Goal: Transaction & Acquisition: Purchase product/service

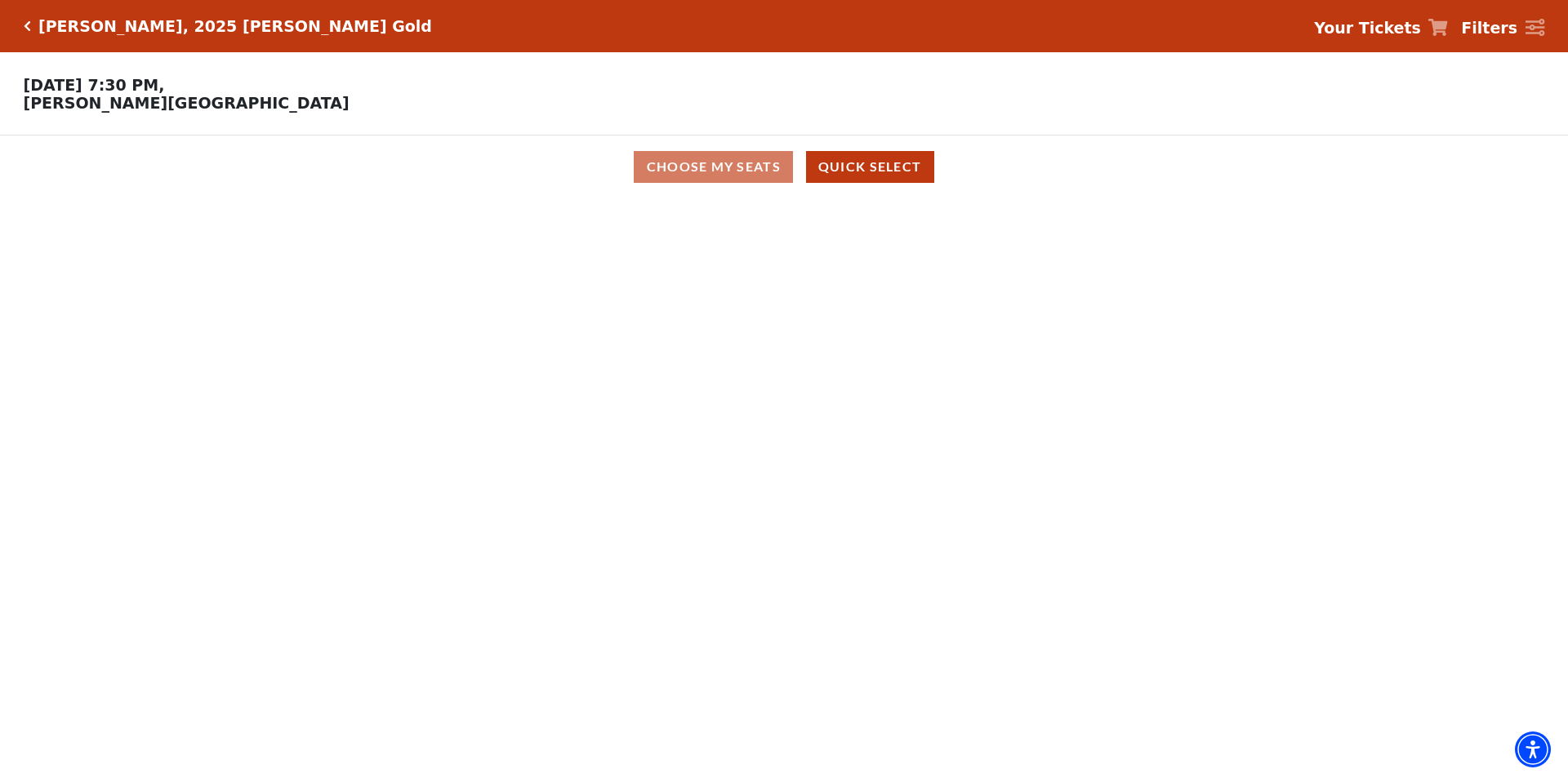
click at [722, 169] on div "Choose My Seats Quick Select" at bounding box center [784, 167] width 1176 height 32
click at [881, 181] on button "Quick Select" at bounding box center [870, 167] width 128 height 32
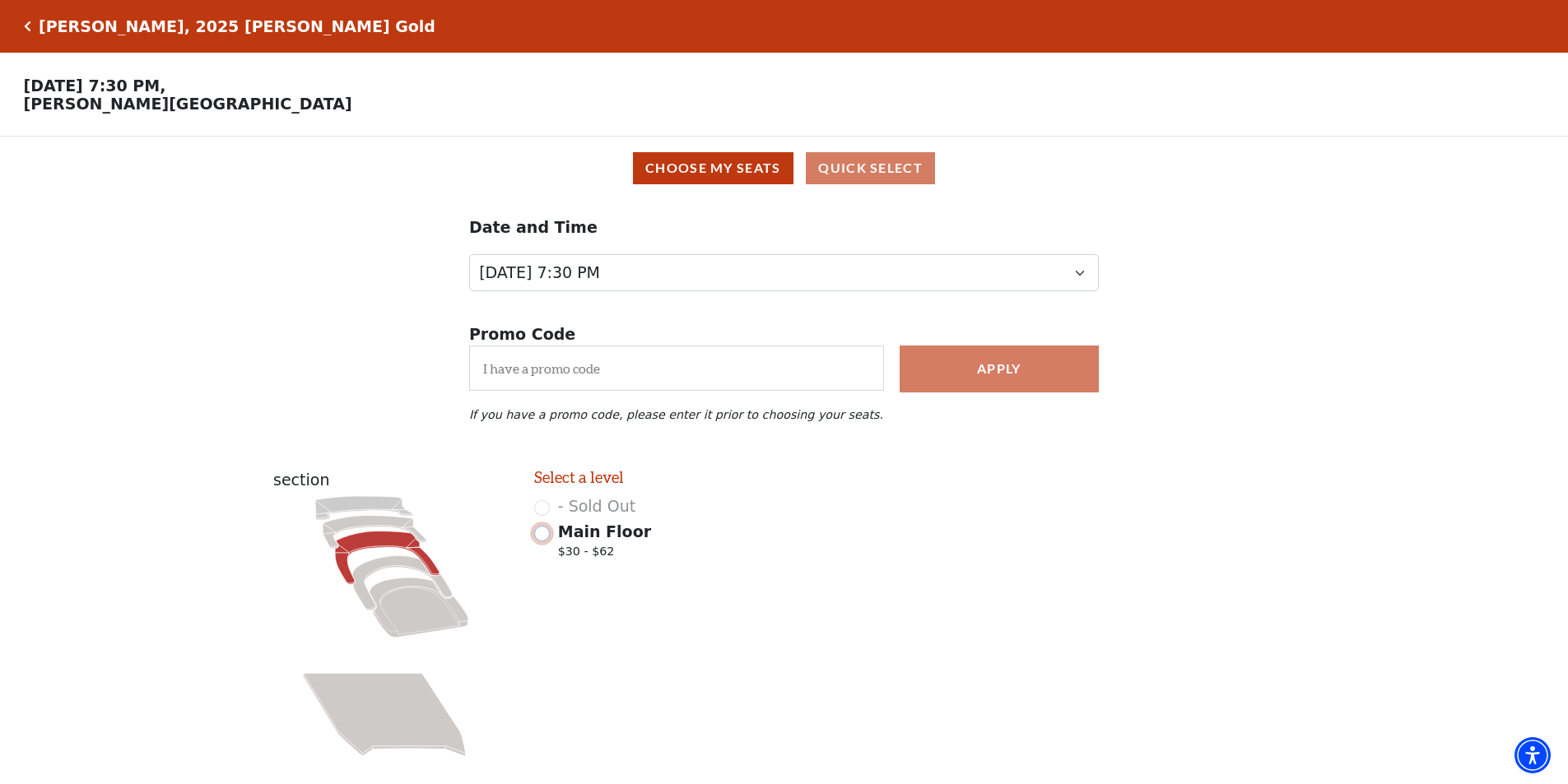
click at [546, 540] on input "Main Floor $30 - $62" at bounding box center [541, 534] width 16 height 16
radio input "true"
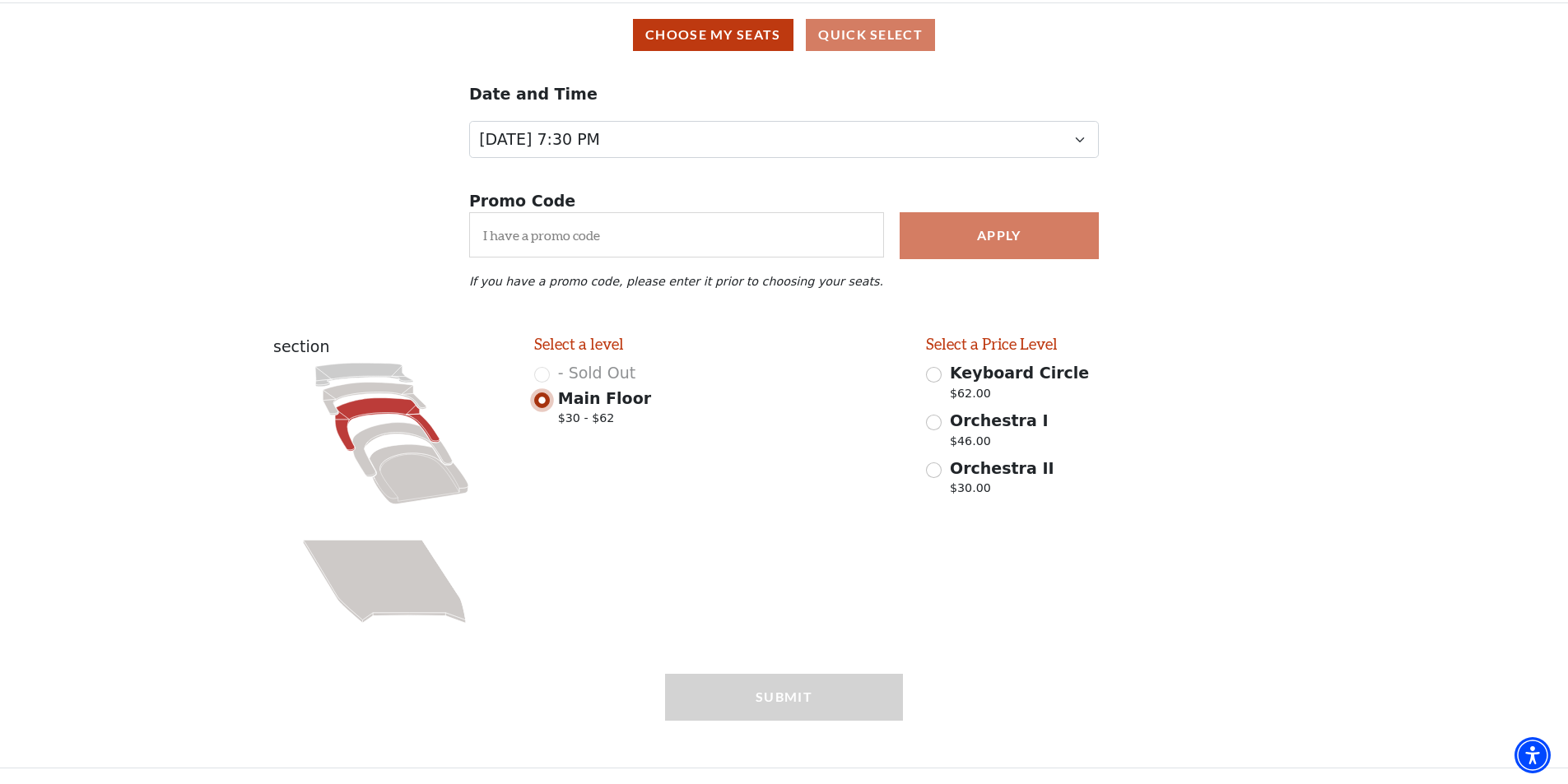
scroll to position [143, 0]
click at [932, 377] on input "Keyboard Circle $62.00" at bounding box center [933, 375] width 16 height 16
radio input "true"
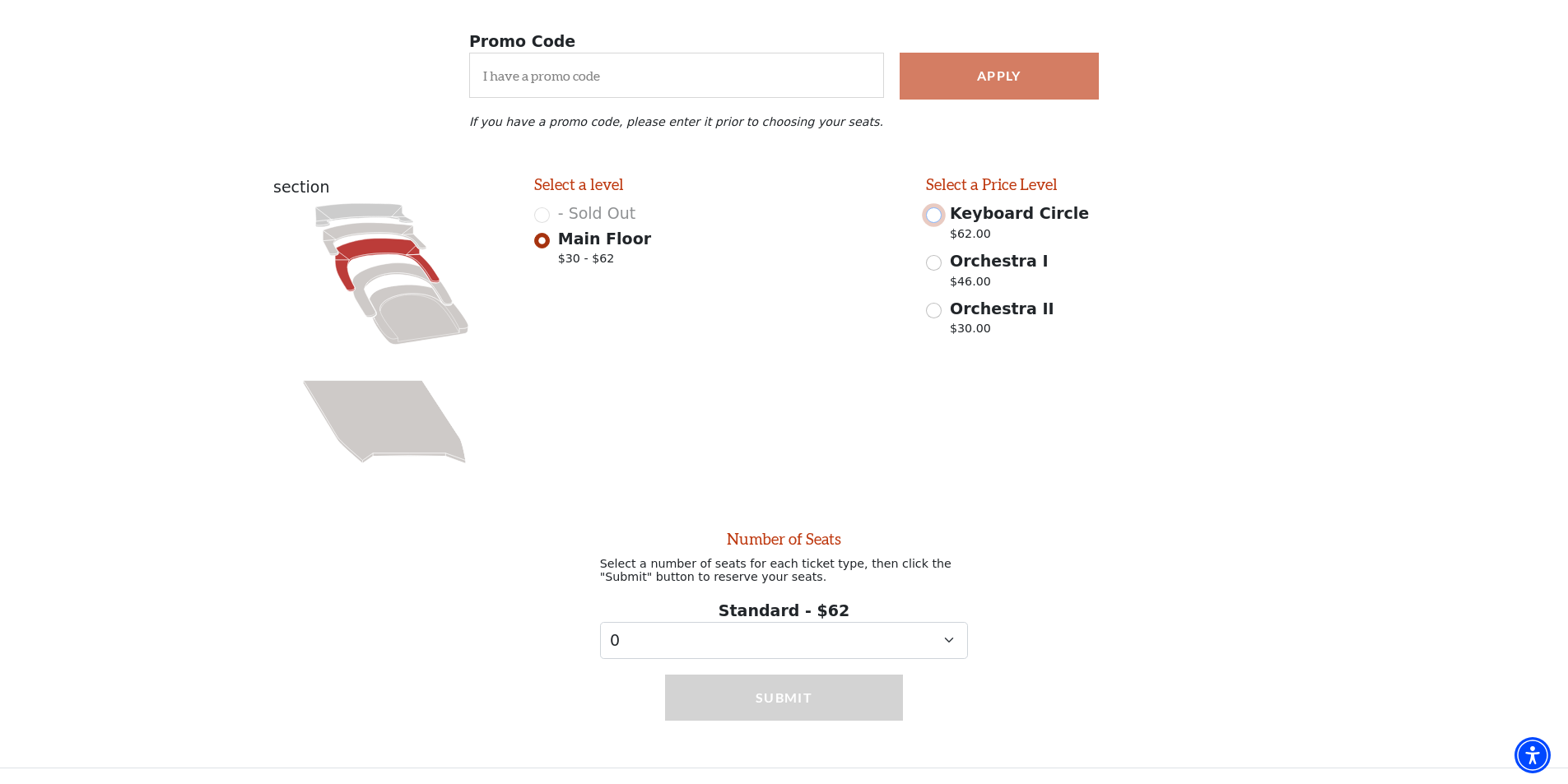
scroll to position [307, 0]
click at [919, 627] on select "0 1" at bounding box center [784, 640] width 369 height 37
click at [936, 259] on input "Orchestra I $46.00" at bounding box center [933, 263] width 16 height 16
radio input "true"
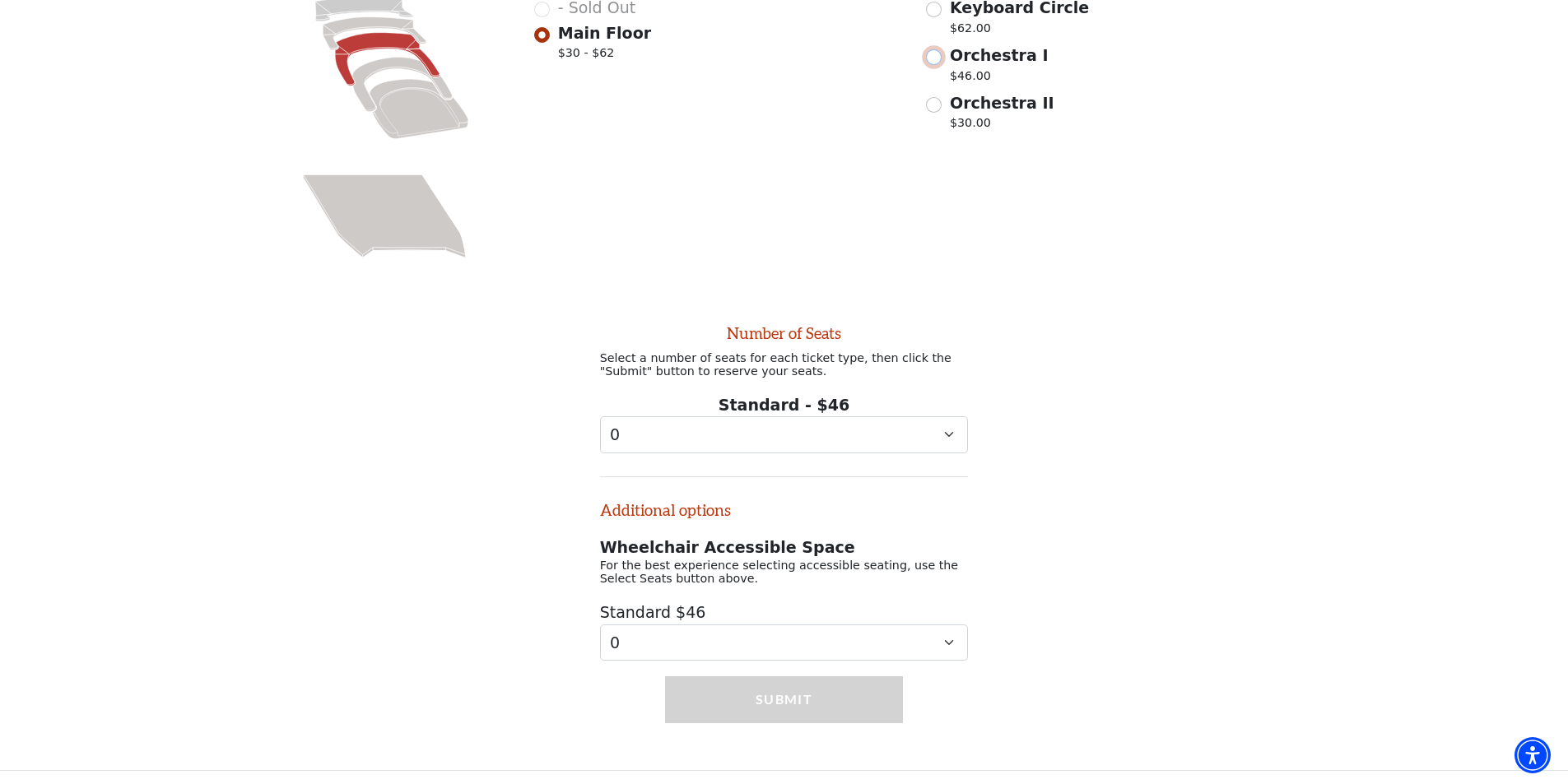
scroll to position [520, 0]
drag, startPoint x: 874, startPoint y: 446, endPoint x: 883, endPoint y: 430, distance: 18.4
click at [878, 438] on div "Number of Seats Select a number of seats for each ticket type, then click the "…" at bounding box center [784, 482] width 392 height 352
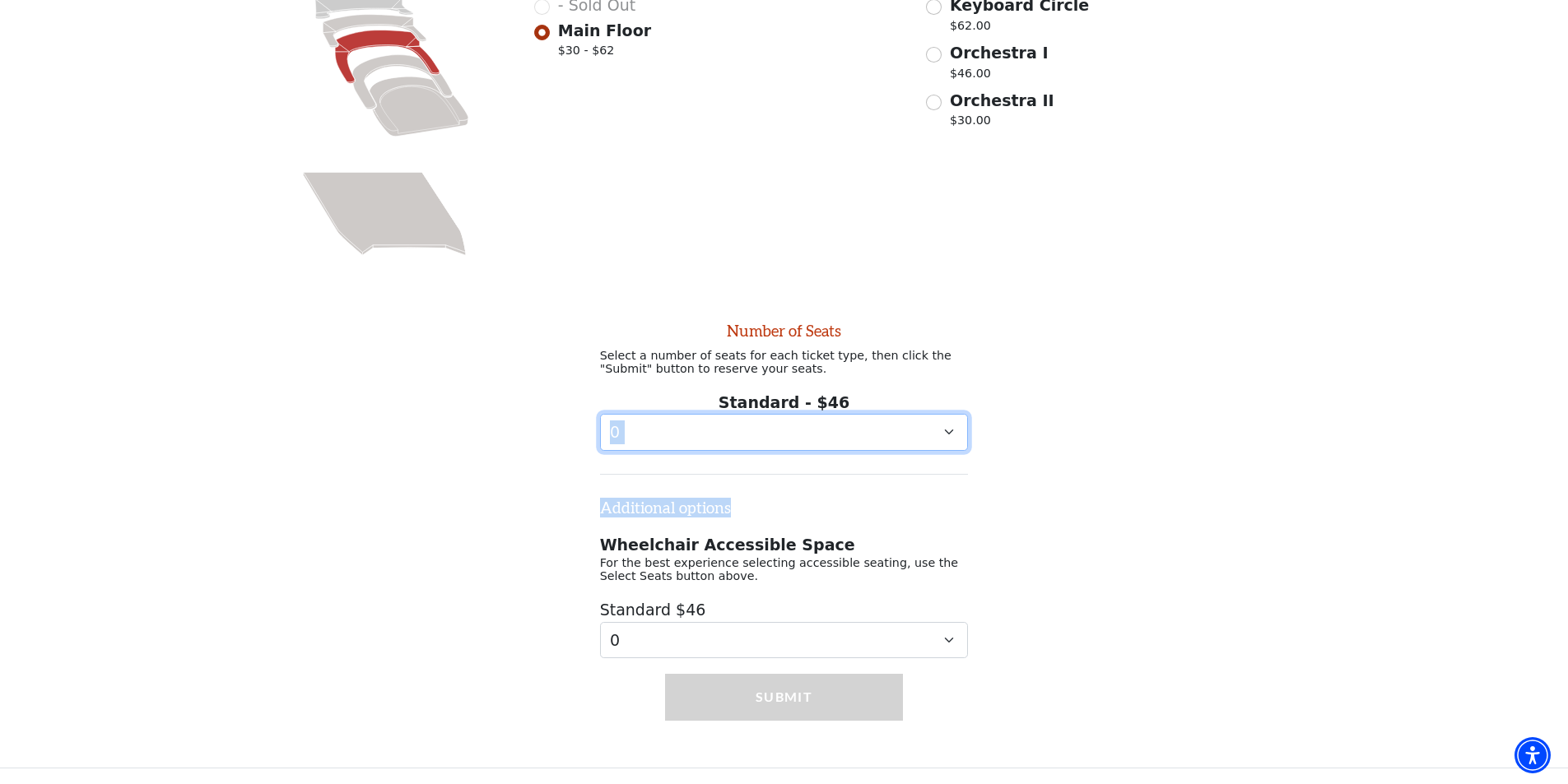
click at [886, 425] on select "0 1 2 3 4 5 6 7 8 9" at bounding box center [784, 433] width 369 height 37
select select "3"
click at [600, 414] on select "0 1 2 3 4 5 6 7 8 9" at bounding box center [784, 433] width 369 height 37
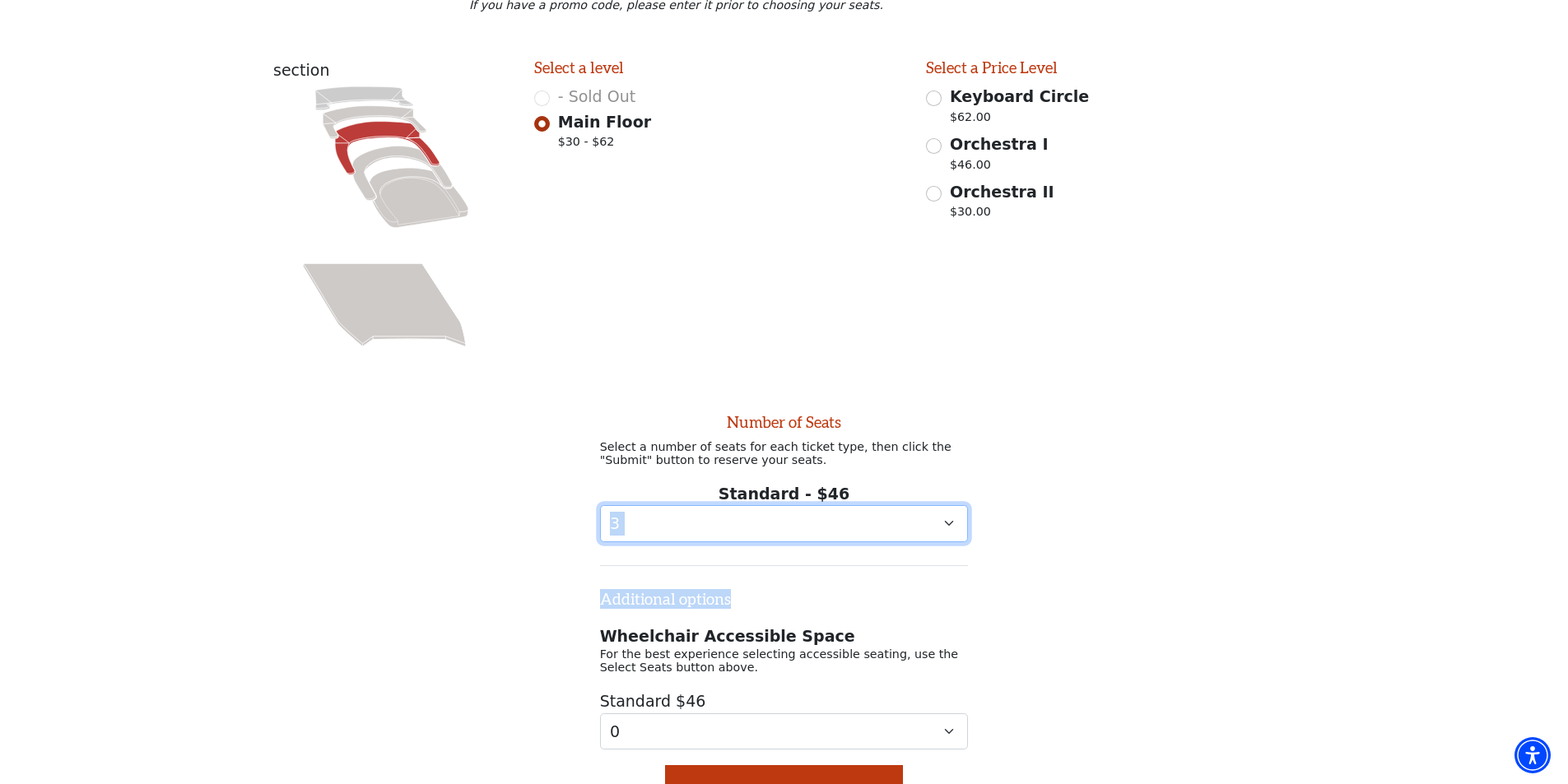
scroll to position [355, 0]
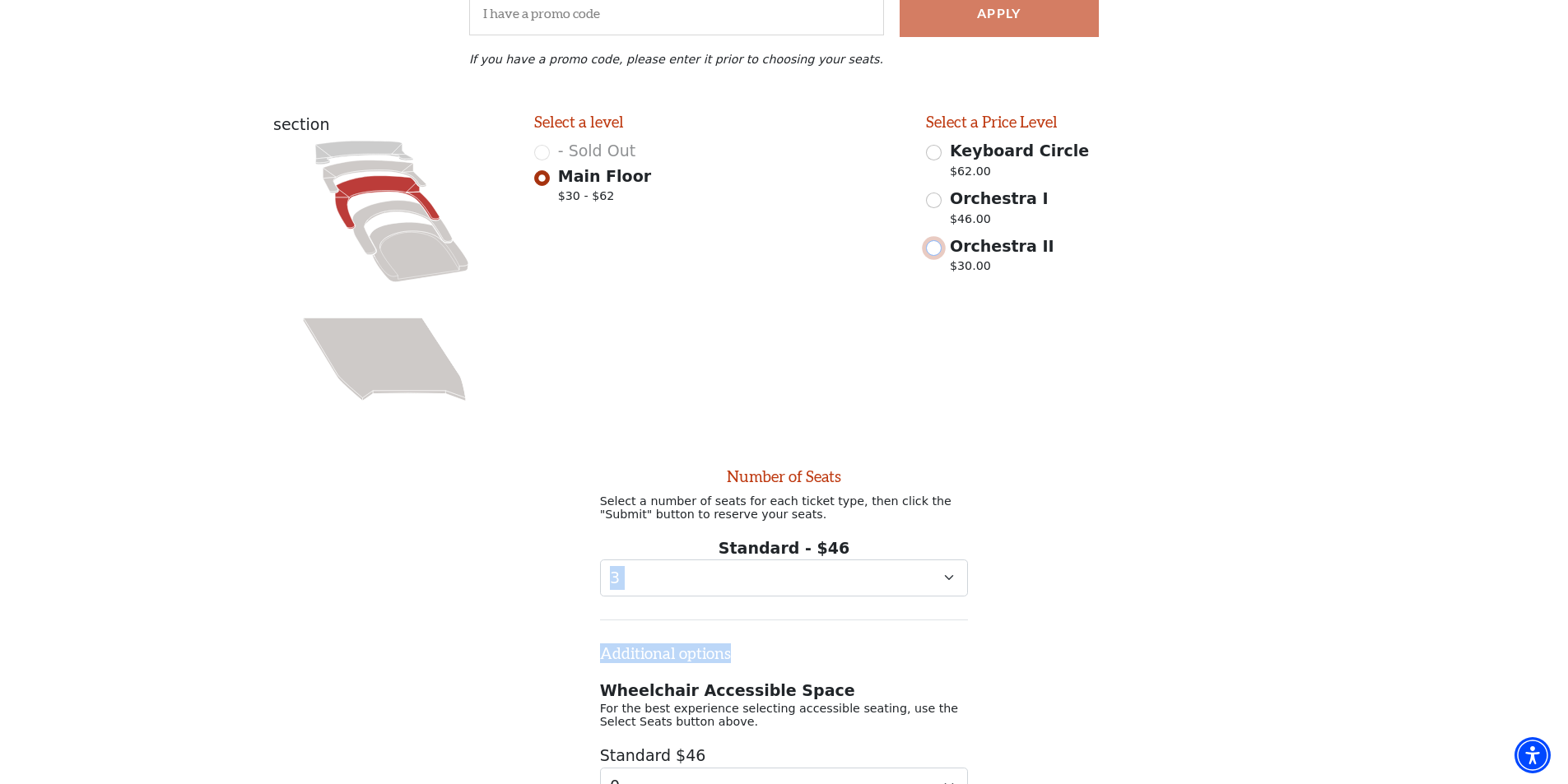
click at [936, 256] on input "Orchestra II $30.00" at bounding box center [933, 248] width 16 height 16
radio input "true"
select select "0"
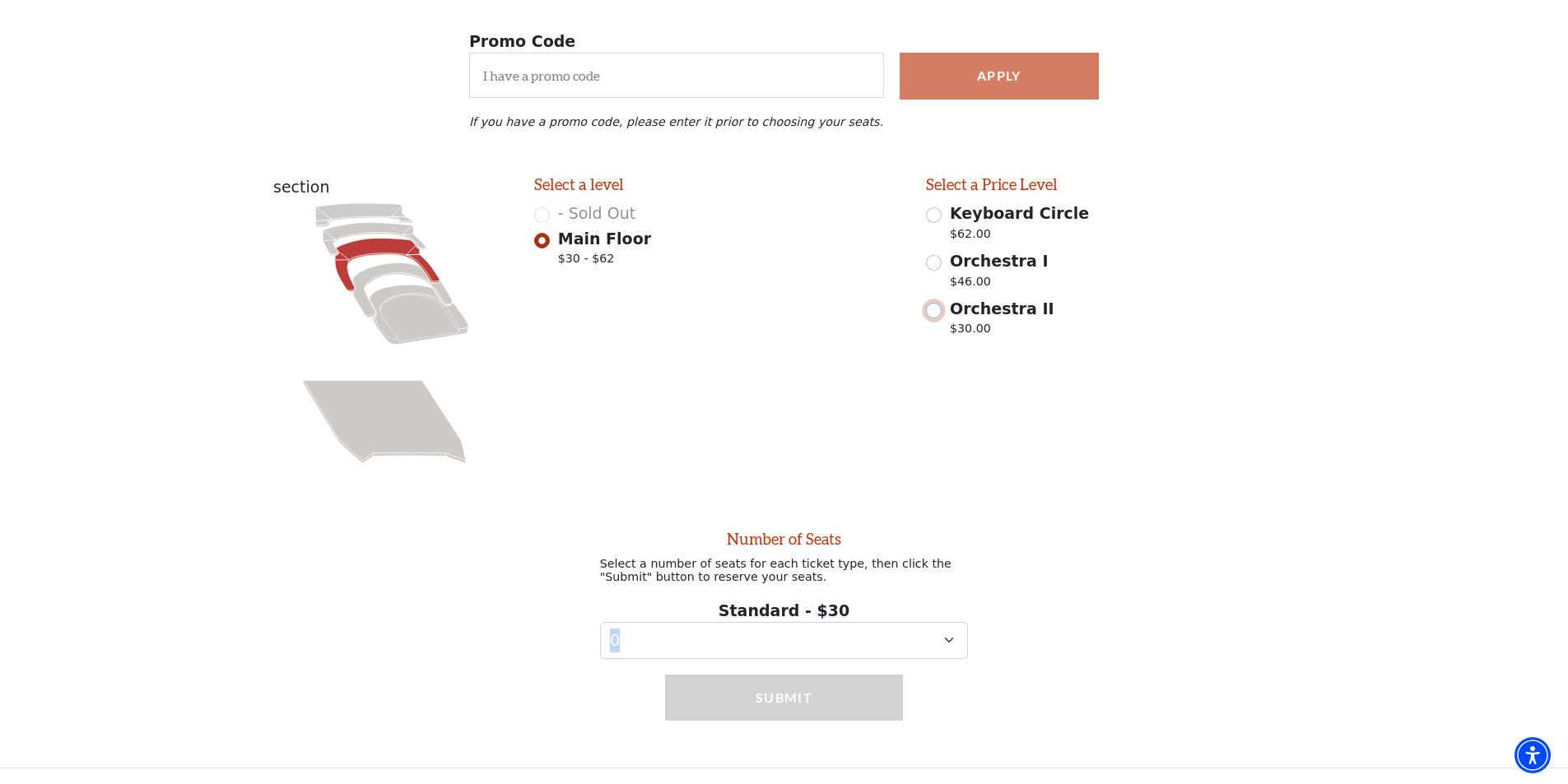
scroll to position [307, 0]
click at [919, 633] on select "0 1 2 3 4 5 6" at bounding box center [784, 640] width 369 height 37
drag, startPoint x: 807, startPoint y: 342, endPoint x: 854, endPoint y: 302, distance: 61.7
click at [806, 338] on div "Select a level - Sold Out Main Floor $30 - $62" at bounding box center [719, 338] width 392 height 324
click at [940, 209] on div "Keyboard Circle $62.00" at bounding box center [1110, 224] width 369 height 46
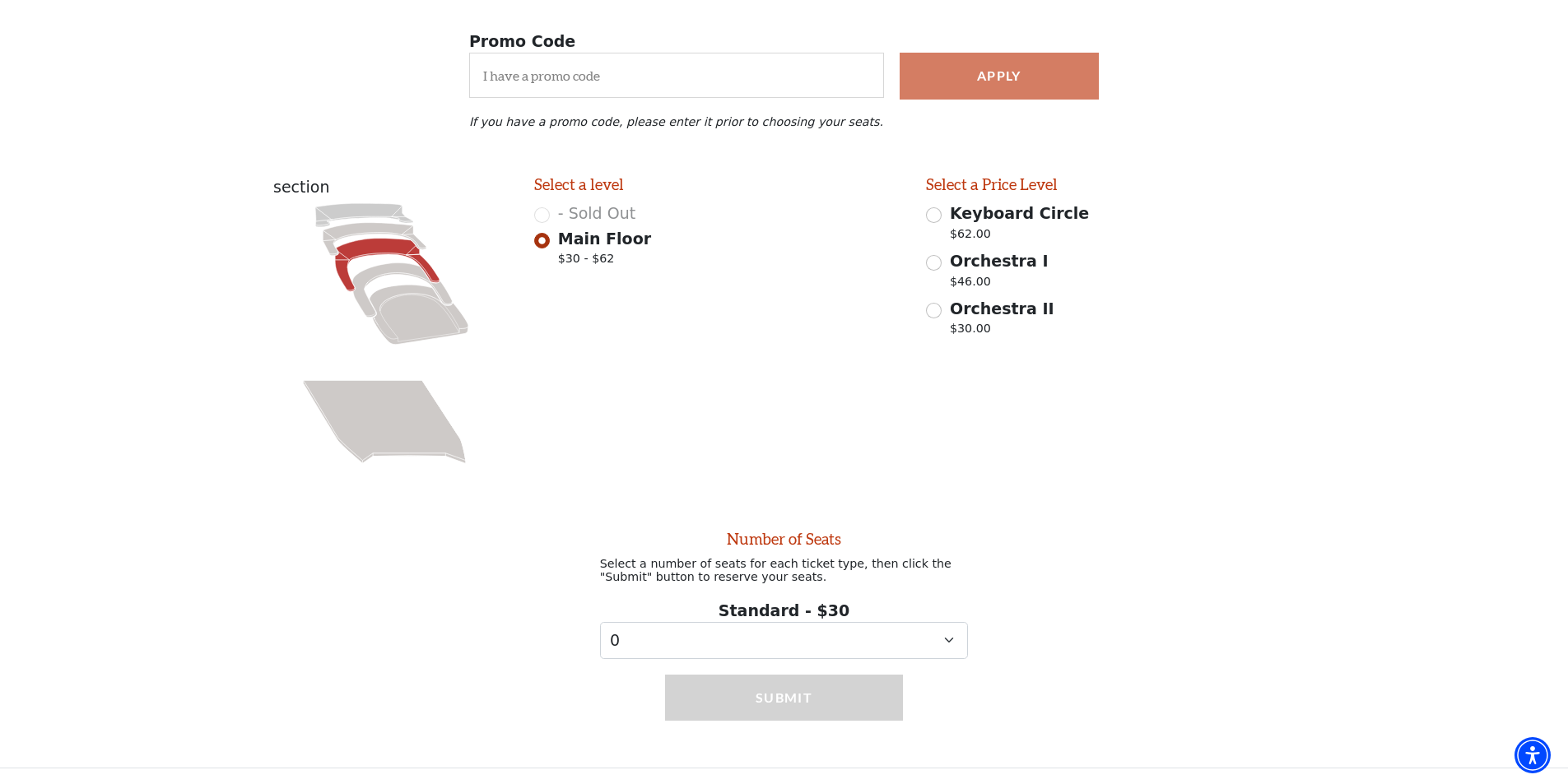
click at [939, 219] on div "Keyboard Circle $62.00" at bounding box center [1110, 224] width 369 height 46
click at [938, 214] on input "Keyboard Circle $62.00" at bounding box center [933, 215] width 16 height 16
radio input "true"
click at [932, 257] on input "Orchestra I $46.00" at bounding box center [933, 263] width 16 height 16
radio input "true"
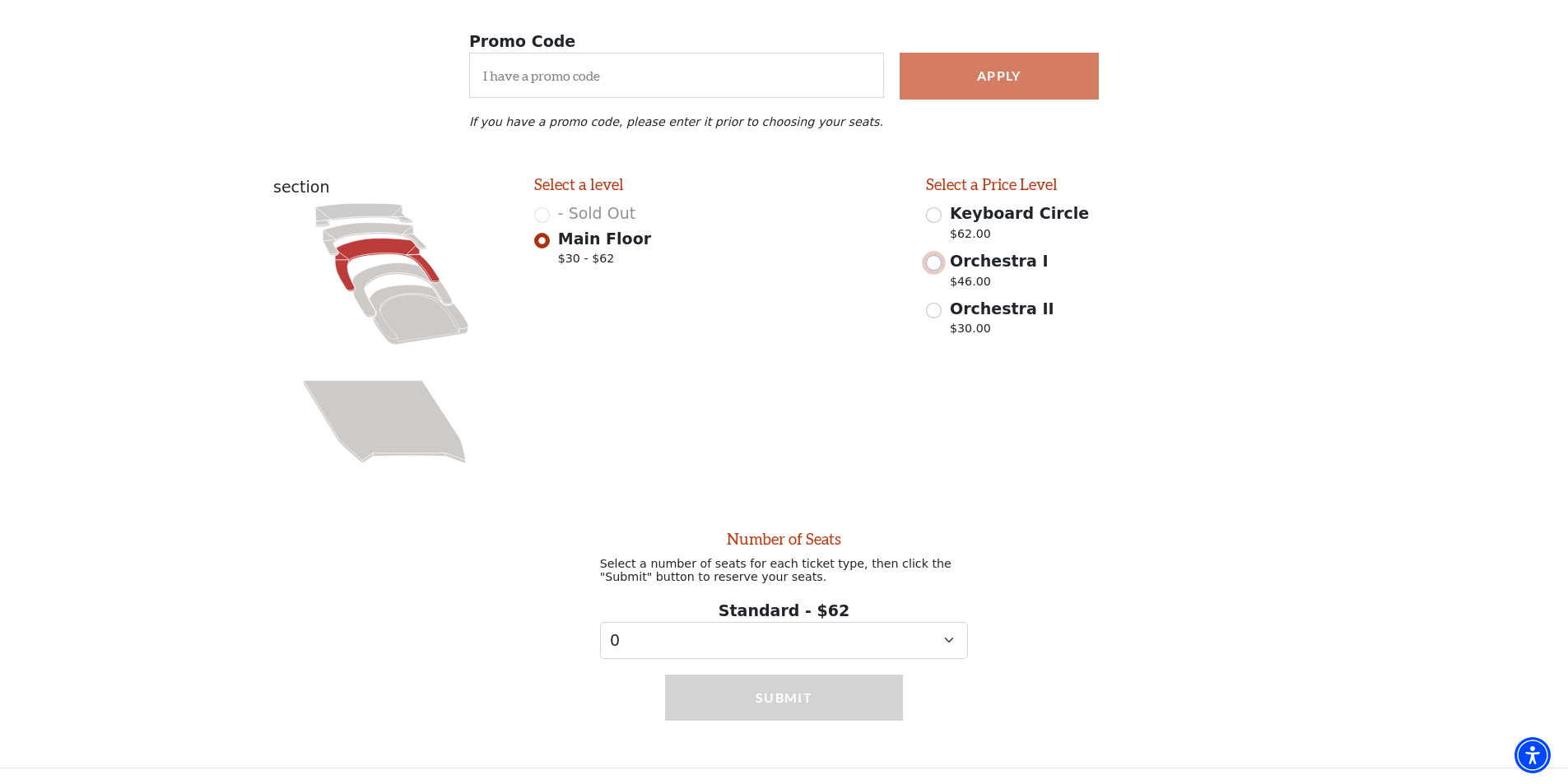
select select "3"
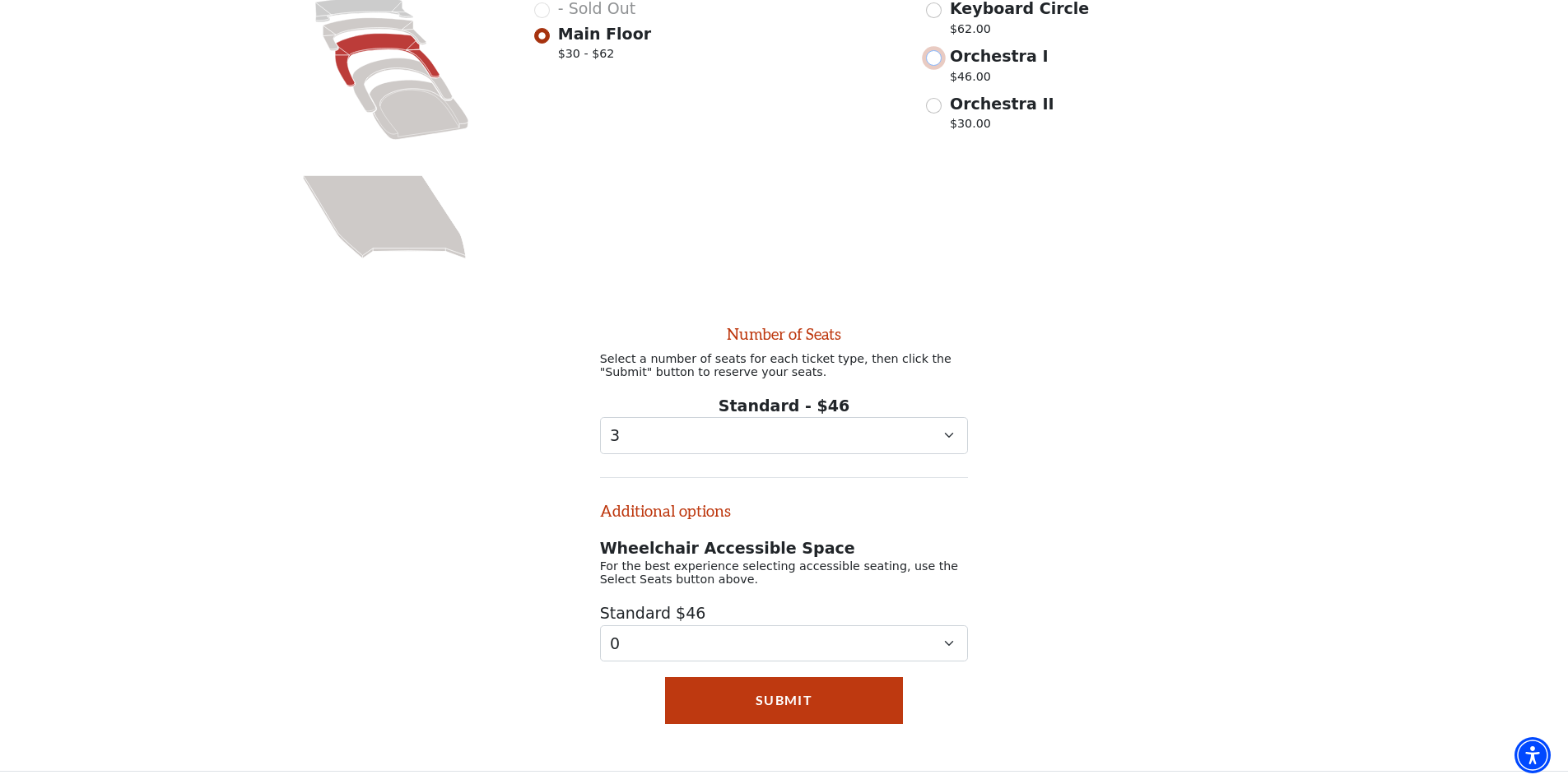
scroll to position [520, 0]
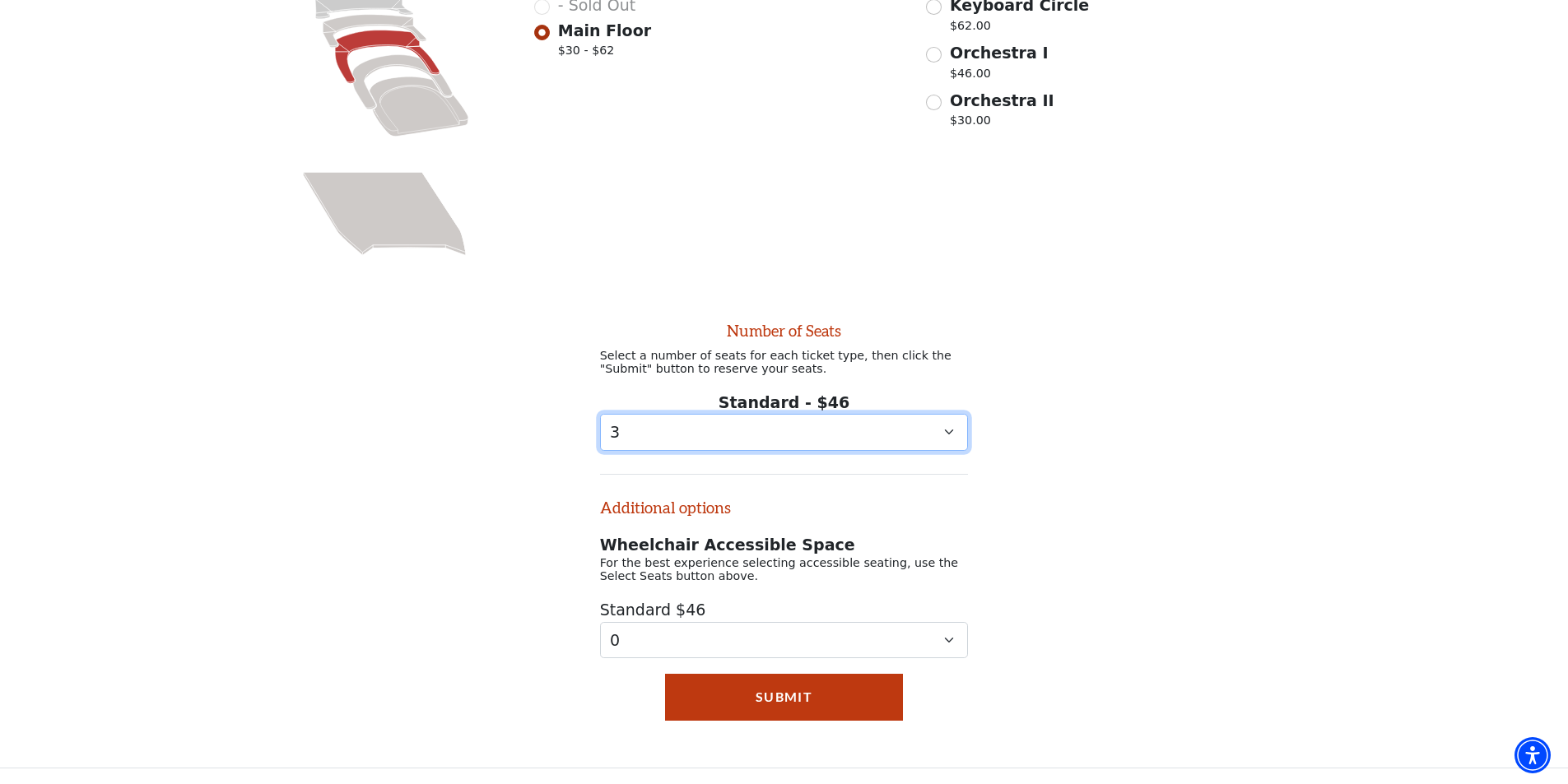
click at [853, 419] on select "0 1 2 3 4 5 6 7 8 9" at bounding box center [784, 433] width 369 height 37
click at [600, 414] on select "0 1 2 3 4 5 6 7 8 9" at bounding box center [784, 433] width 369 height 37
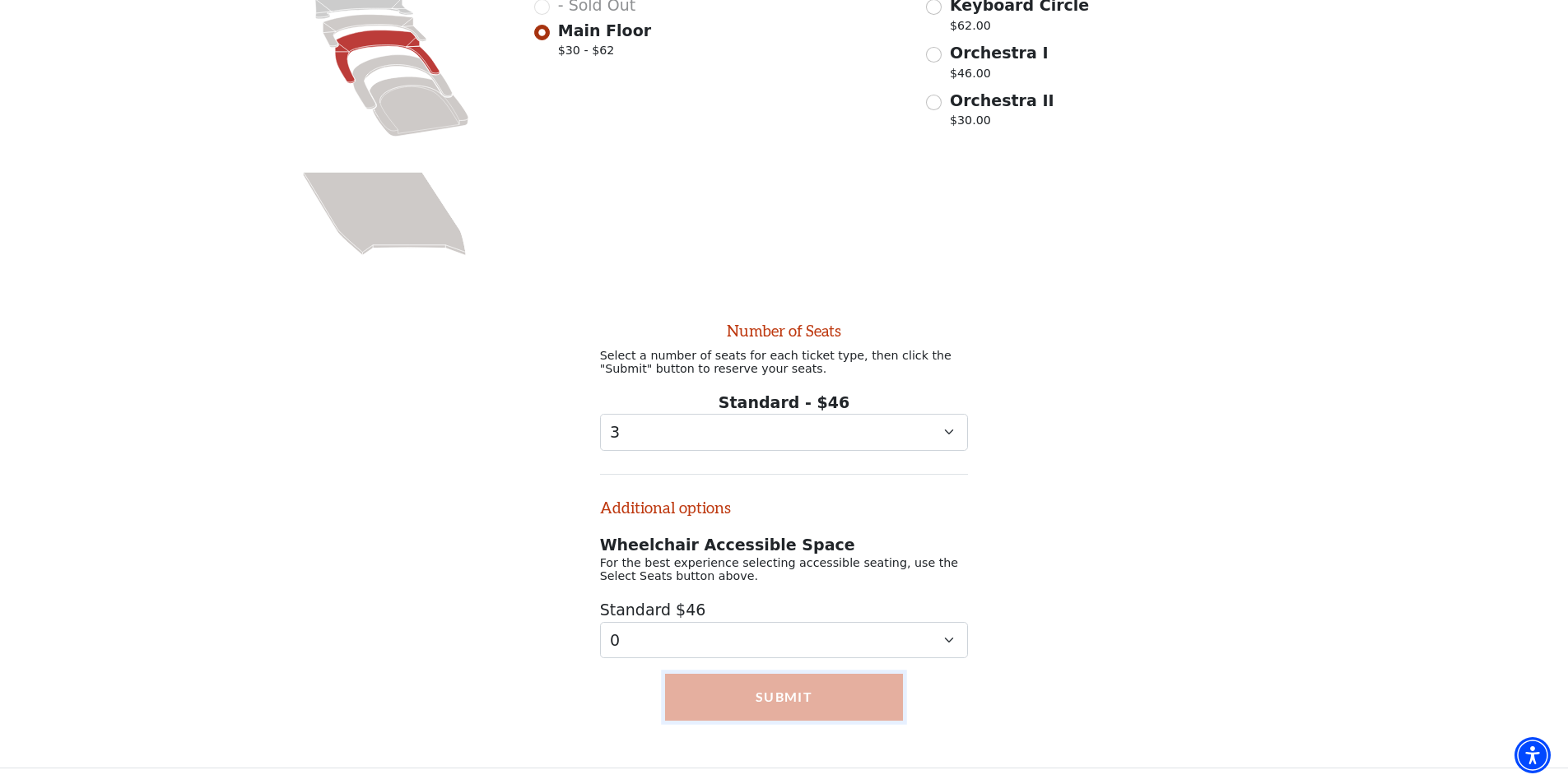
click at [780, 716] on button "Submit" at bounding box center [783, 697] width 238 height 46
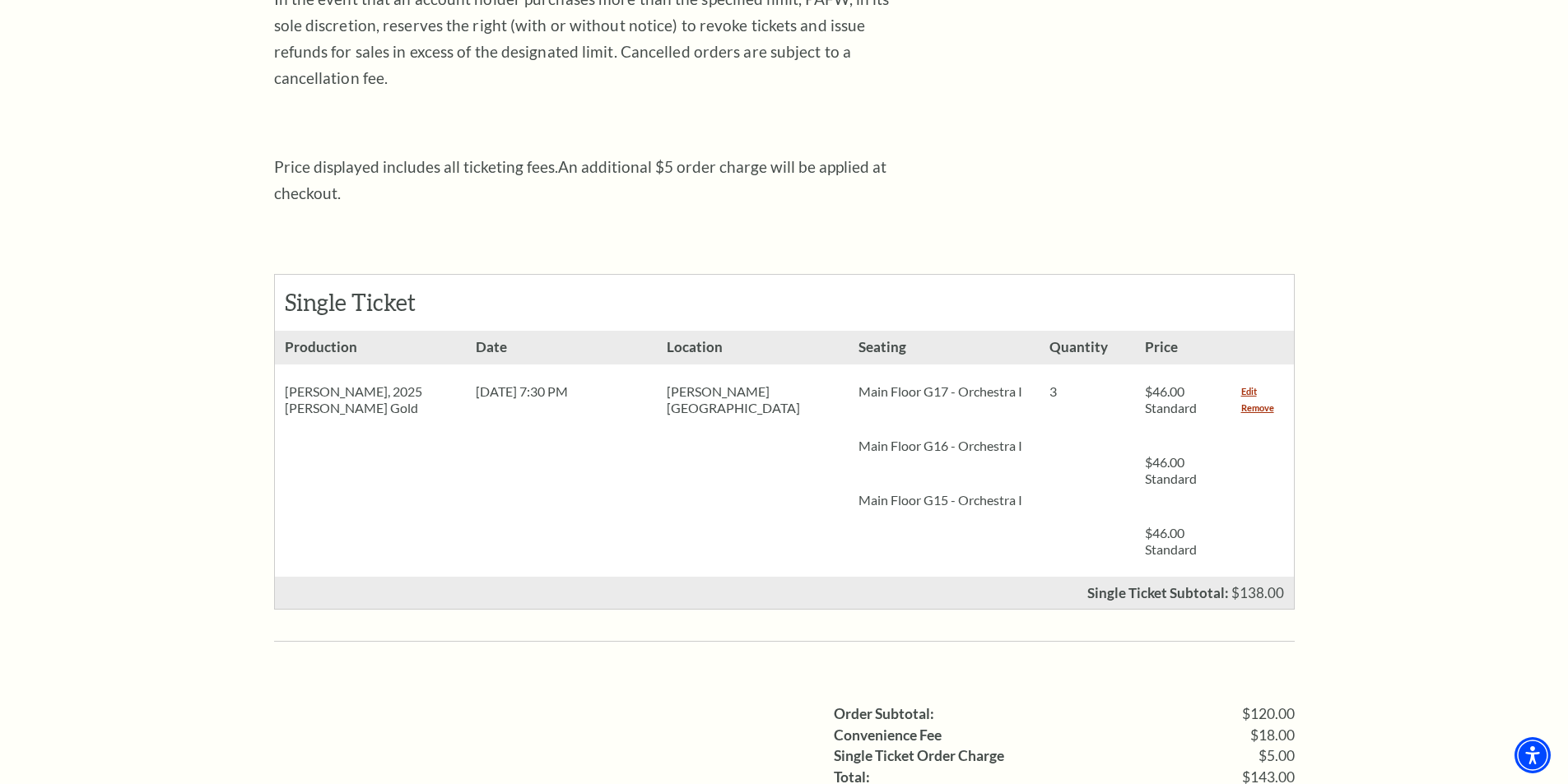
scroll to position [494, 0]
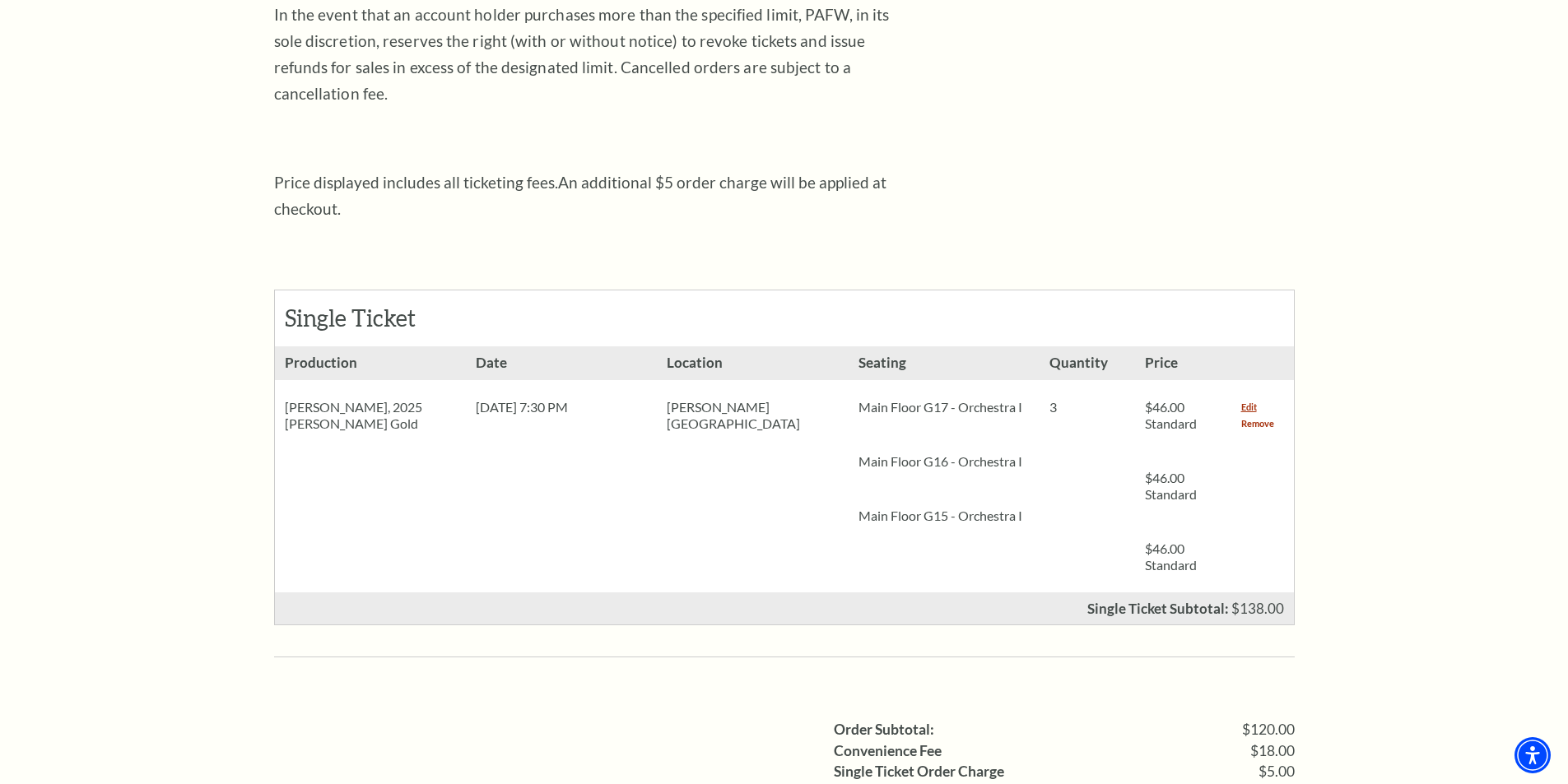
click at [1258, 415] on link "Remove" at bounding box center [1258, 423] width 33 height 16
click at [1262, 415] on link "Remove" at bounding box center [1258, 423] width 33 height 16
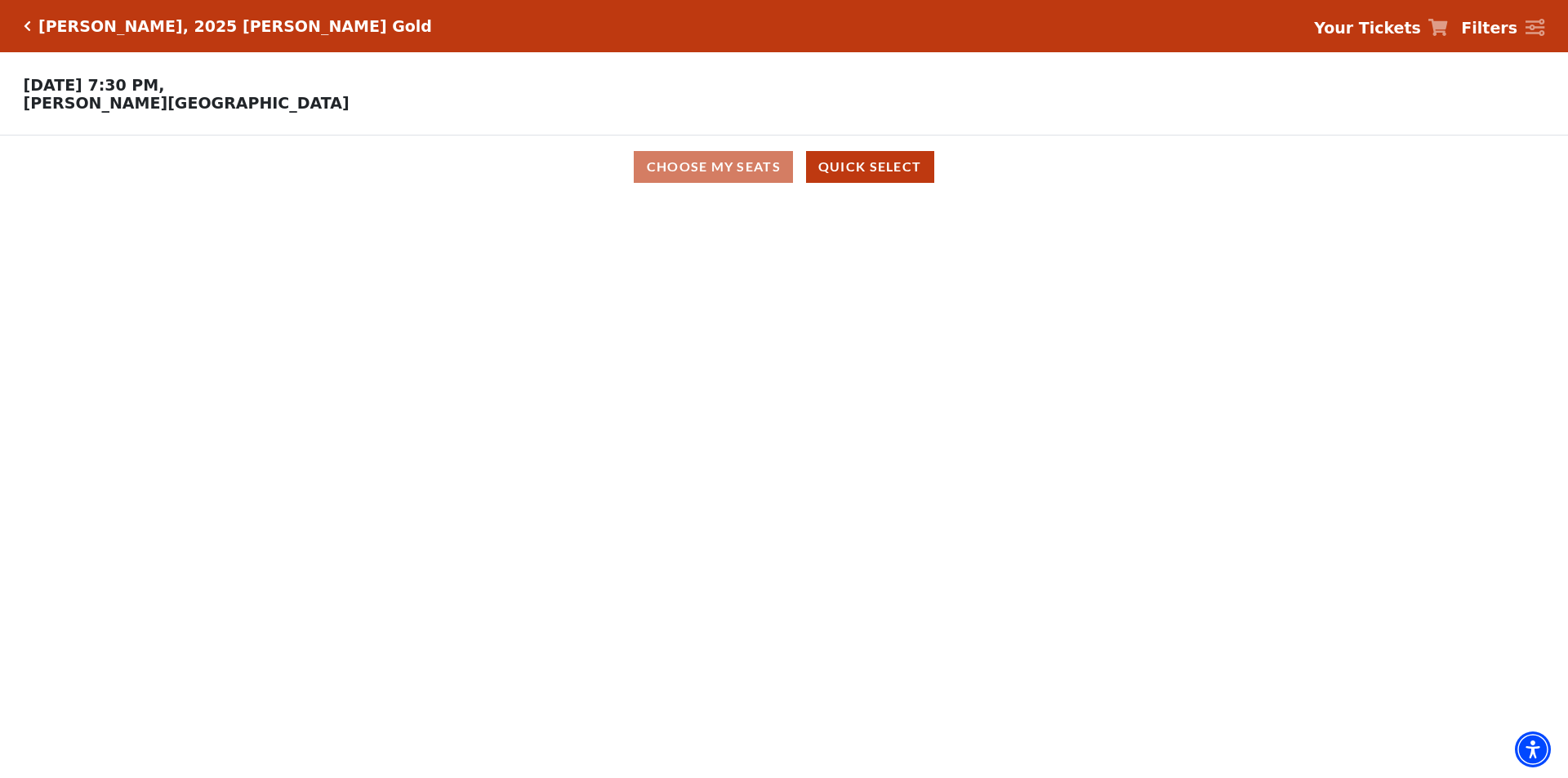
click at [1439, 30] on link "Your Tickets" at bounding box center [1381, 28] width 134 height 24
click at [1449, 27] on icon at bounding box center [1438, 28] width 19 height 17
click at [869, 181] on button "Quick Select" at bounding box center [870, 167] width 128 height 32
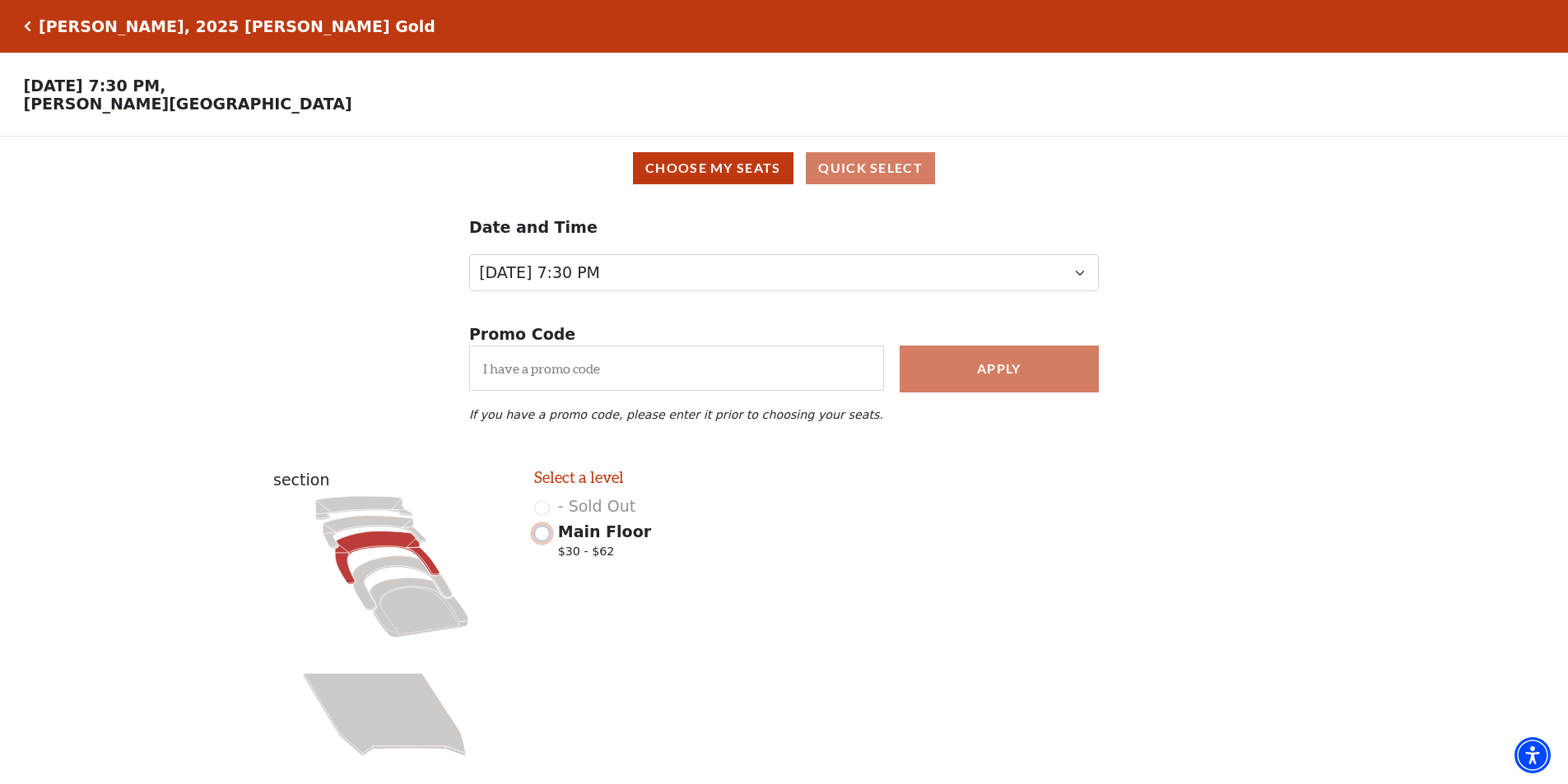
click at [539, 540] on input "Main Floor $30 - $62" at bounding box center [541, 534] width 16 height 16
radio input "true"
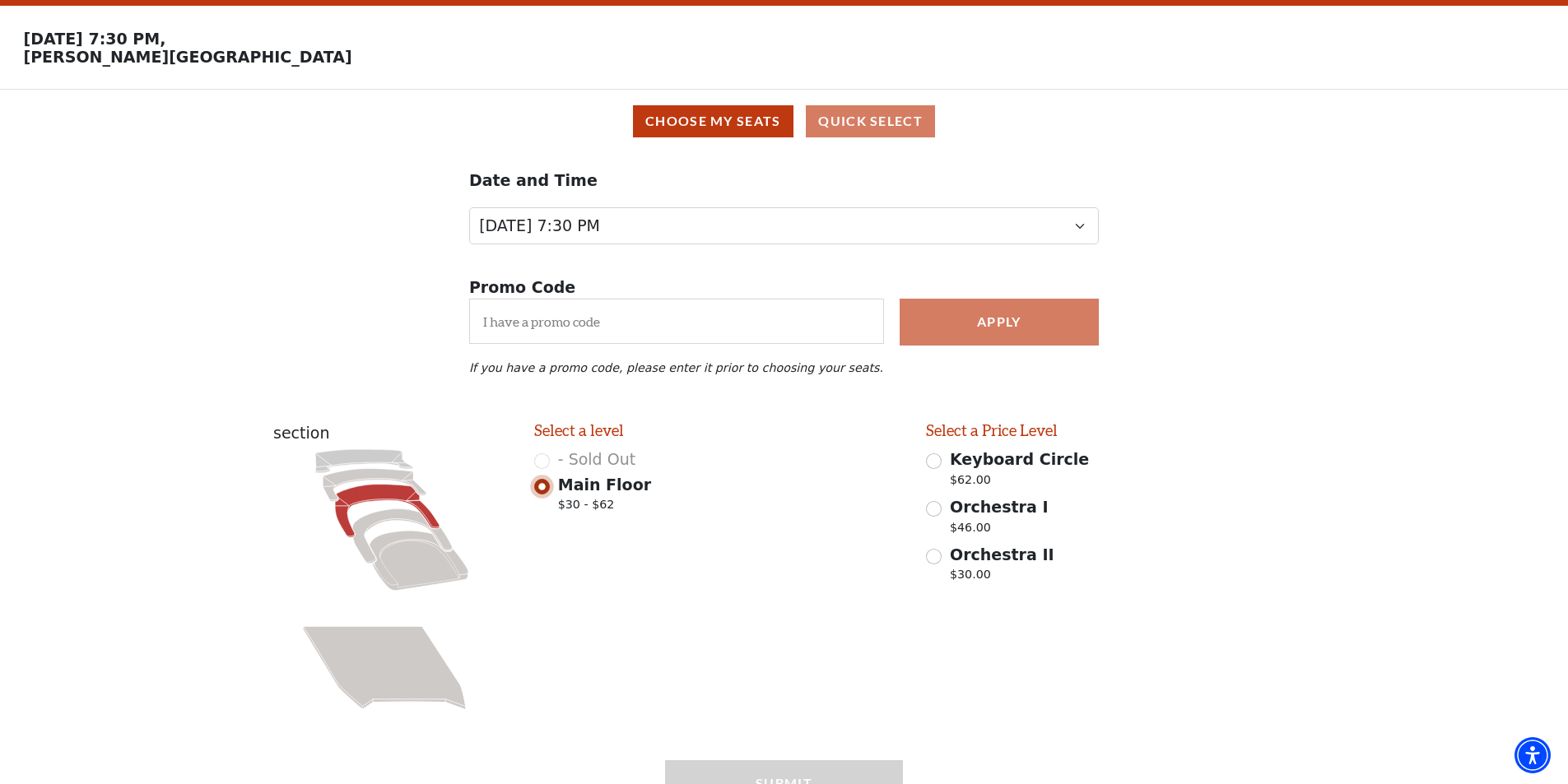
scroll to position [143, 0]
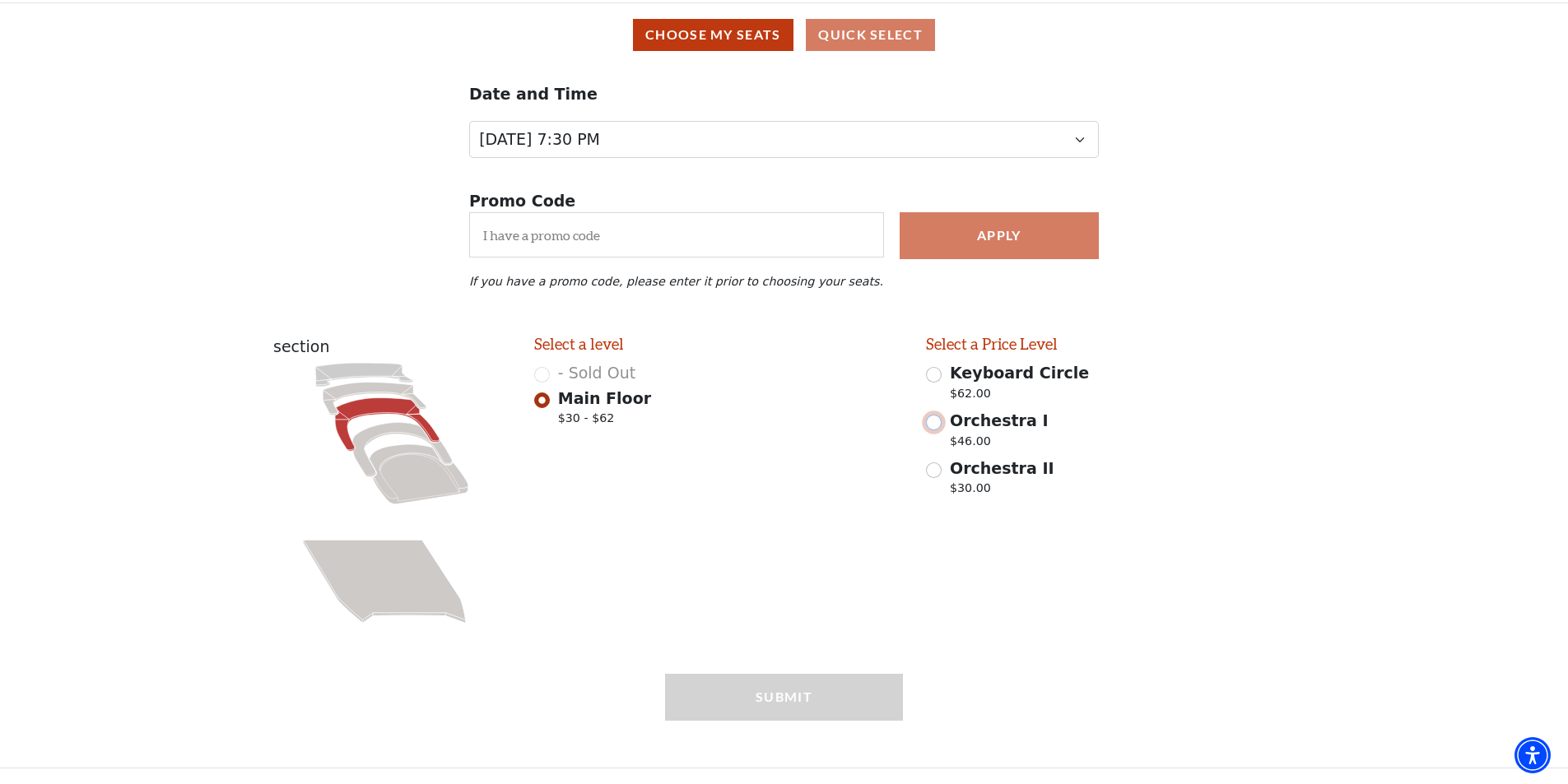
drag, startPoint x: 930, startPoint y: 420, endPoint x: 953, endPoint y: 428, distance: 24.4
click at [931, 420] on input "Orchestra I $46.00" at bounding box center [933, 422] width 16 height 16
radio input "true"
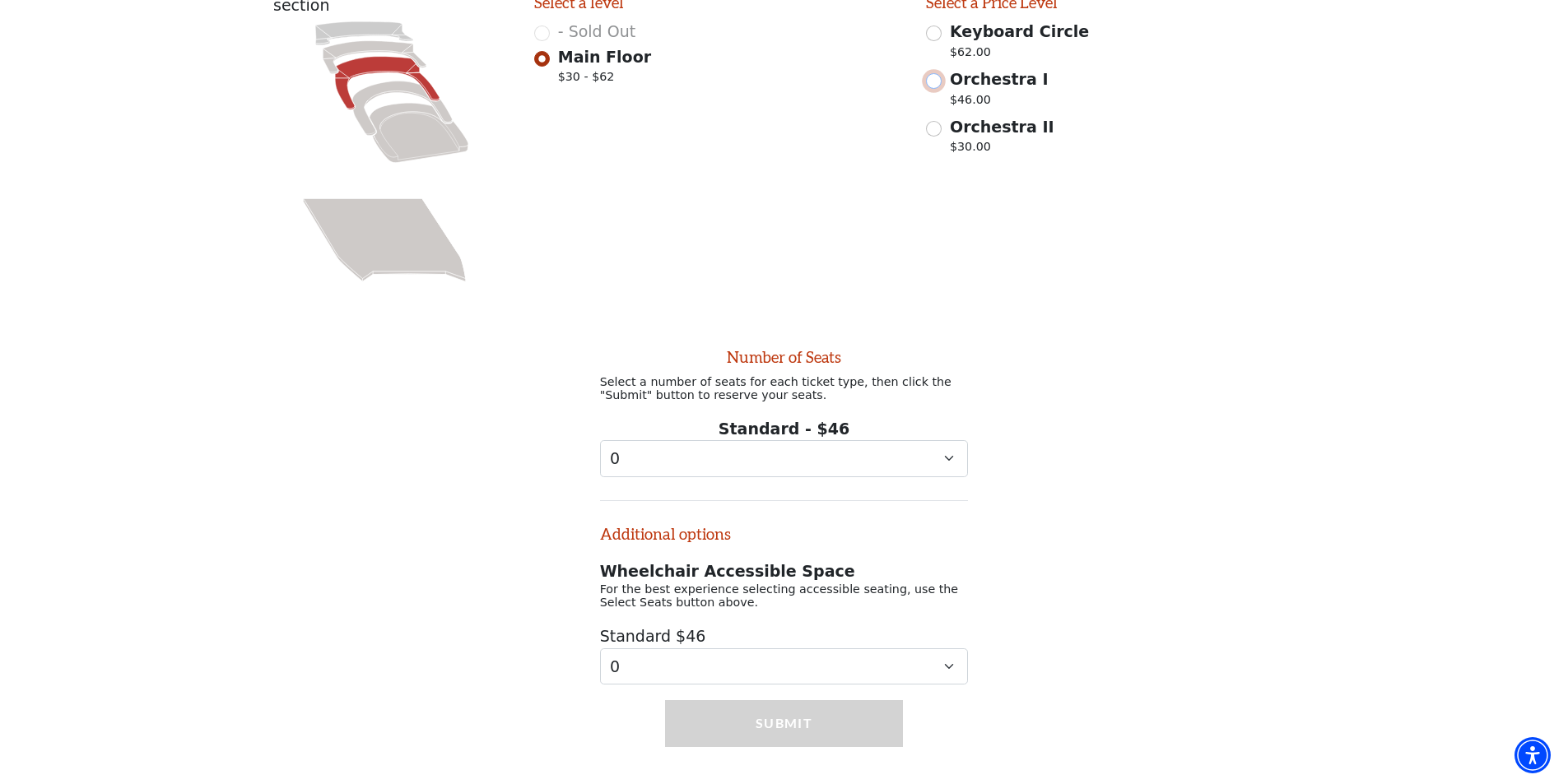
scroll to position [520, 0]
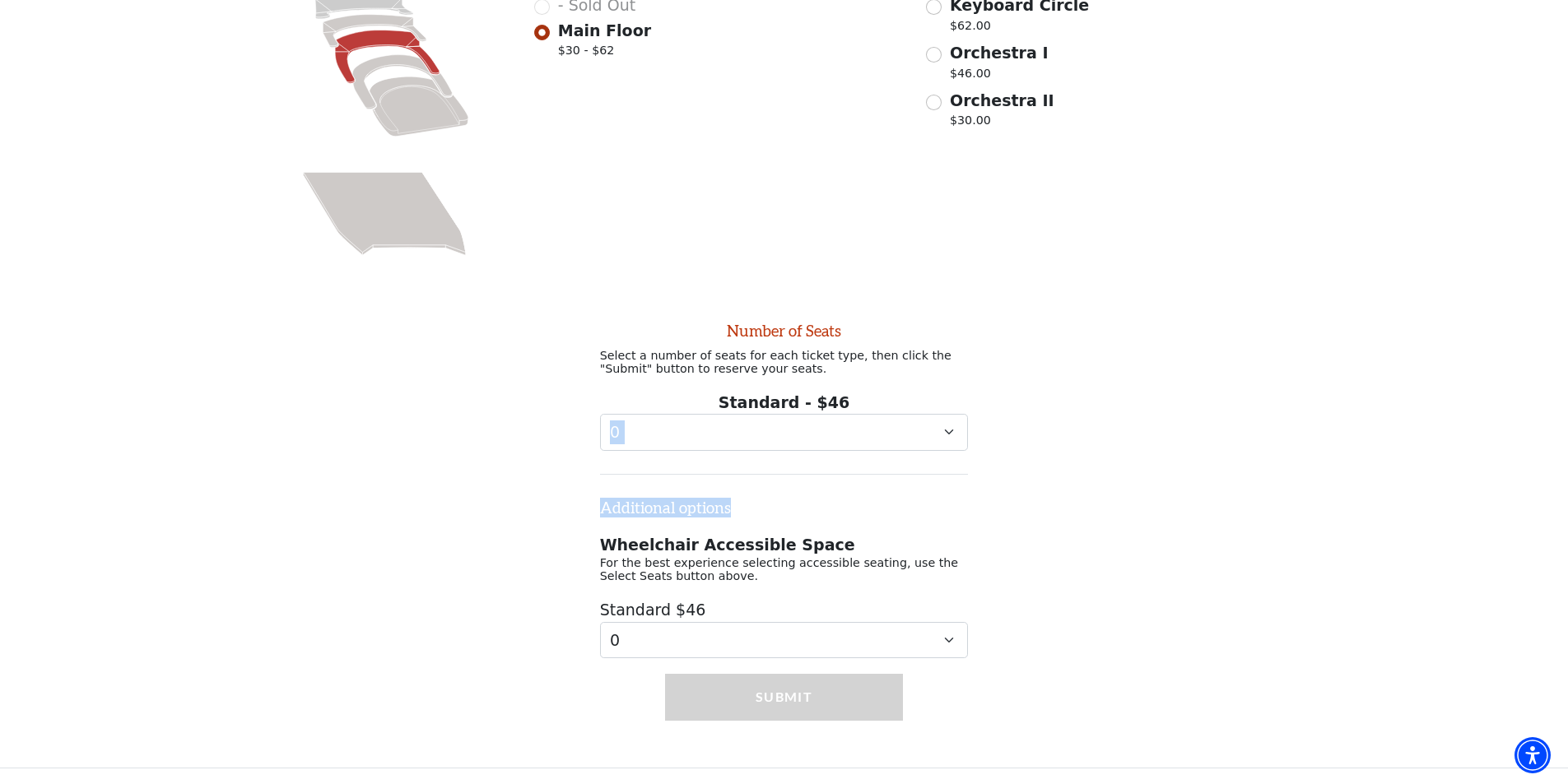
drag, startPoint x: 875, startPoint y: 446, endPoint x: 882, endPoint y: 433, distance: 14.8
click at [876, 441] on div "Number of Seats Select a number of seats for each ticket type, then click the "…" at bounding box center [784, 482] width 392 height 352
click at [877, 429] on select "0 1 2 3 4 5 6 7 8 9" at bounding box center [784, 433] width 369 height 37
select select "3"
click at [600, 414] on select "0 1 2 3 4 5 6 7 8 9" at bounding box center [784, 433] width 369 height 37
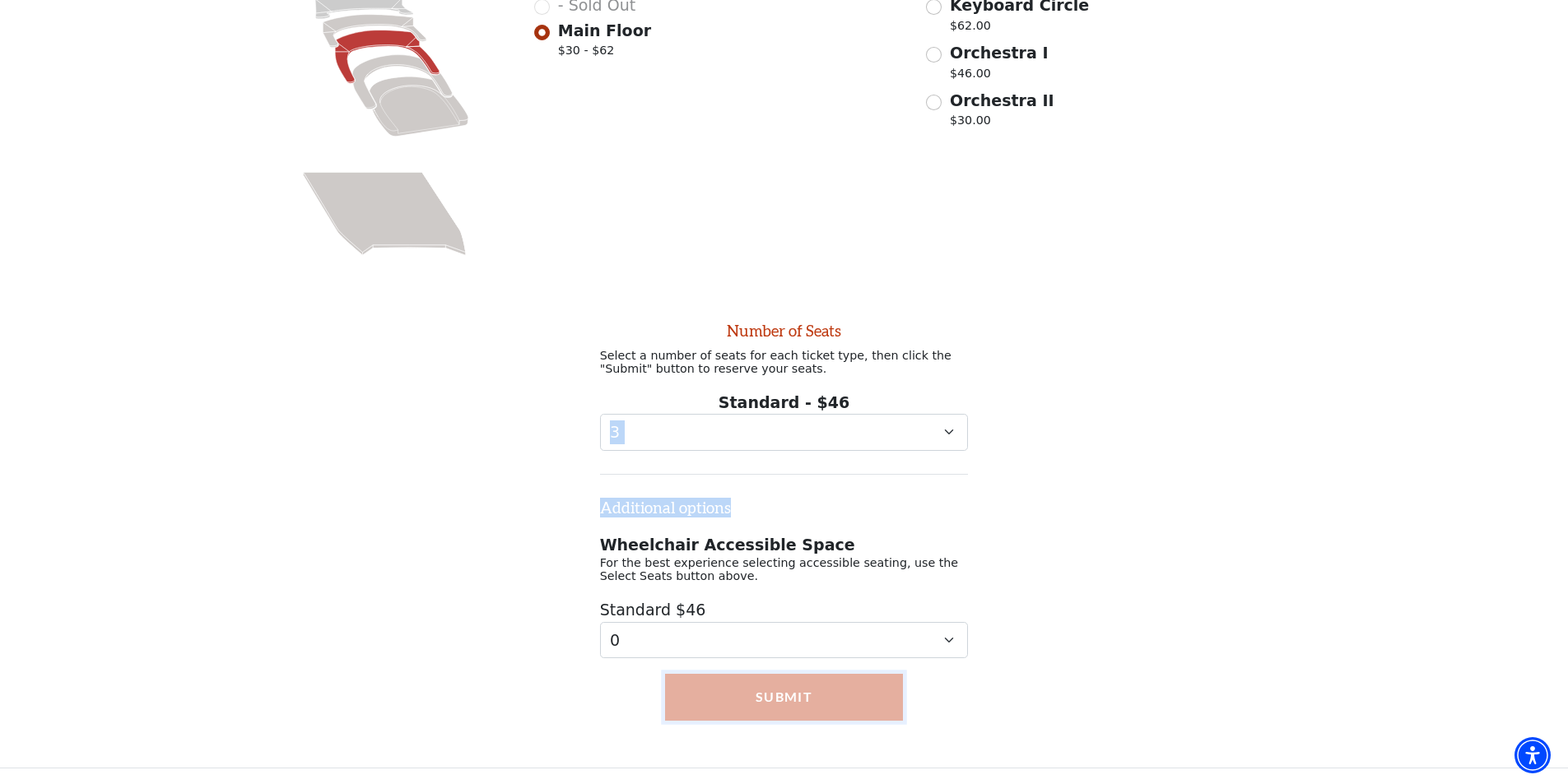
click at [726, 682] on button "Submit" at bounding box center [783, 697] width 238 height 46
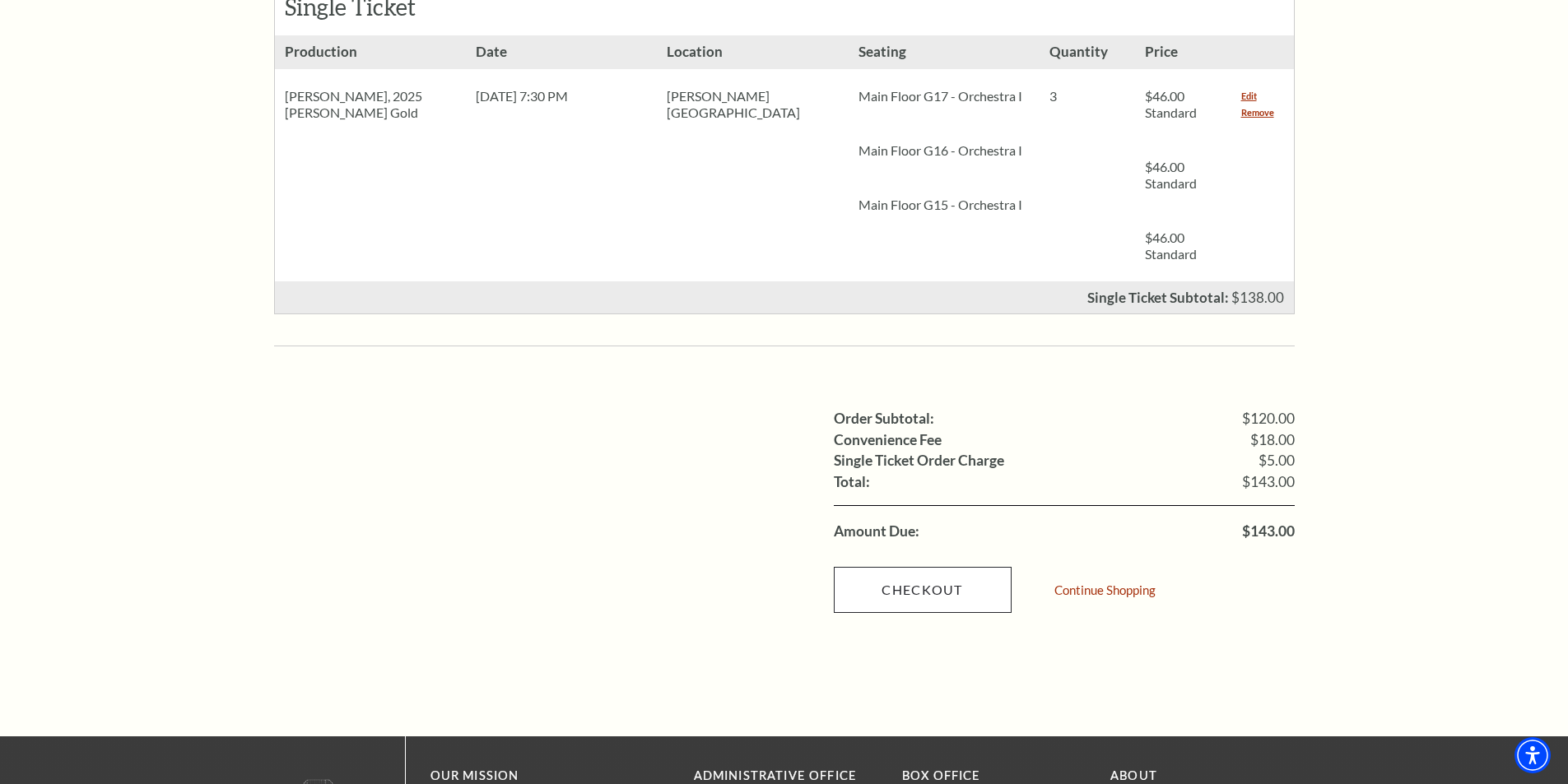
scroll to position [823, 0]
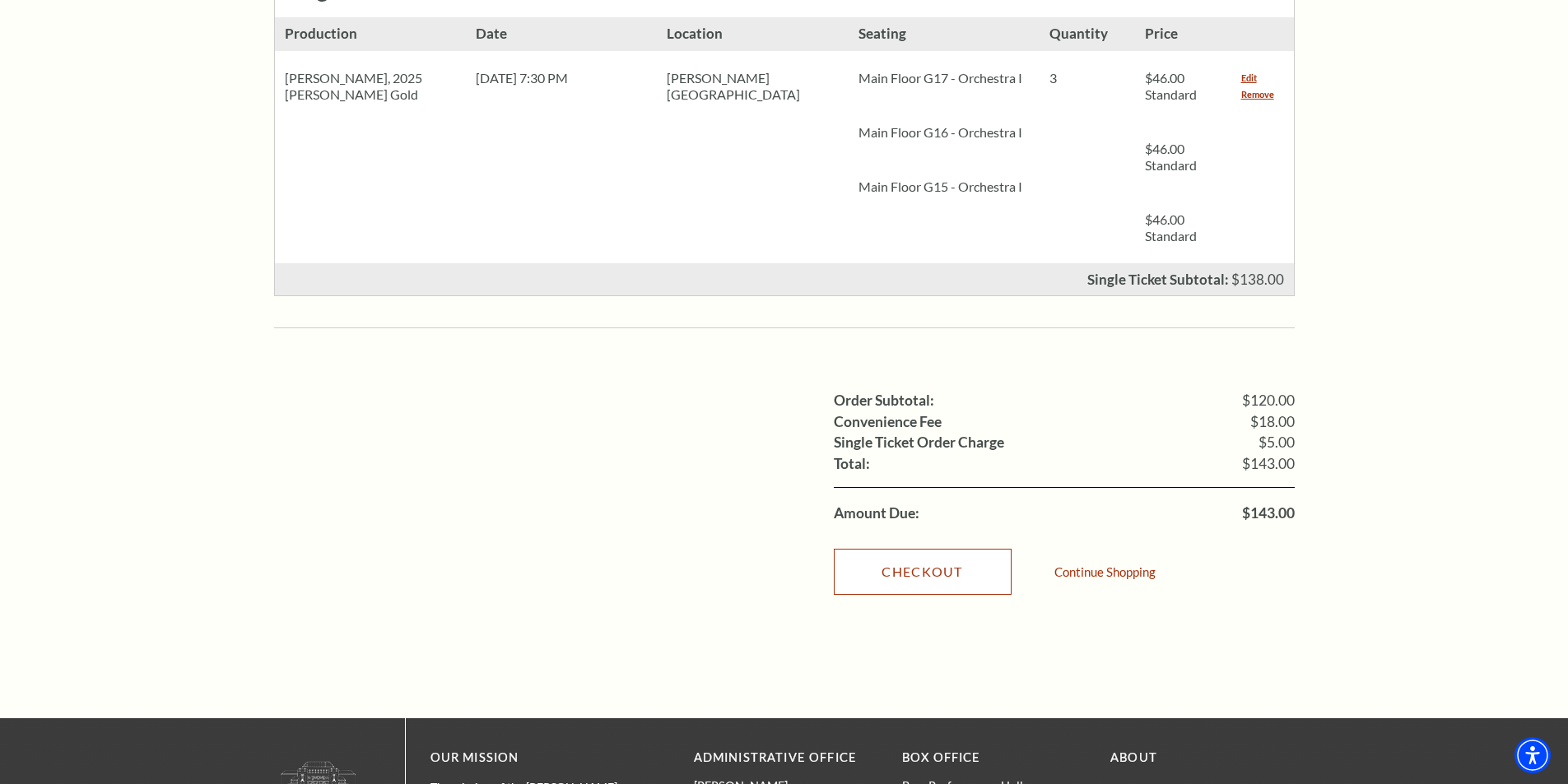
click at [935, 549] on link "Checkout" at bounding box center [922, 572] width 178 height 46
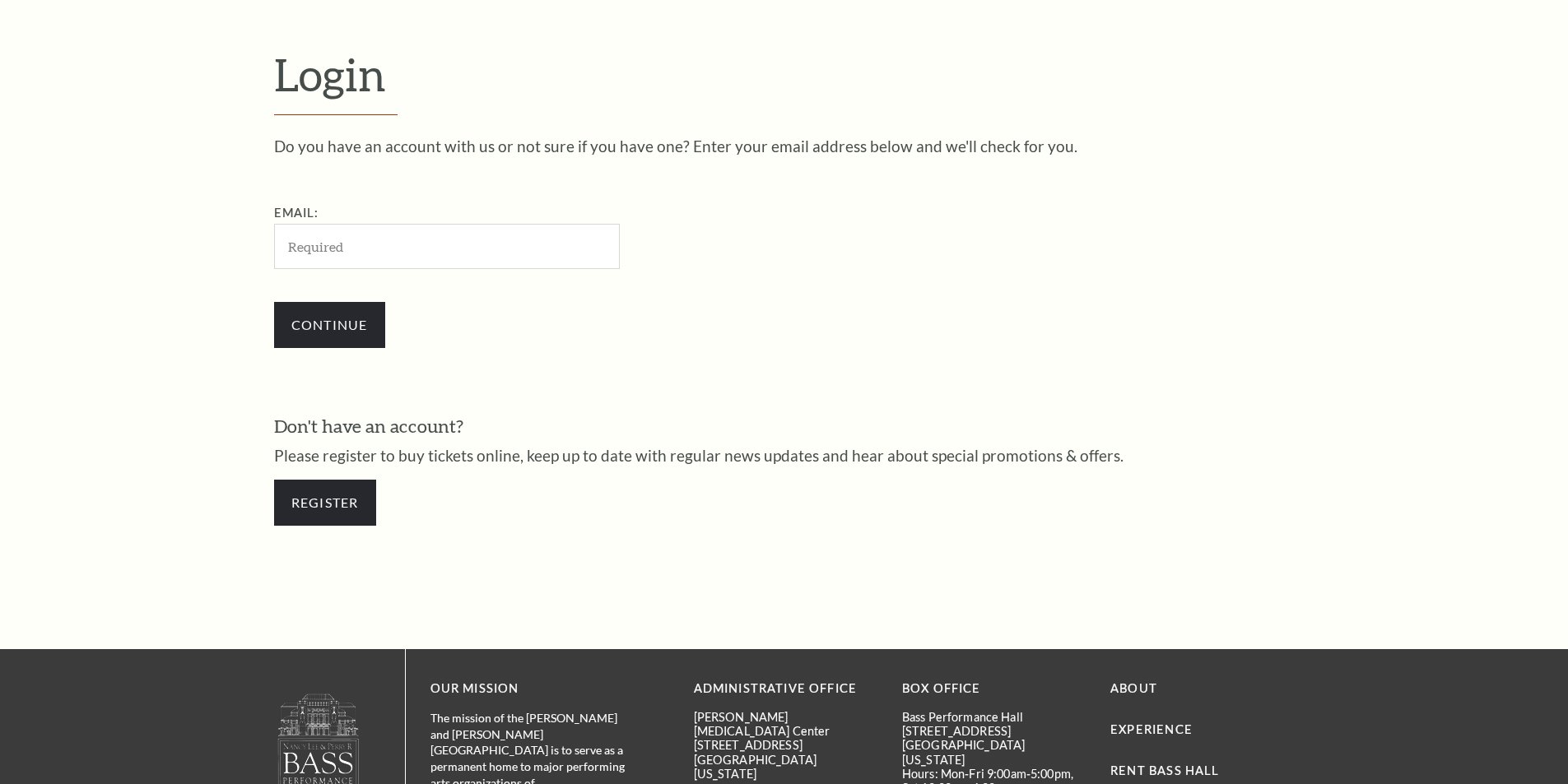
scroll to position [550, 0]
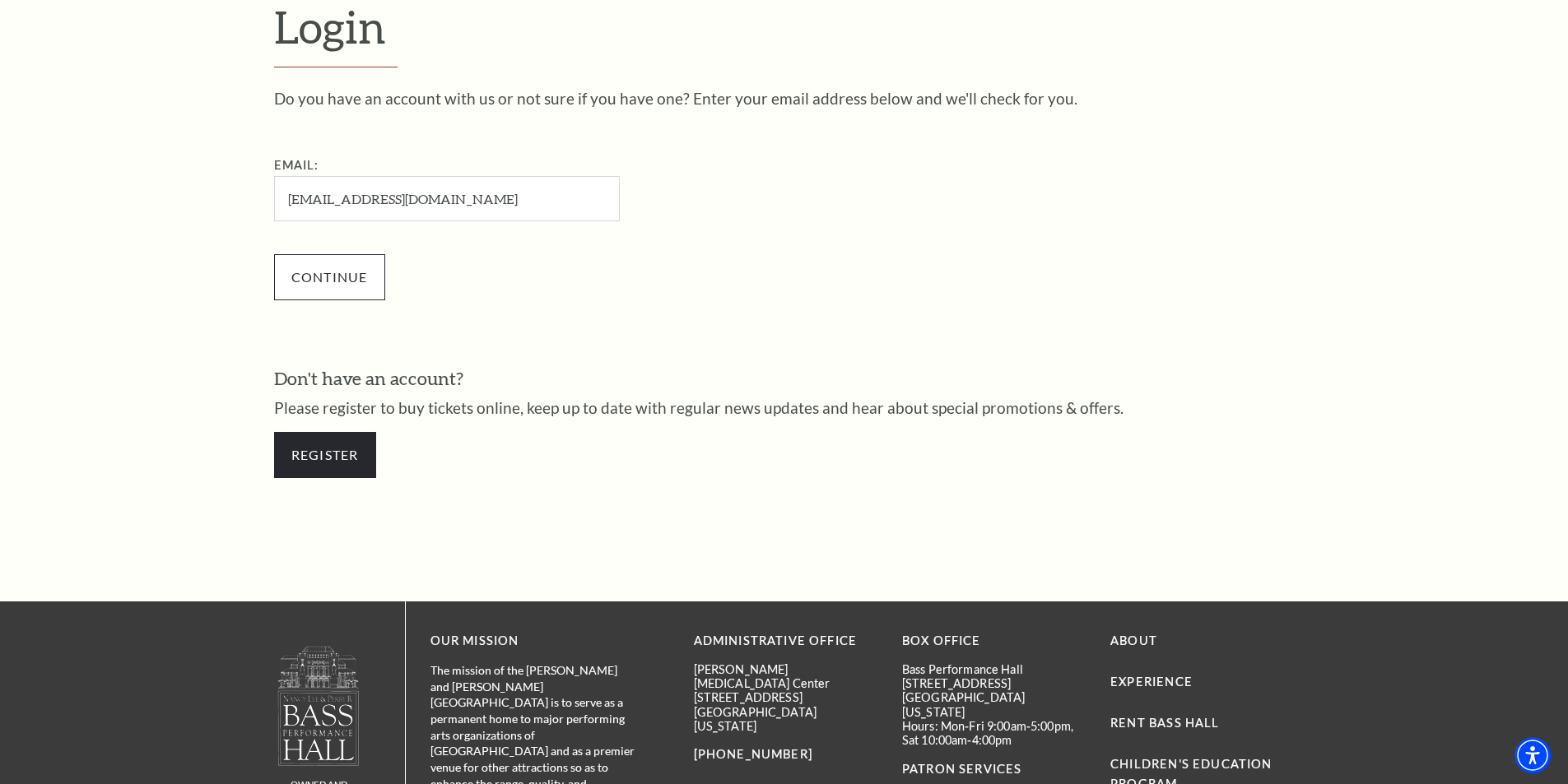
type input "[EMAIL_ADDRESS][DOMAIN_NAME]"
click at [352, 279] on input "Continue" at bounding box center [329, 277] width 111 height 46
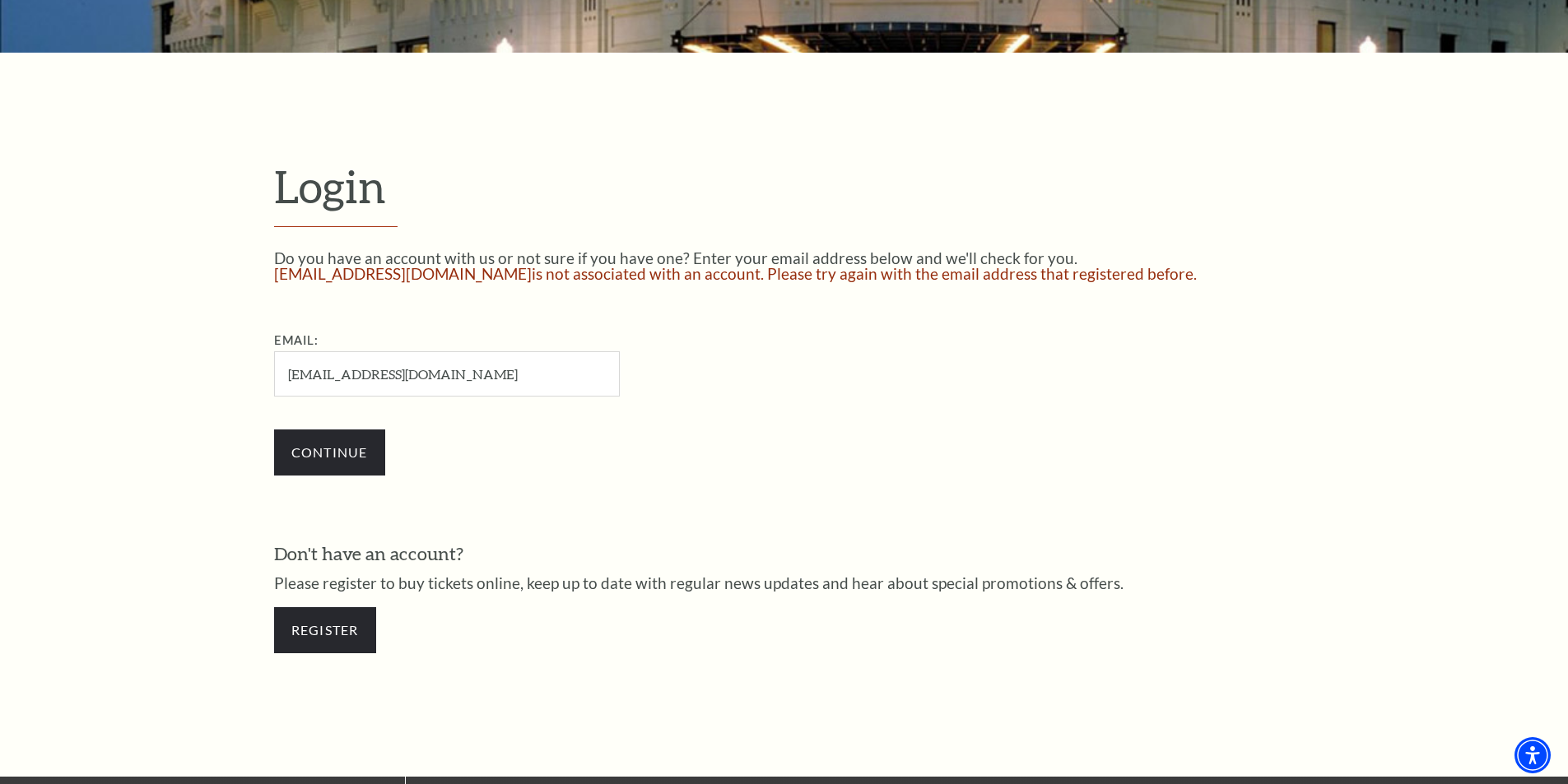
scroll to position [497, 0]
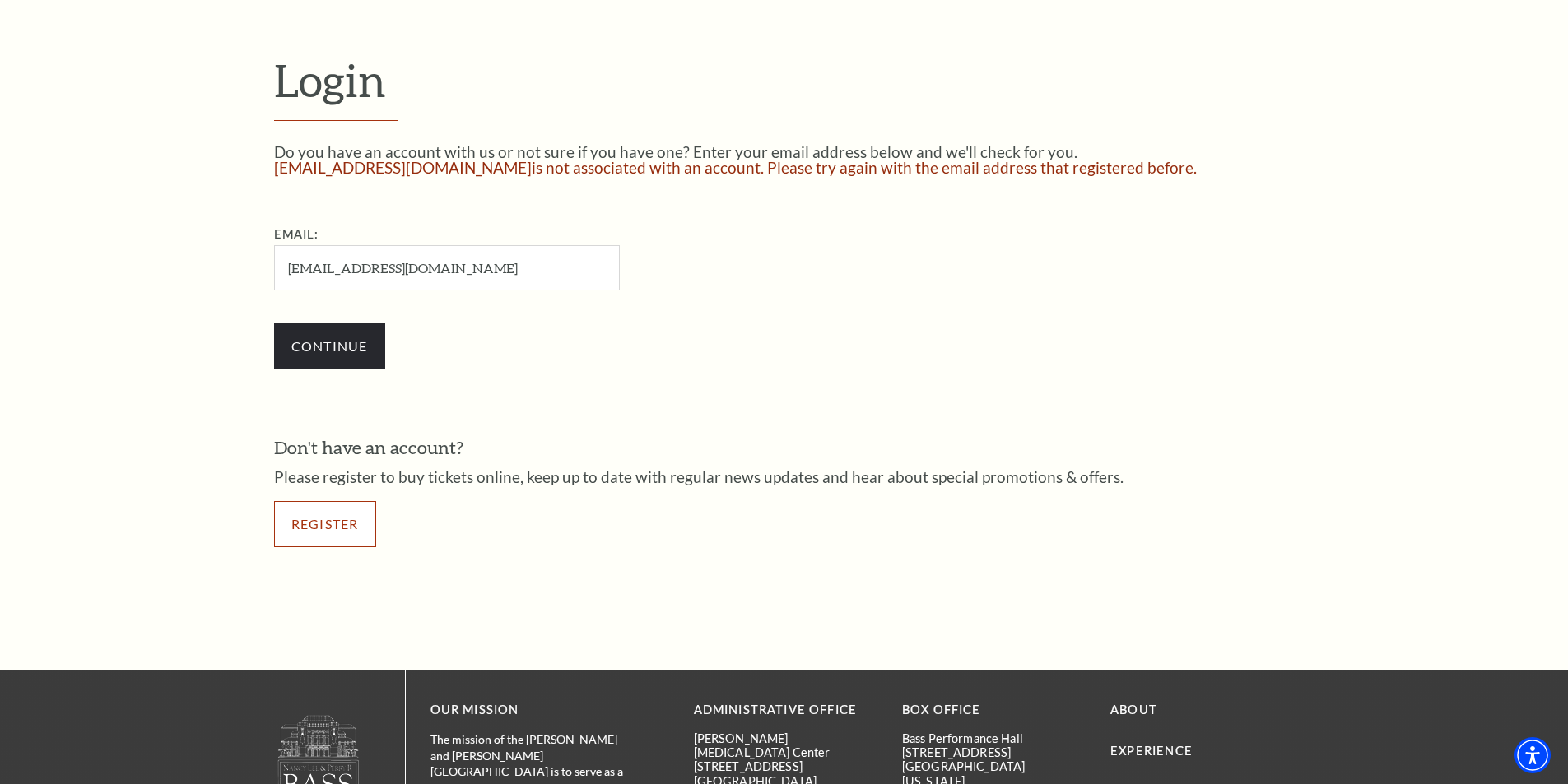
click at [334, 535] on link "Register" at bounding box center [324, 524] width 102 height 46
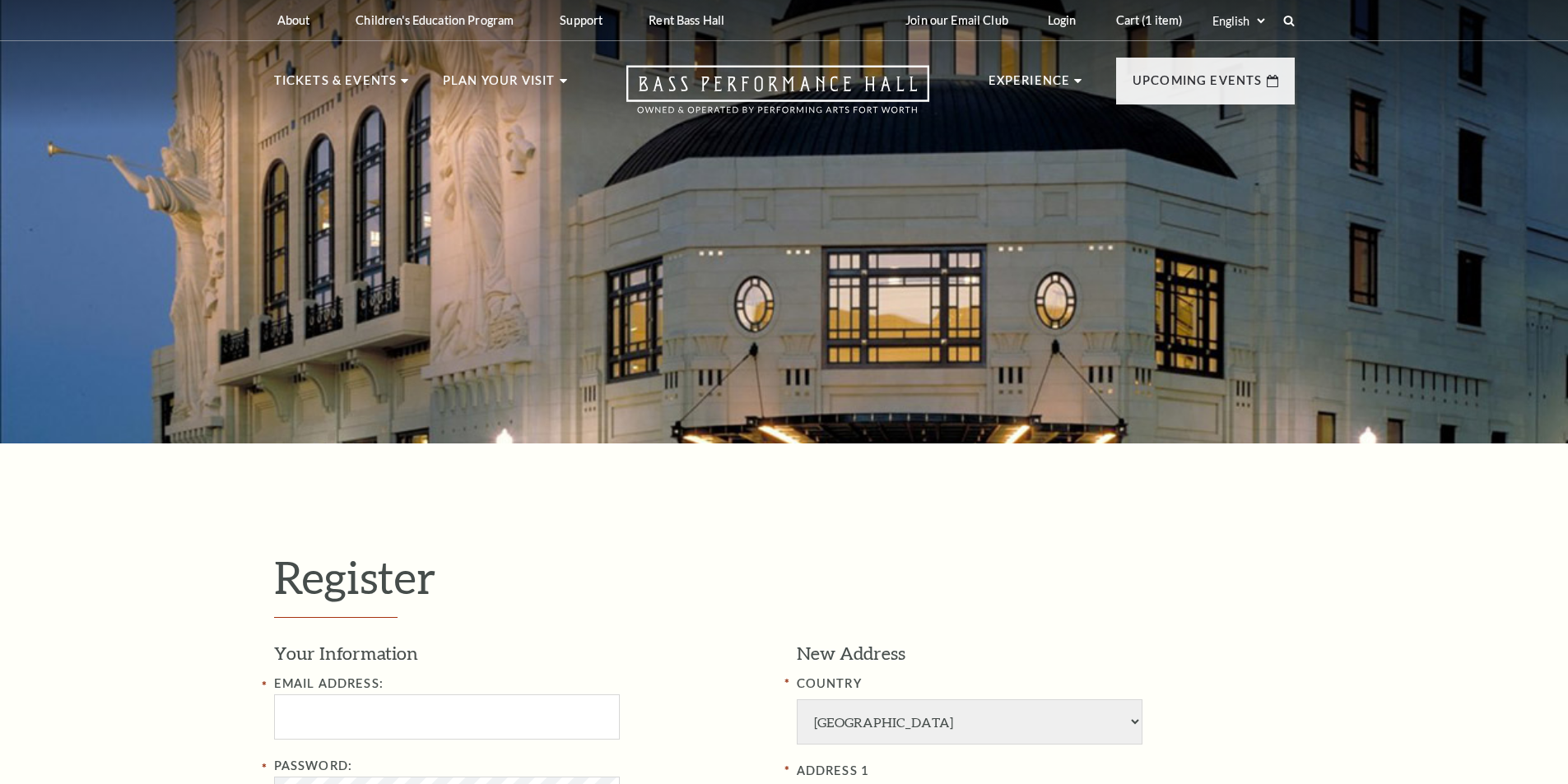
select select "1"
select select "TX"
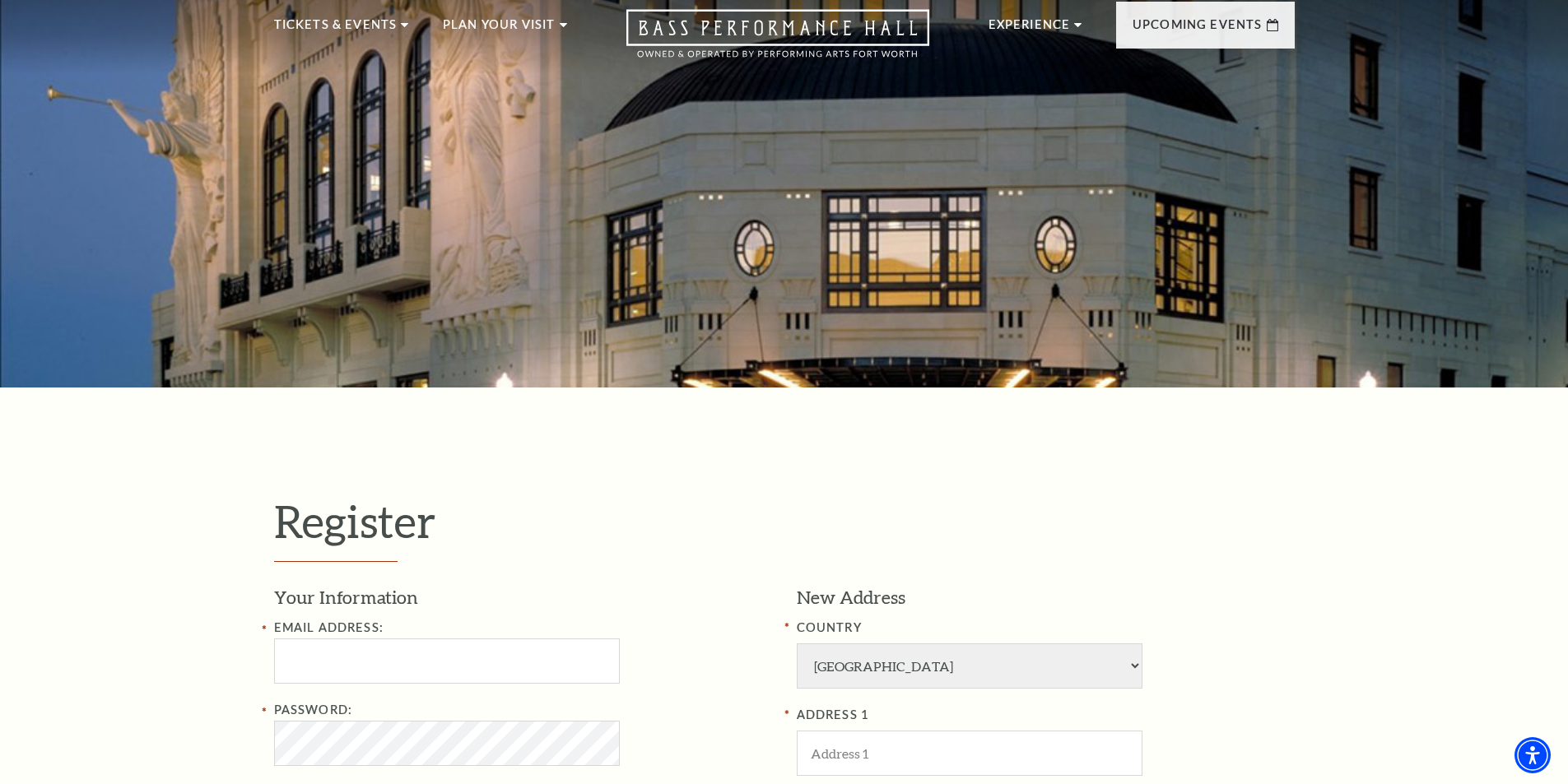
scroll to position [246, 0]
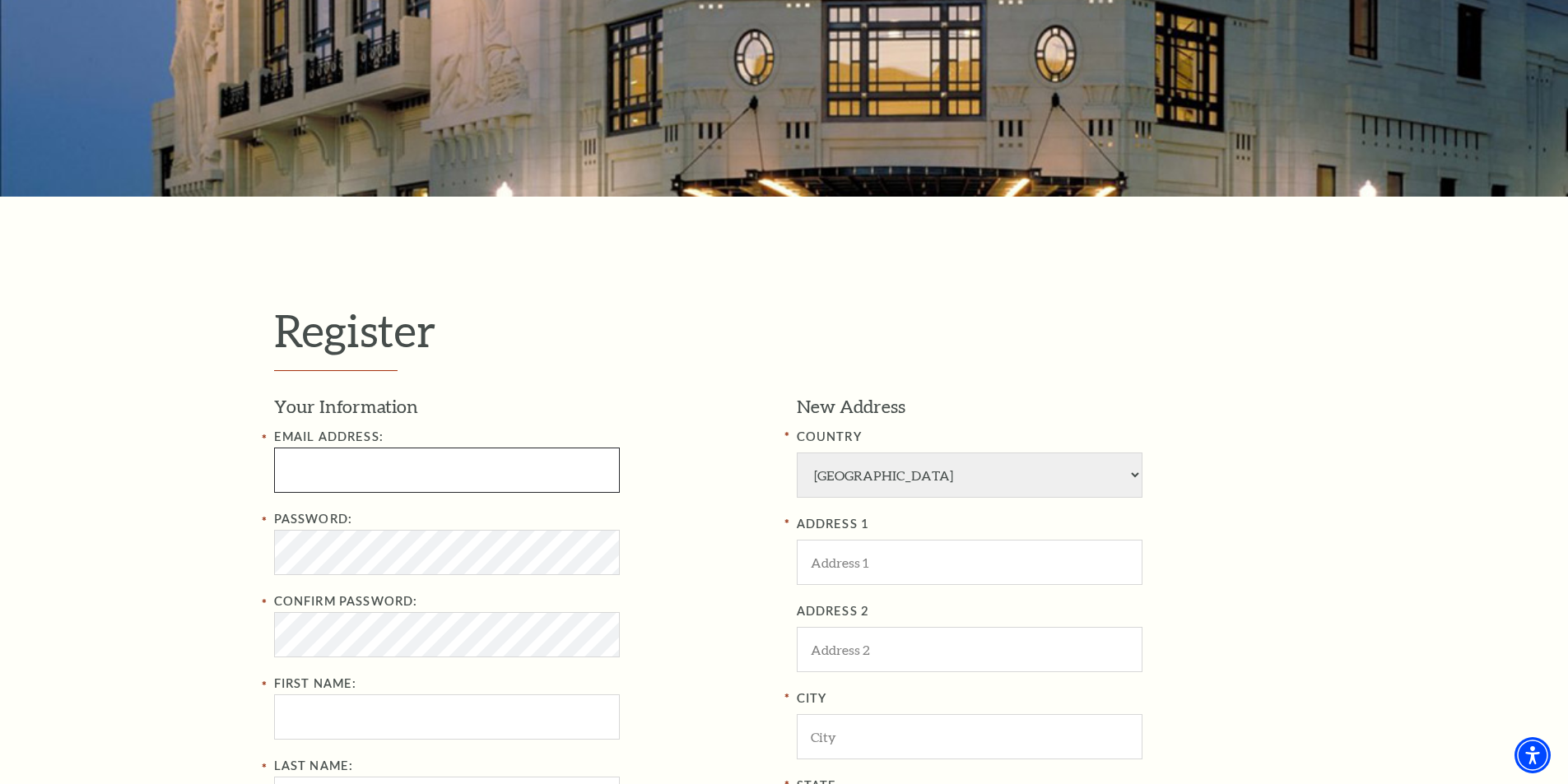
click at [427, 474] on input "Email Address:" at bounding box center [446, 470] width 345 height 46
type input "dylanvasta13@gmail.com"
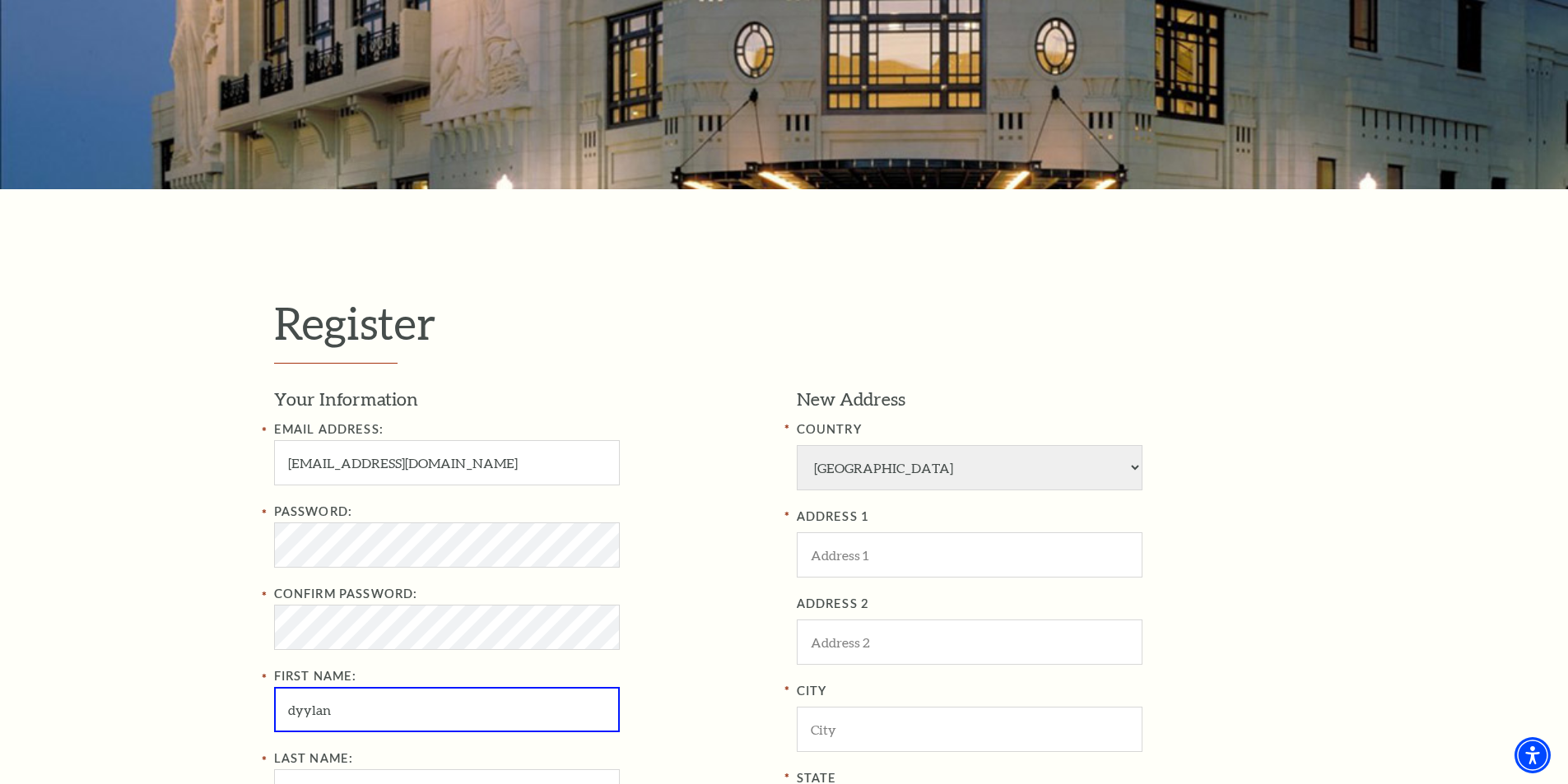
type input "dyylan"
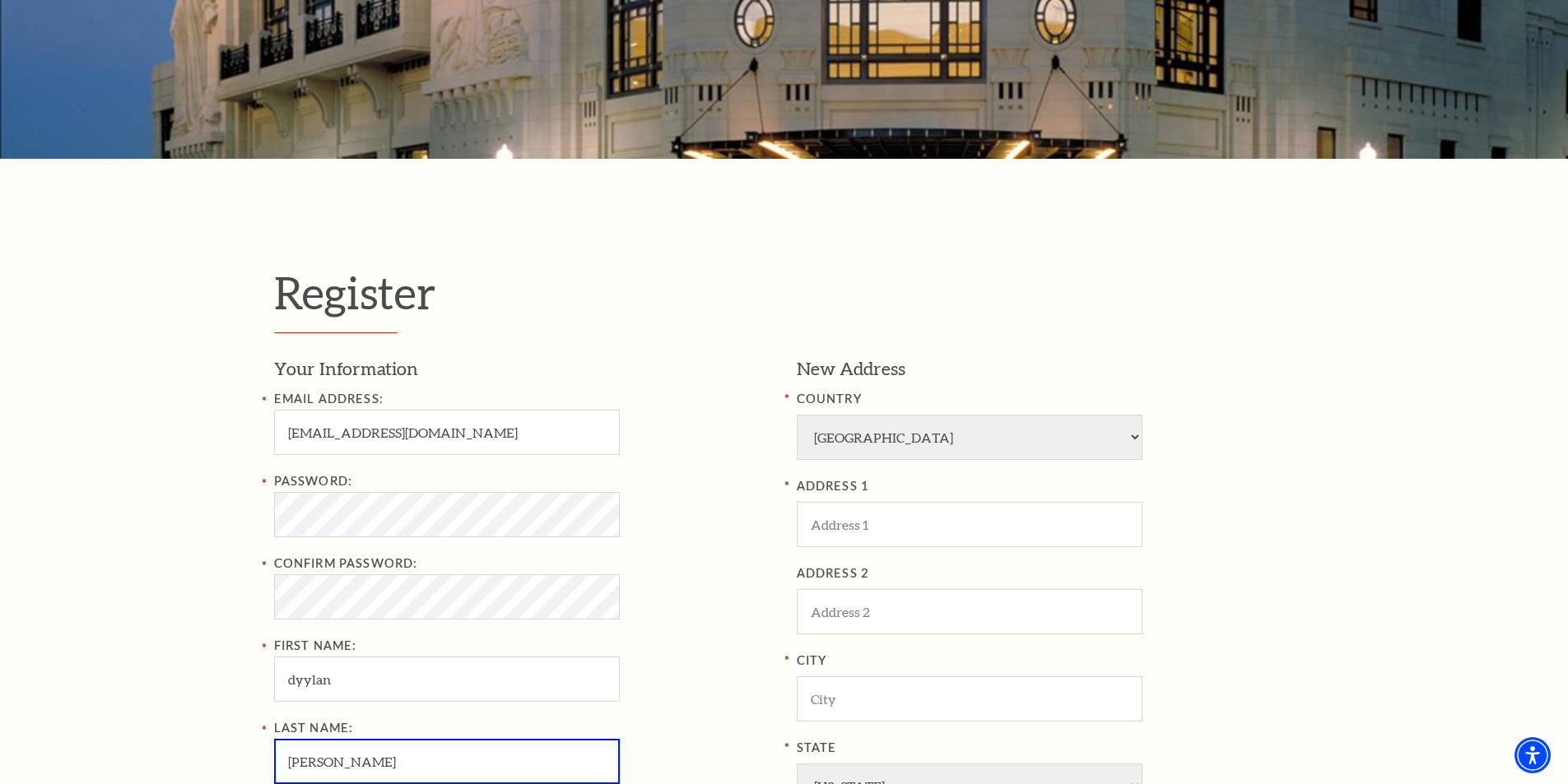
type input "vasta"
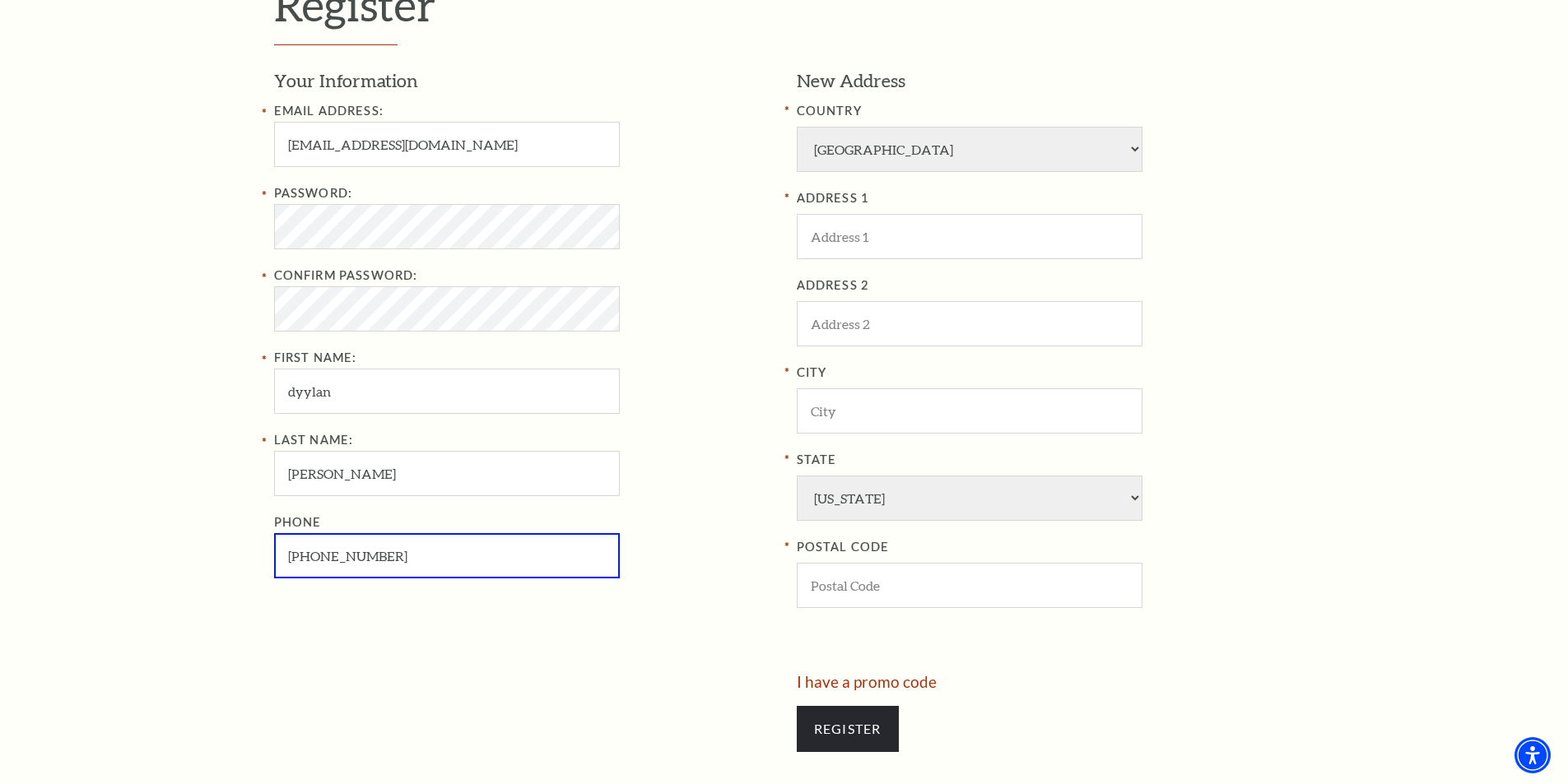
scroll to position [565, 0]
type input "817-500-3142"
click at [899, 222] on input "ADDRESS 1" at bounding box center [969, 237] width 345 height 46
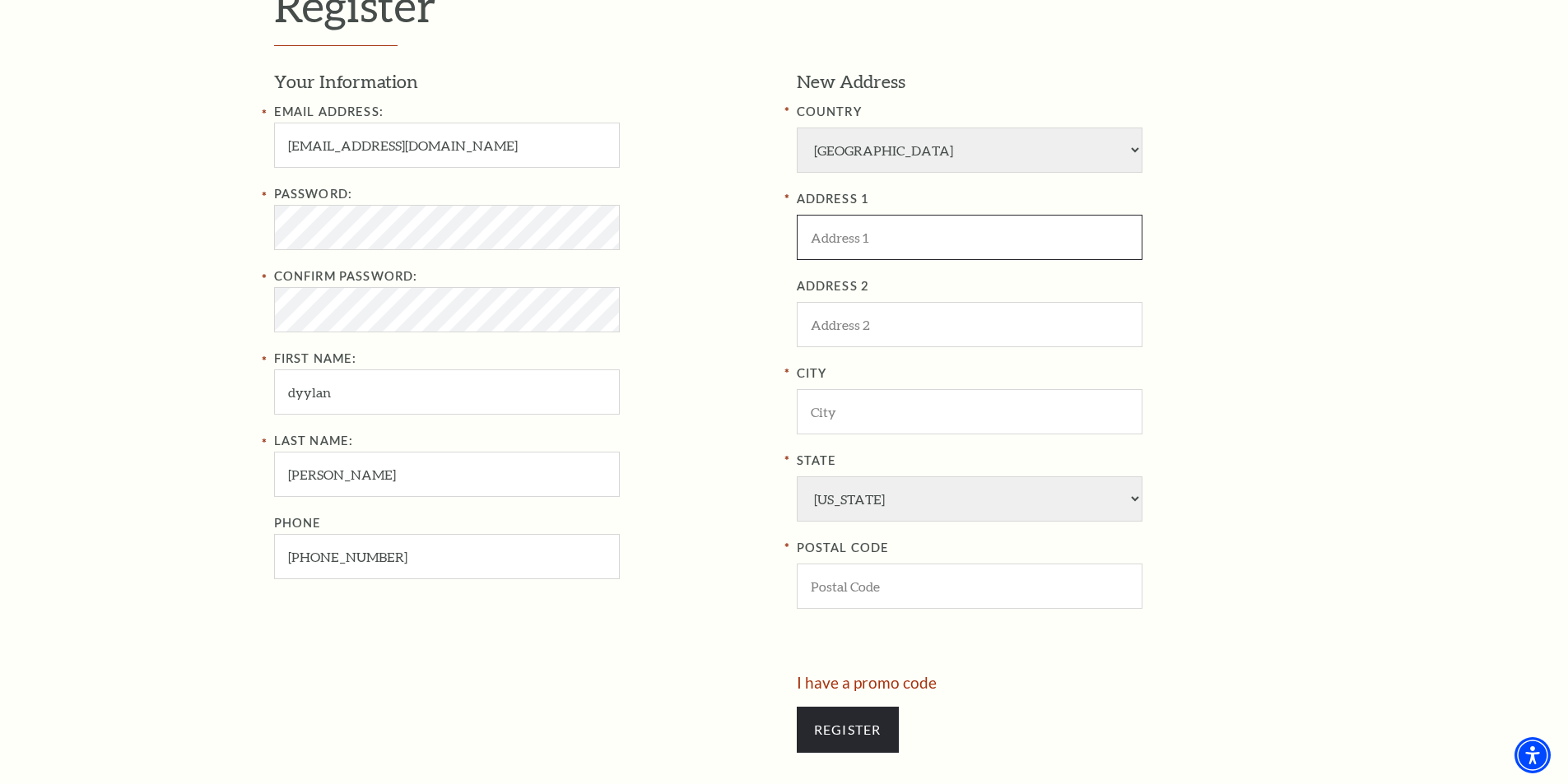
type input "1828 lariat dr"
type input "Justin"
type input "76247"
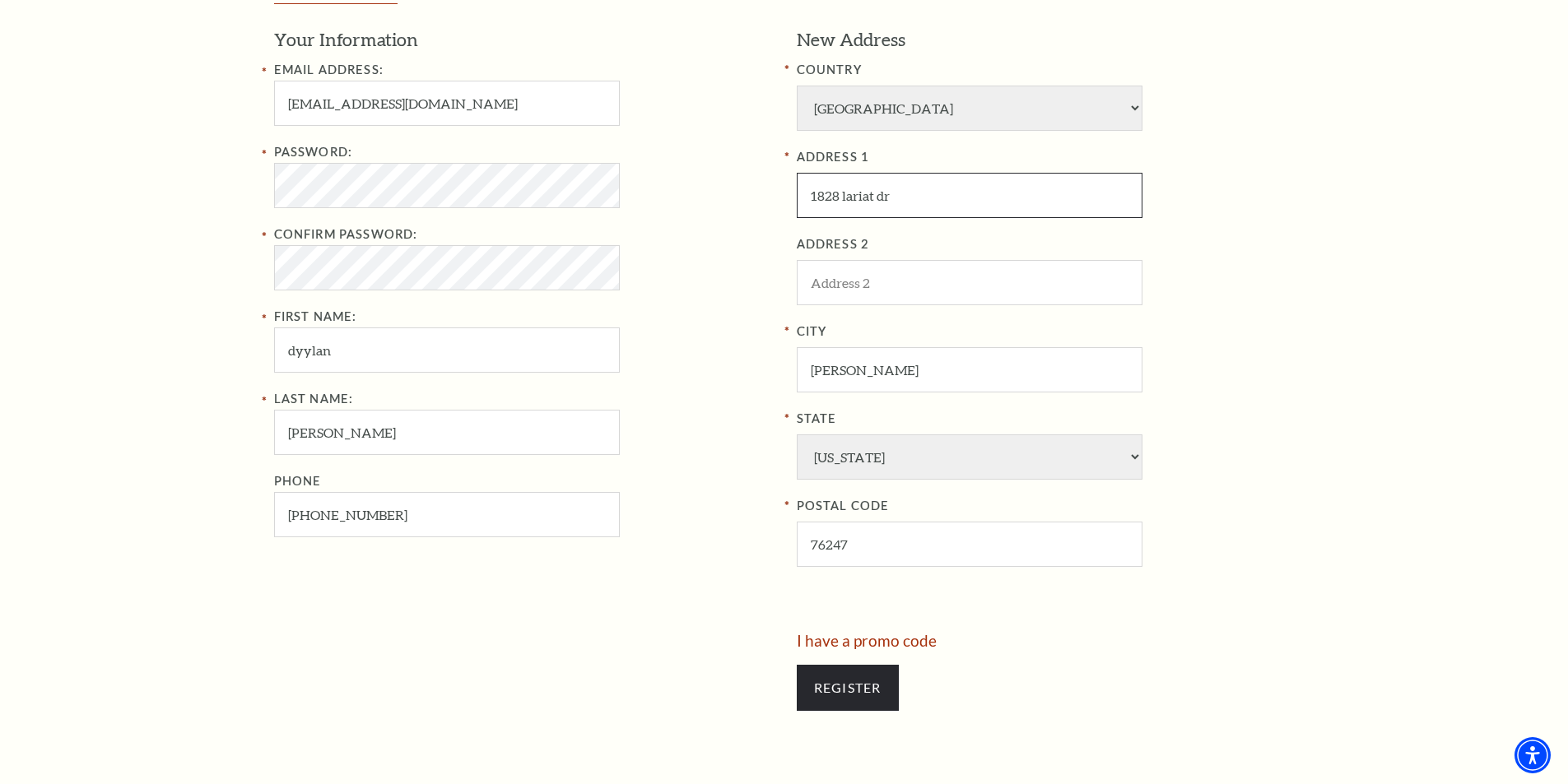
scroll to position [811, 0]
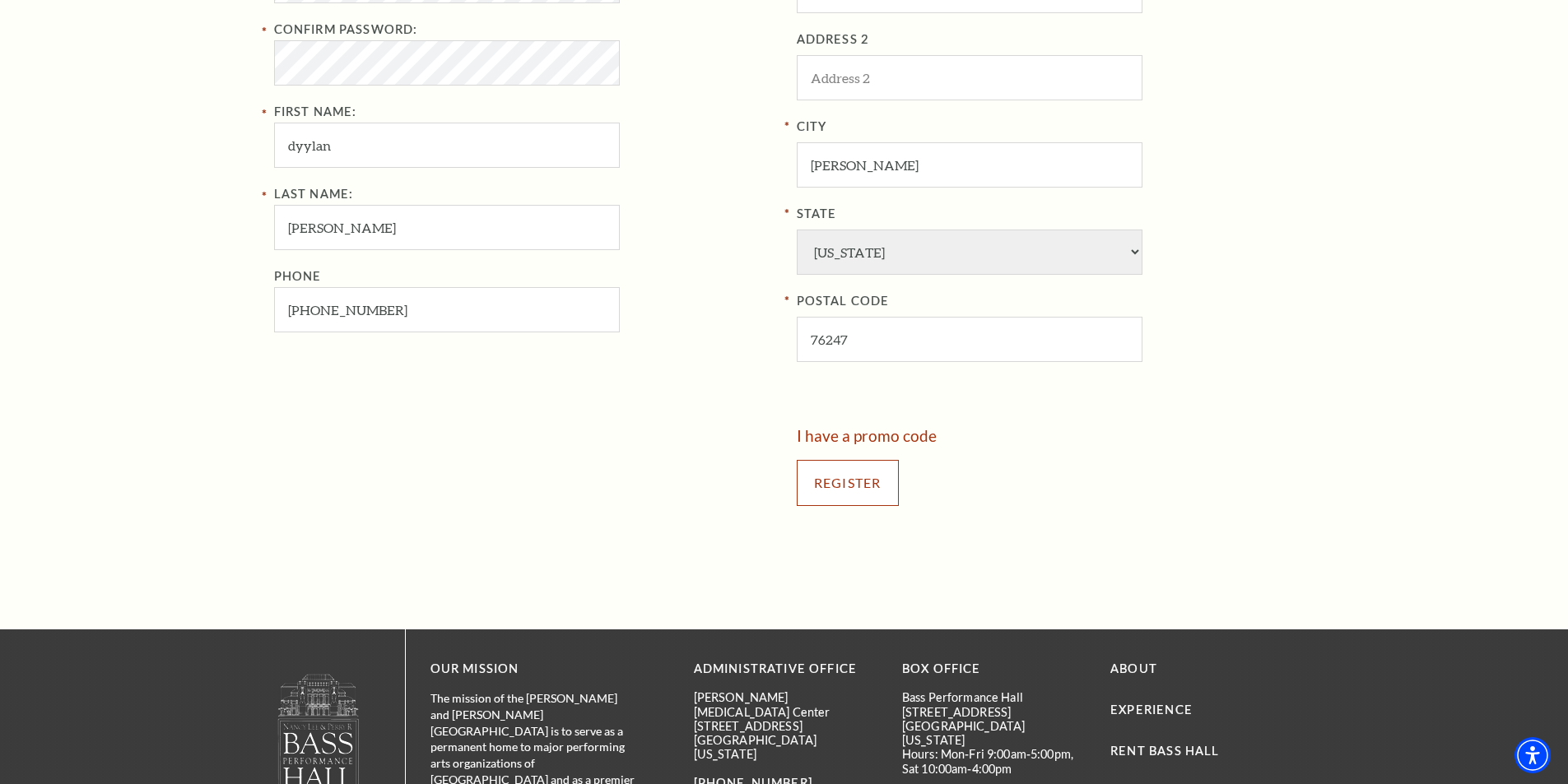
drag, startPoint x: 852, startPoint y: 487, endPoint x: 845, endPoint y: 493, distance: 9.2
click at [851, 487] on input "Register" at bounding box center [847, 482] width 102 height 46
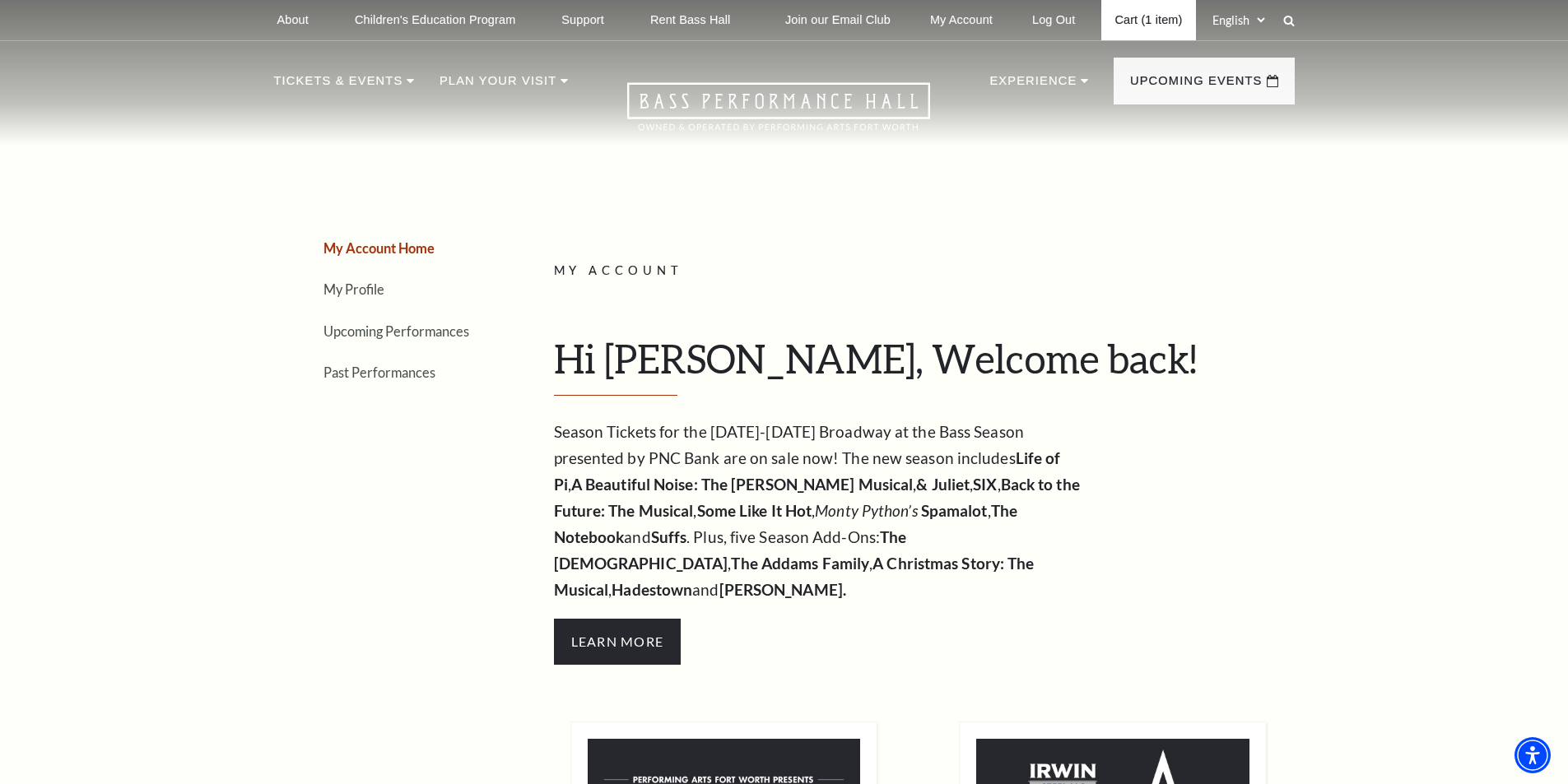
click at [1153, 12] on link "Cart (1 item)" at bounding box center [1148, 20] width 94 height 41
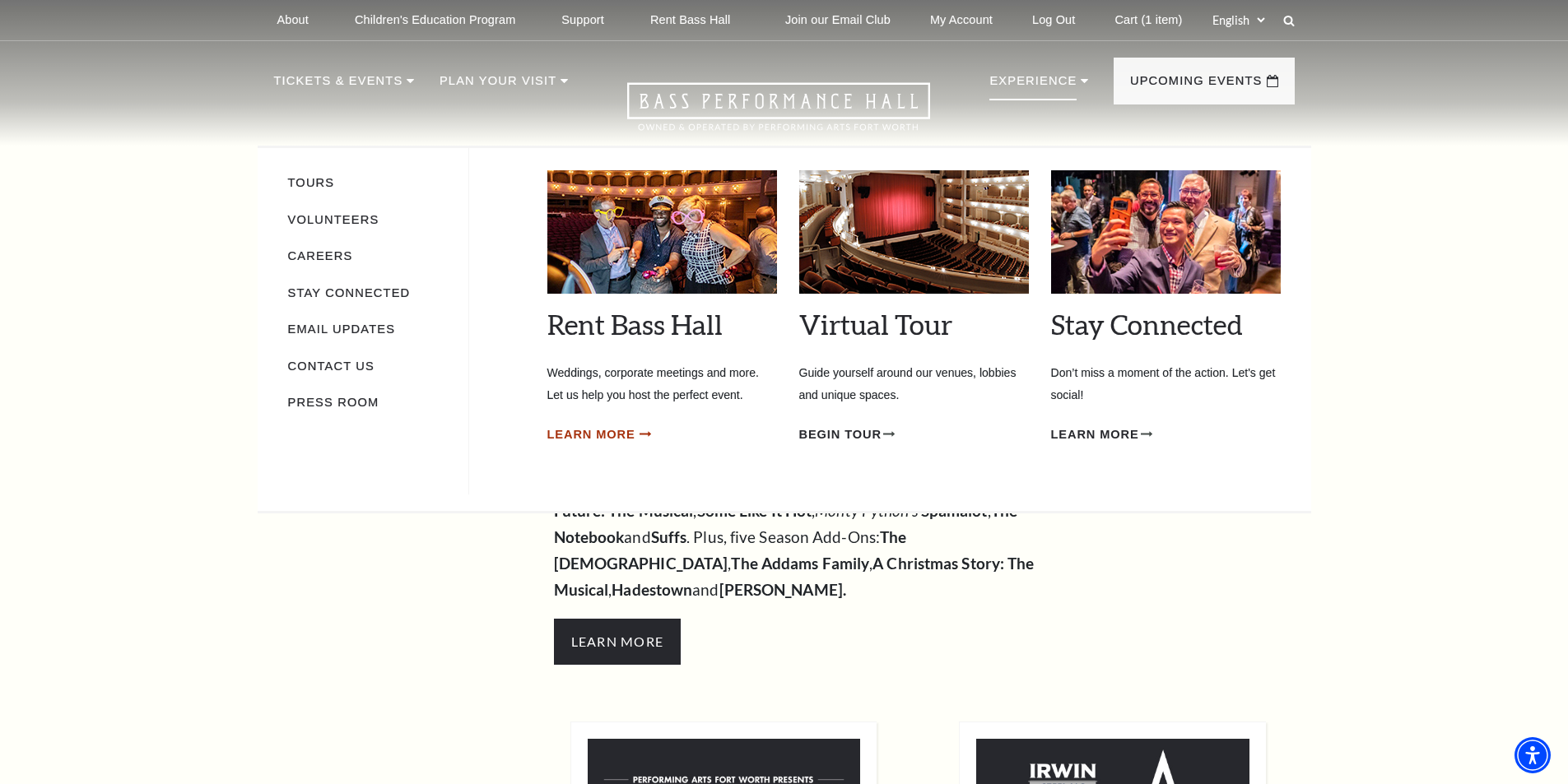
click at [615, 431] on span "Learn More" at bounding box center [591, 435] width 88 height 20
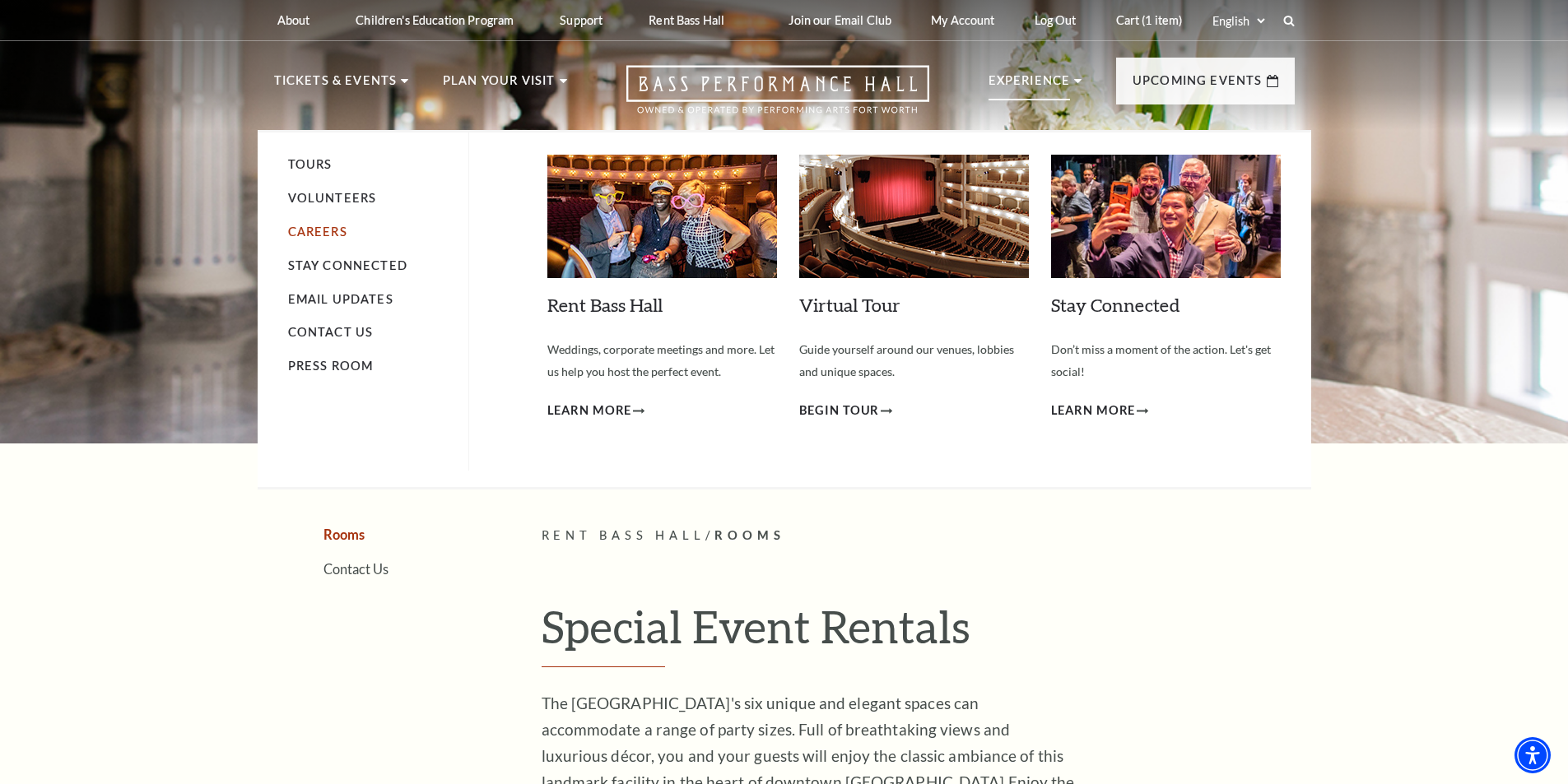
click at [333, 227] on link "Careers" at bounding box center [317, 232] width 59 height 14
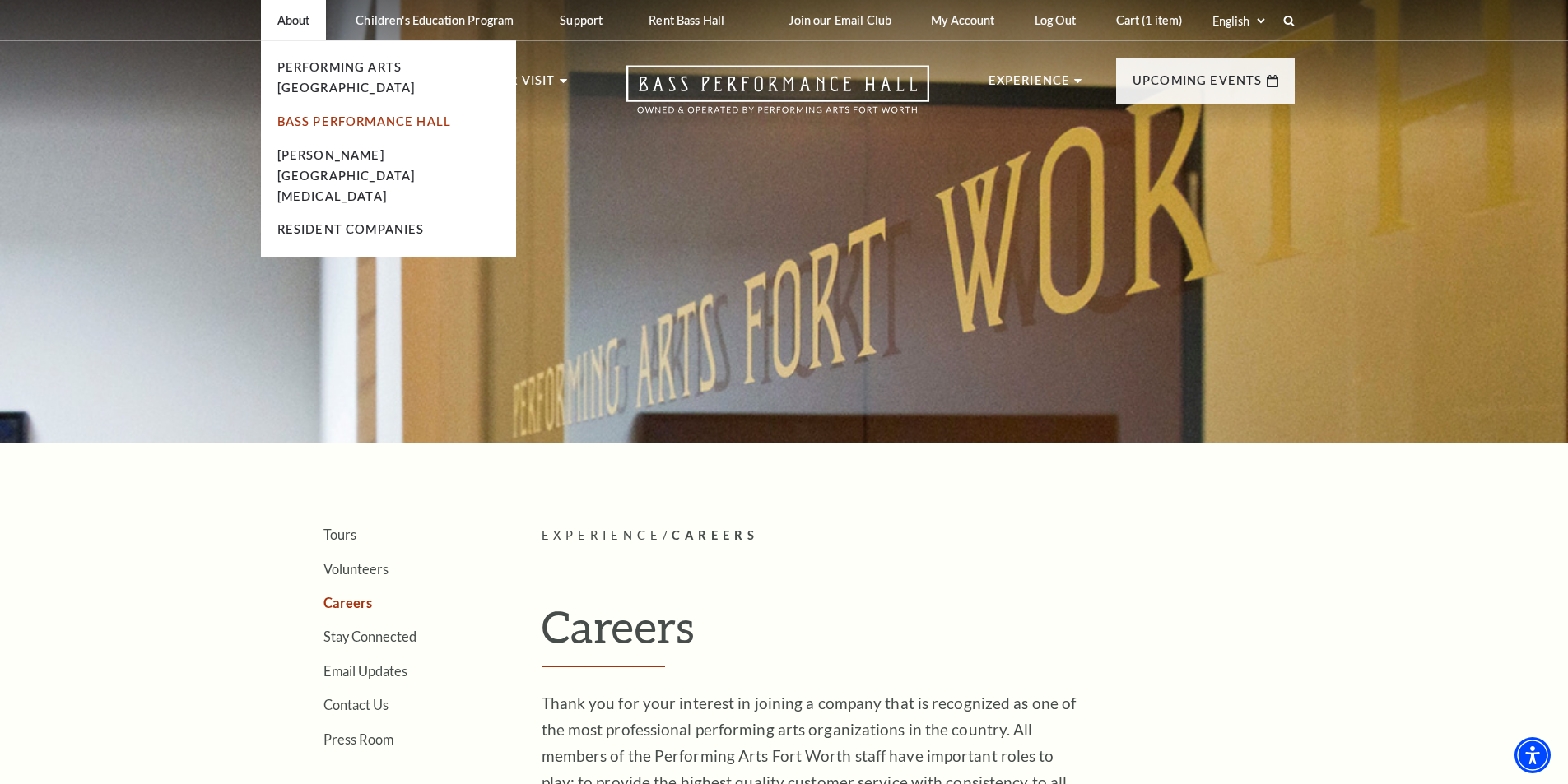
click at [383, 114] on link "Bass Performance Hall" at bounding box center [365, 121] width 175 height 14
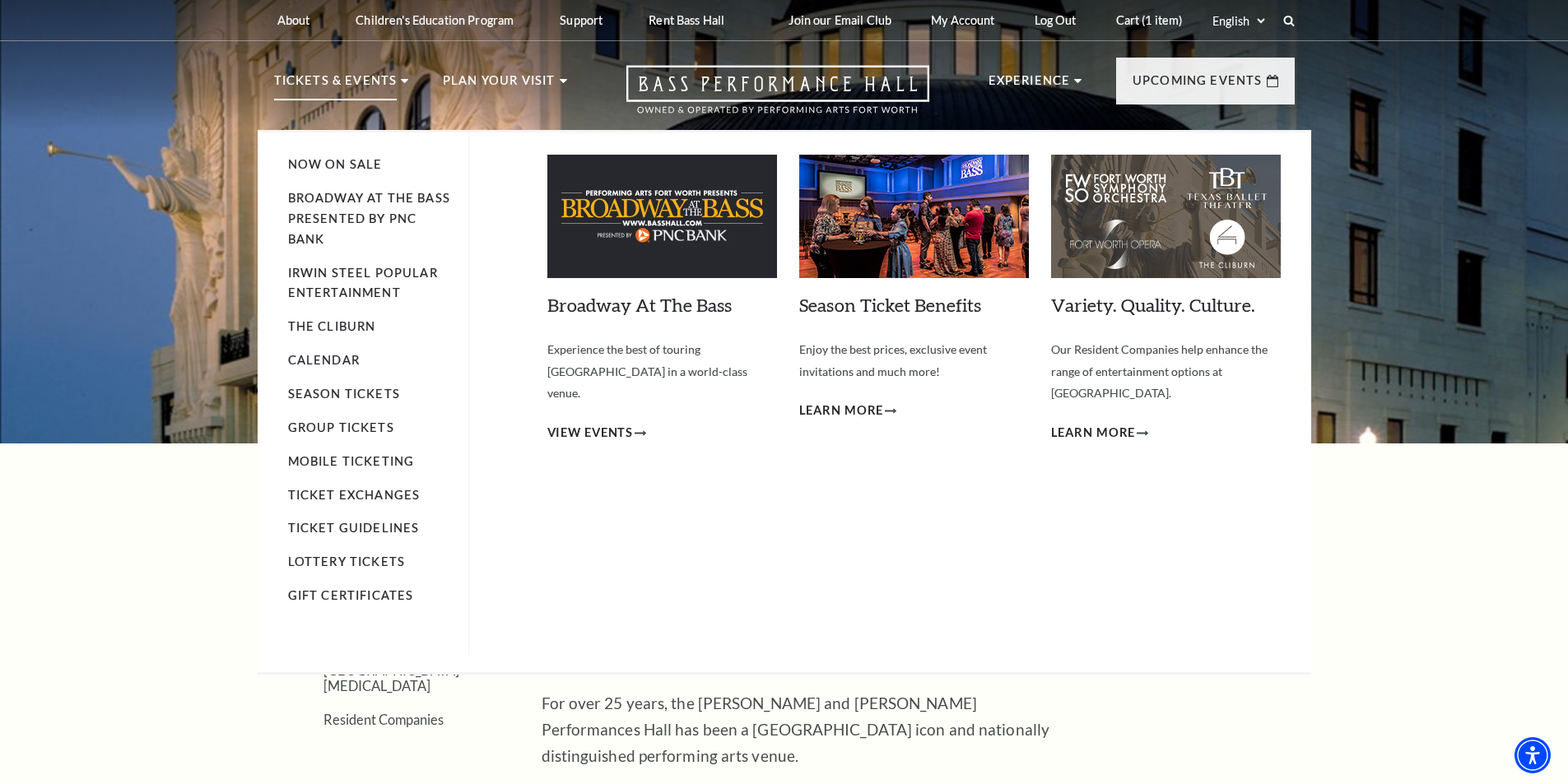
click at [378, 85] on p "Tickets & Events" at bounding box center [335, 85] width 123 height 30
click at [357, 159] on link "Now On Sale" at bounding box center [336, 164] width 95 height 14
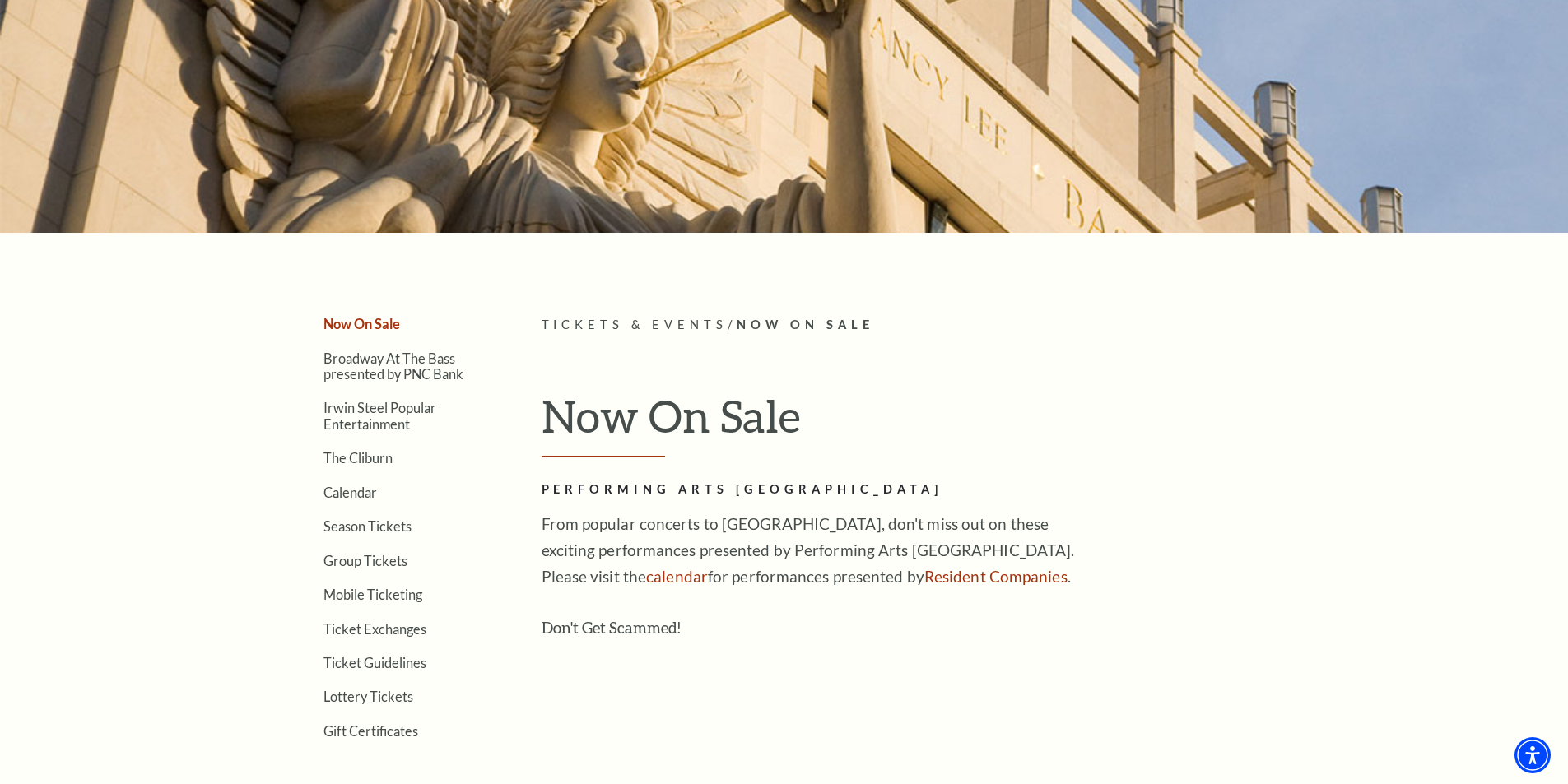
scroll to position [246, 0]
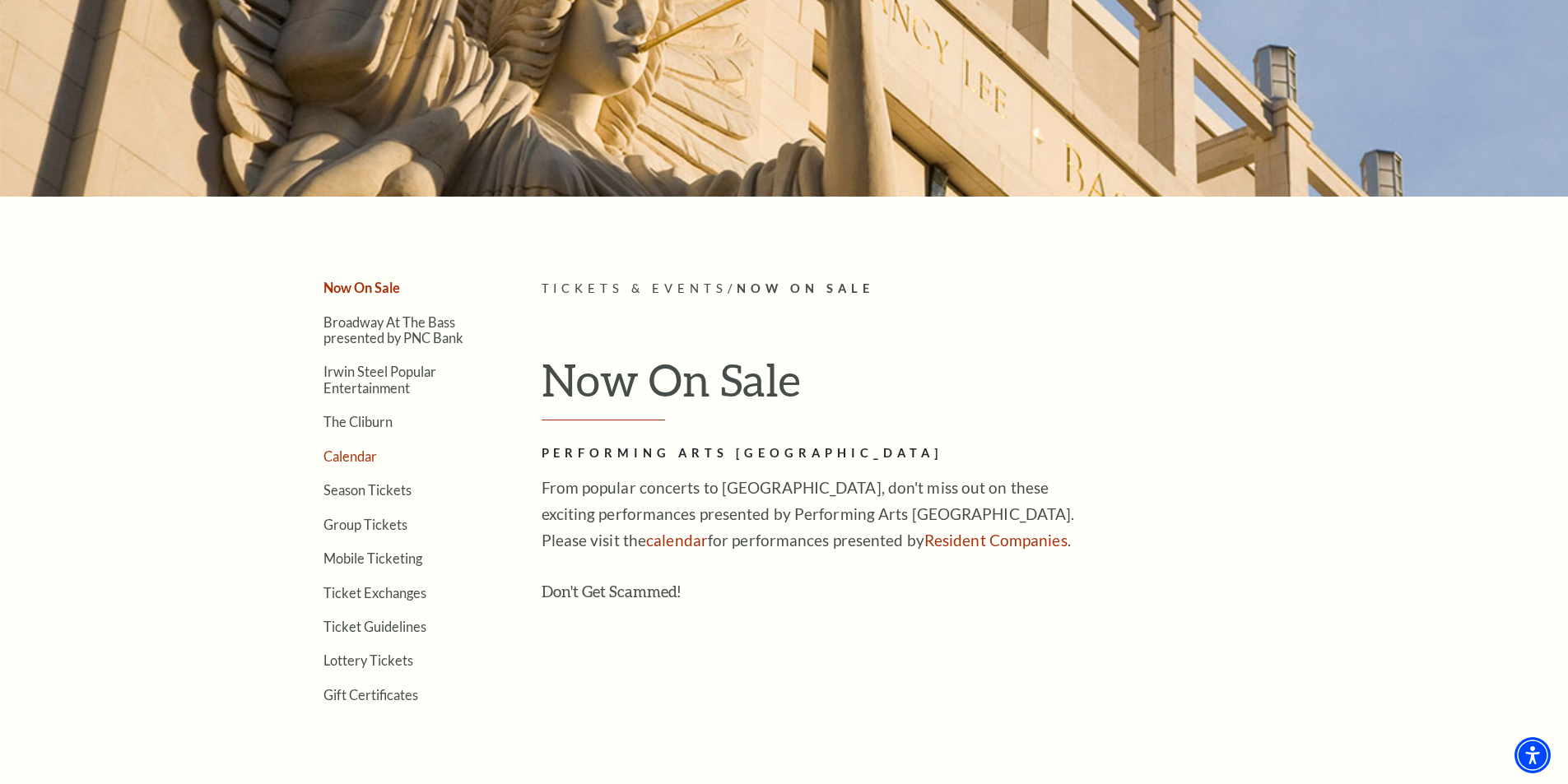
click at [372, 455] on link "Calendar" at bounding box center [349, 456] width 53 height 16
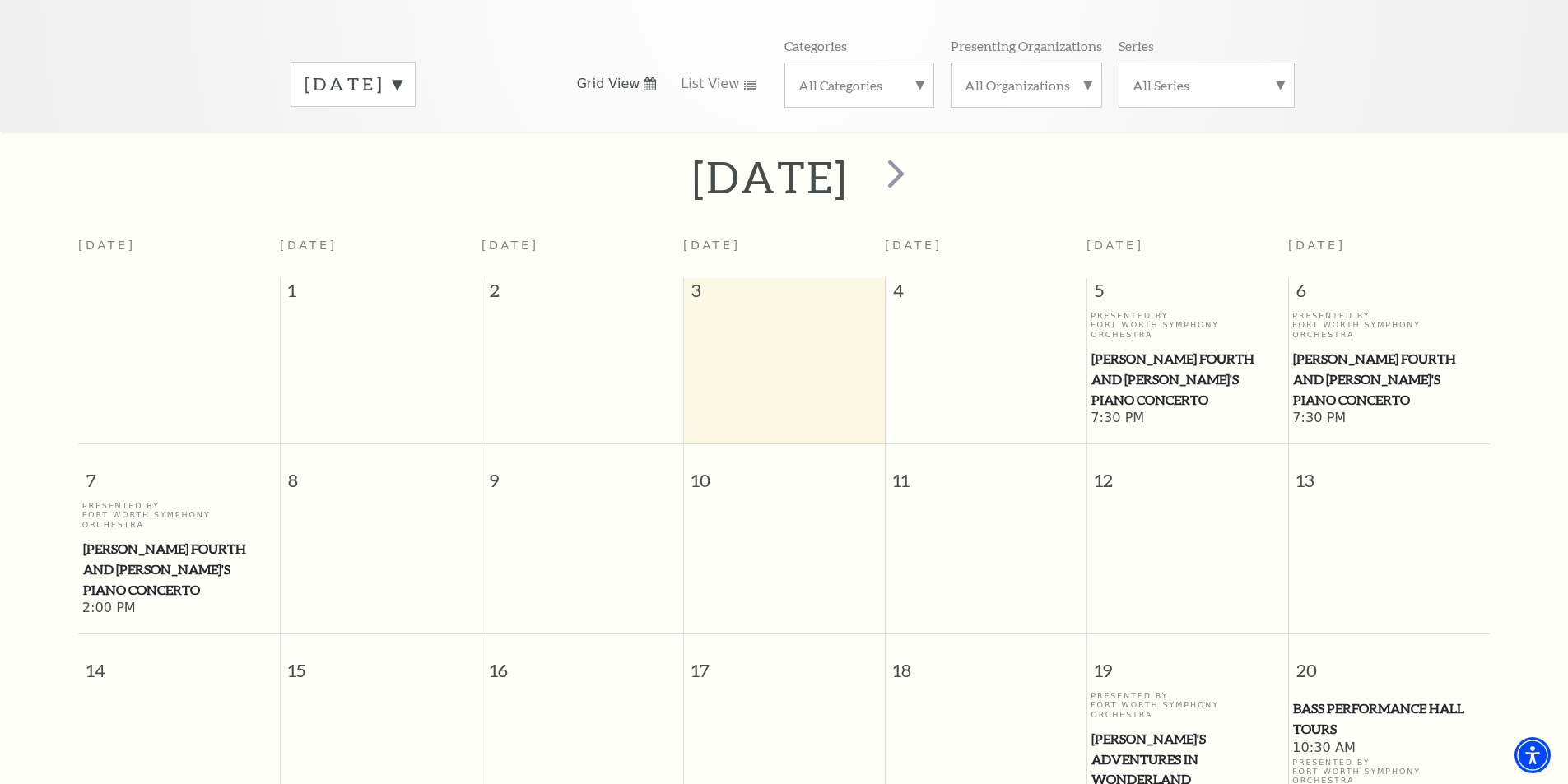
scroll to position [228, 0]
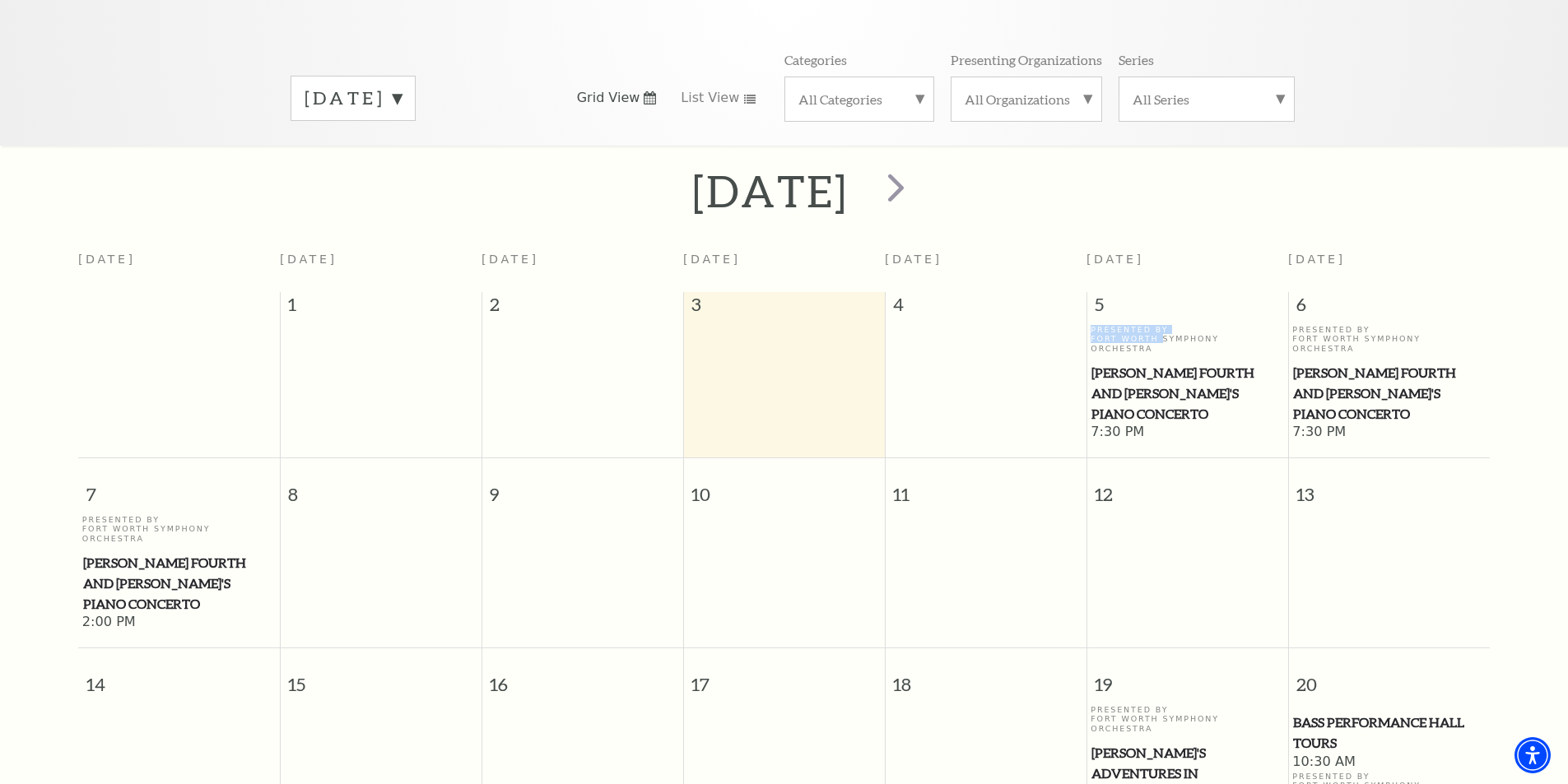
click at [1158, 325] on p "Presented By Fort Worth Symphony Orchestra" at bounding box center [1187, 339] width 193 height 28
click at [1153, 363] on span "Brahms Fourth and Grieg's Piano Concerto" at bounding box center [1188, 393] width 192 height 61
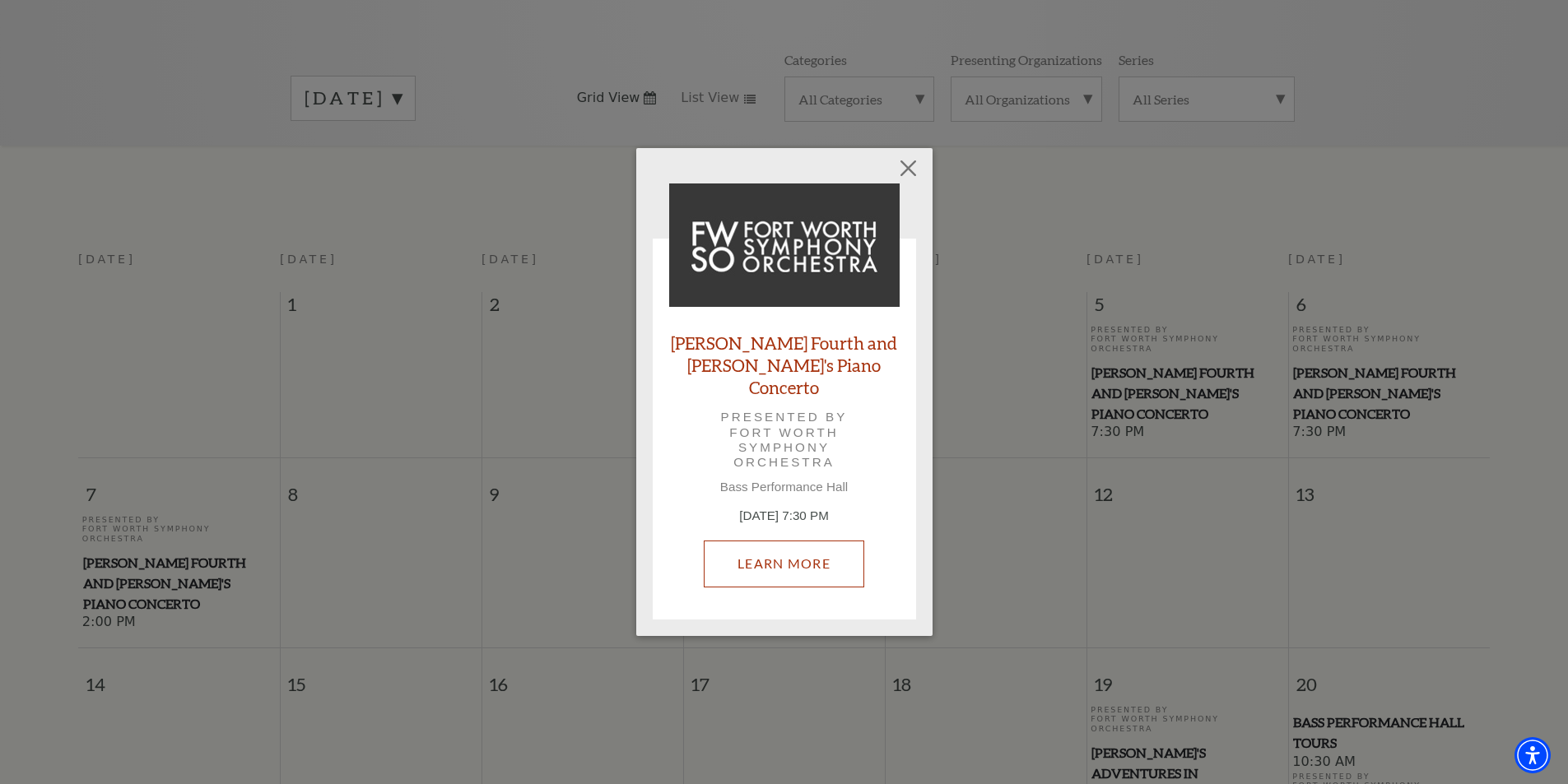
click at [793, 557] on link "Learn More" at bounding box center [783, 563] width 160 height 46
click at [913, 184] on button "Close" at bounding box center [907, 169] width 31 height 31
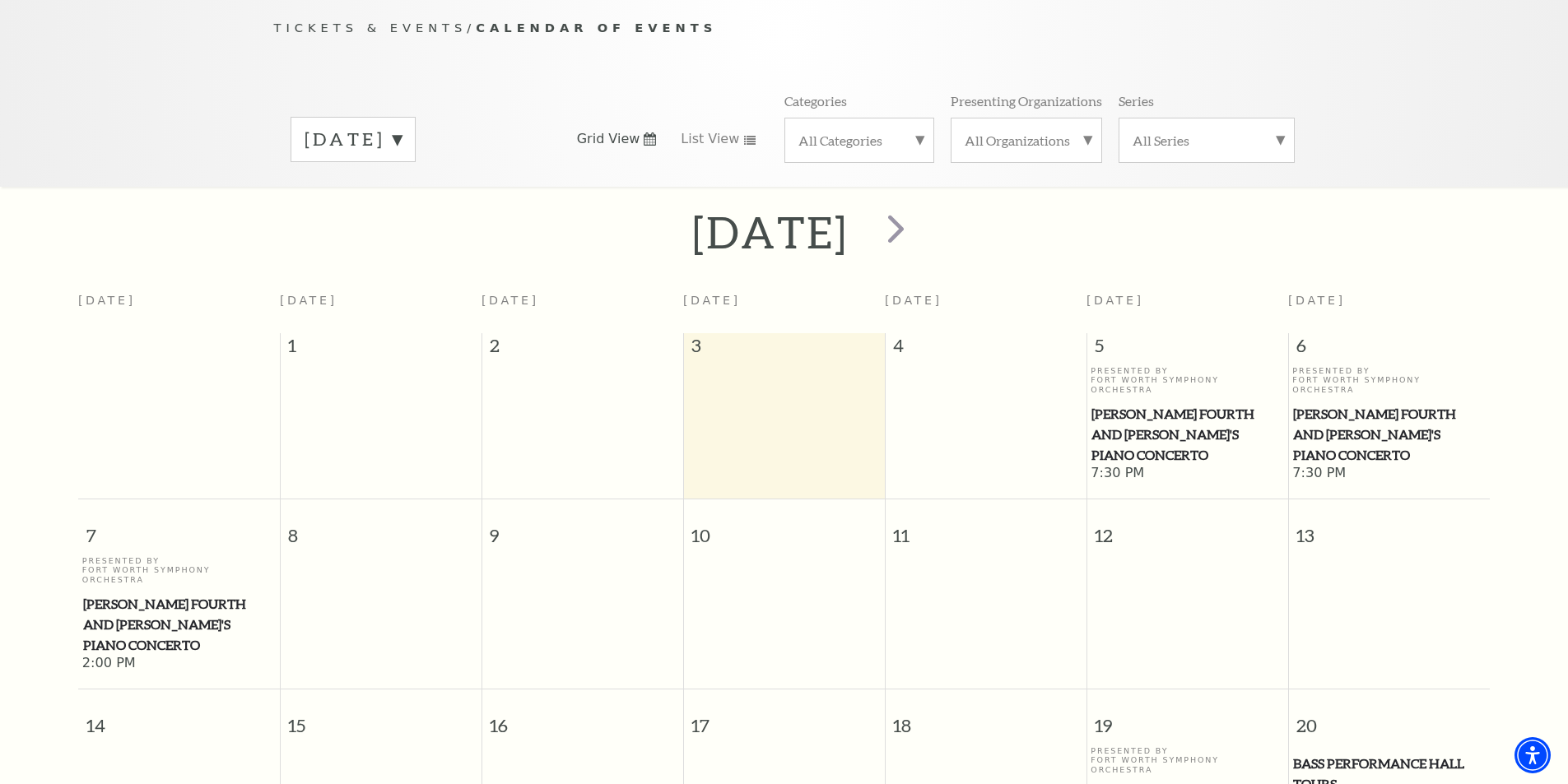
scroll to position [0, 0]
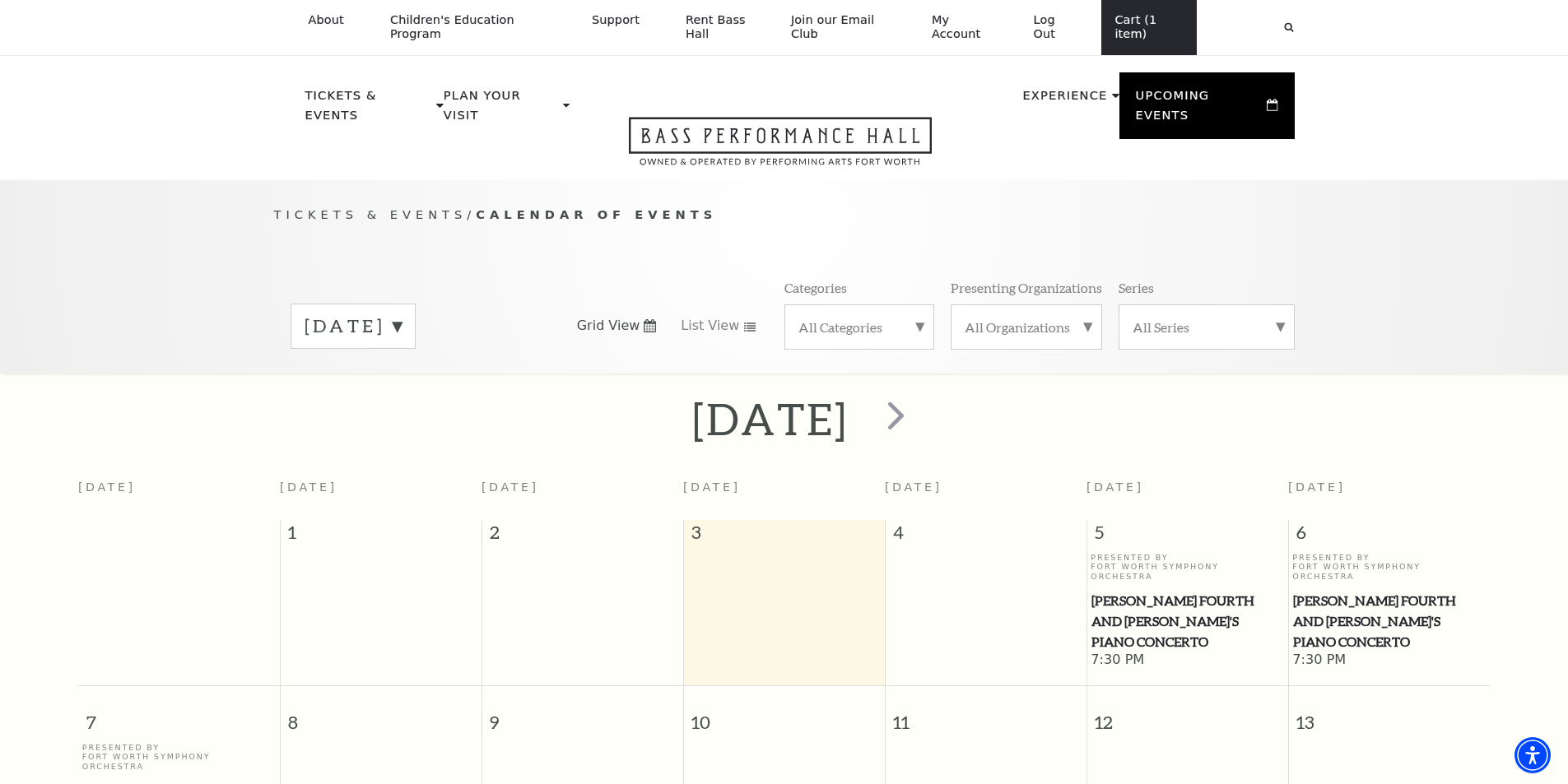
click at [1138, 15] on link "Cart (1 item)" at bounding box center [1149, 27] width 95 height 55
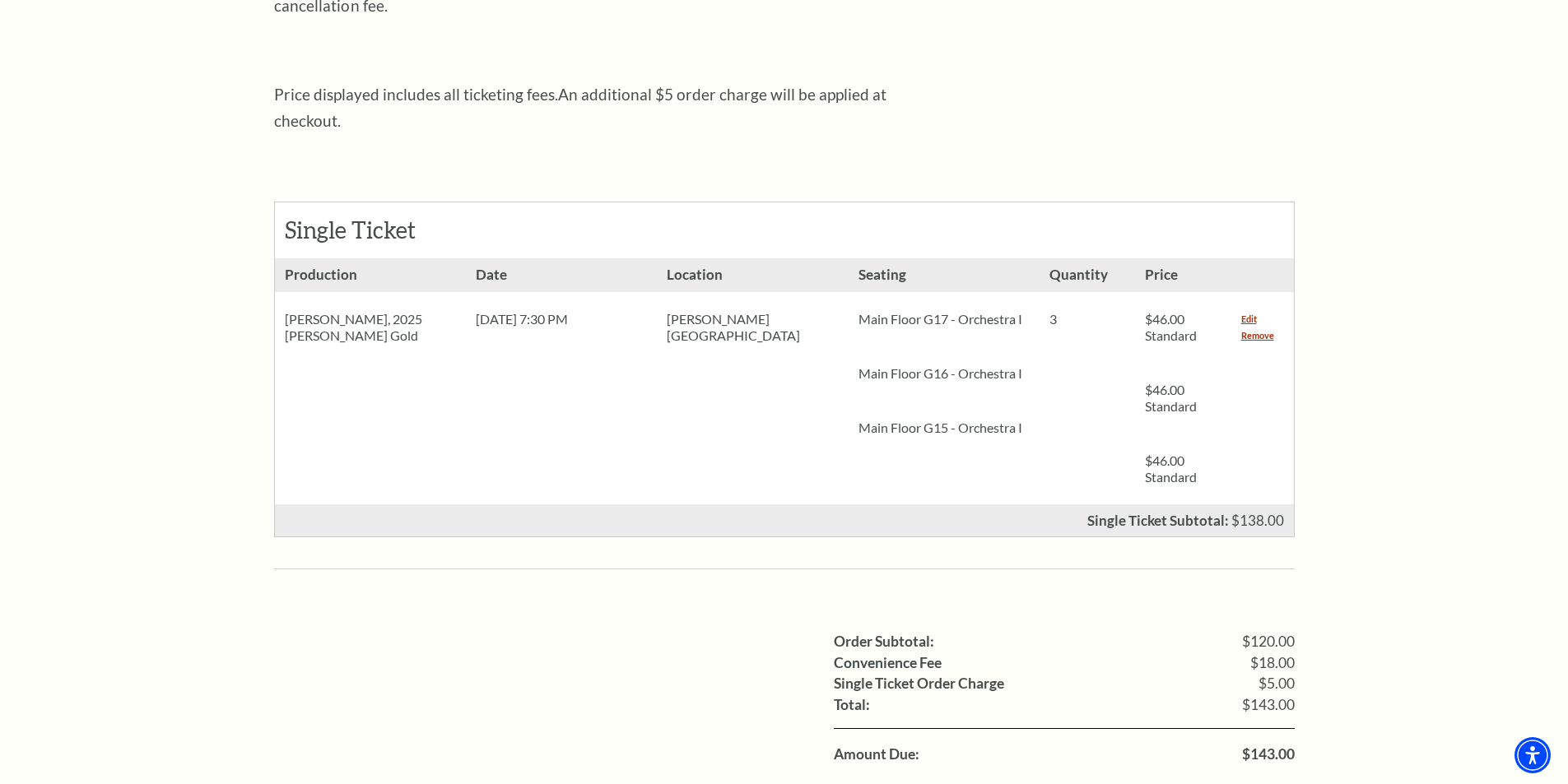
scroll to position [659, 0]
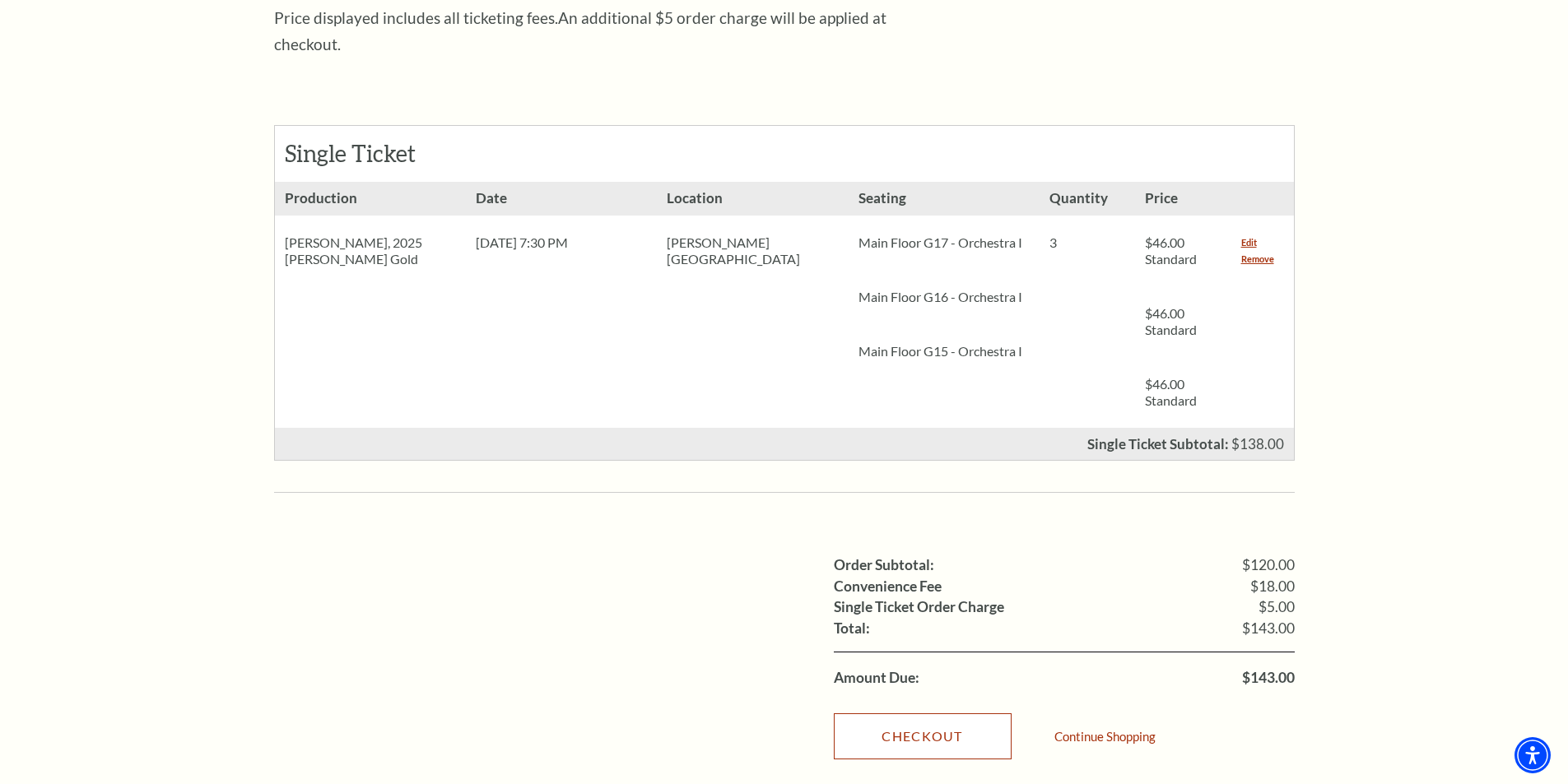
click at [941, 713] on link "Checkout" at bounding box center [922, 735] width 178 height 46
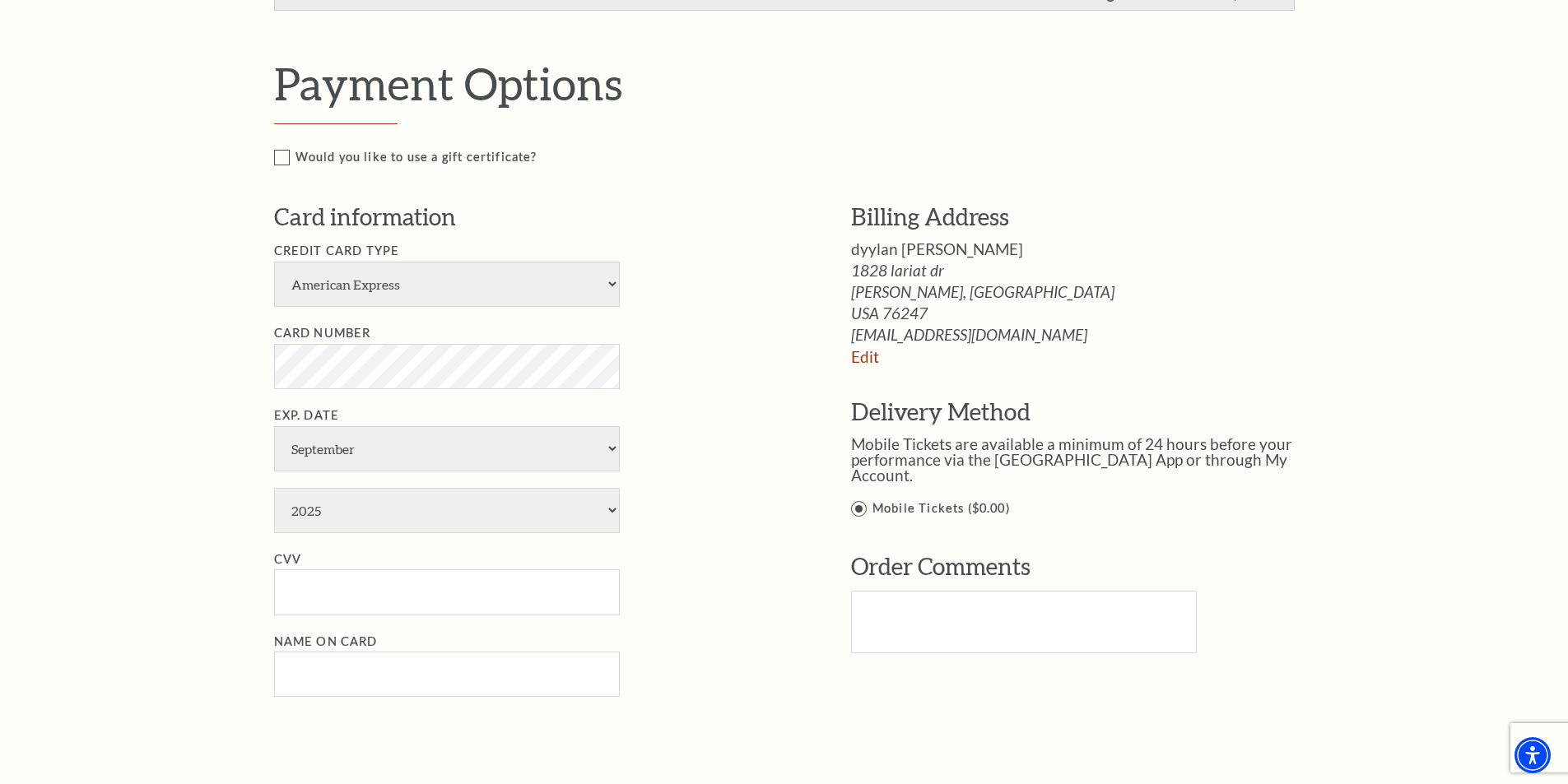
scroll to position [740, 0]
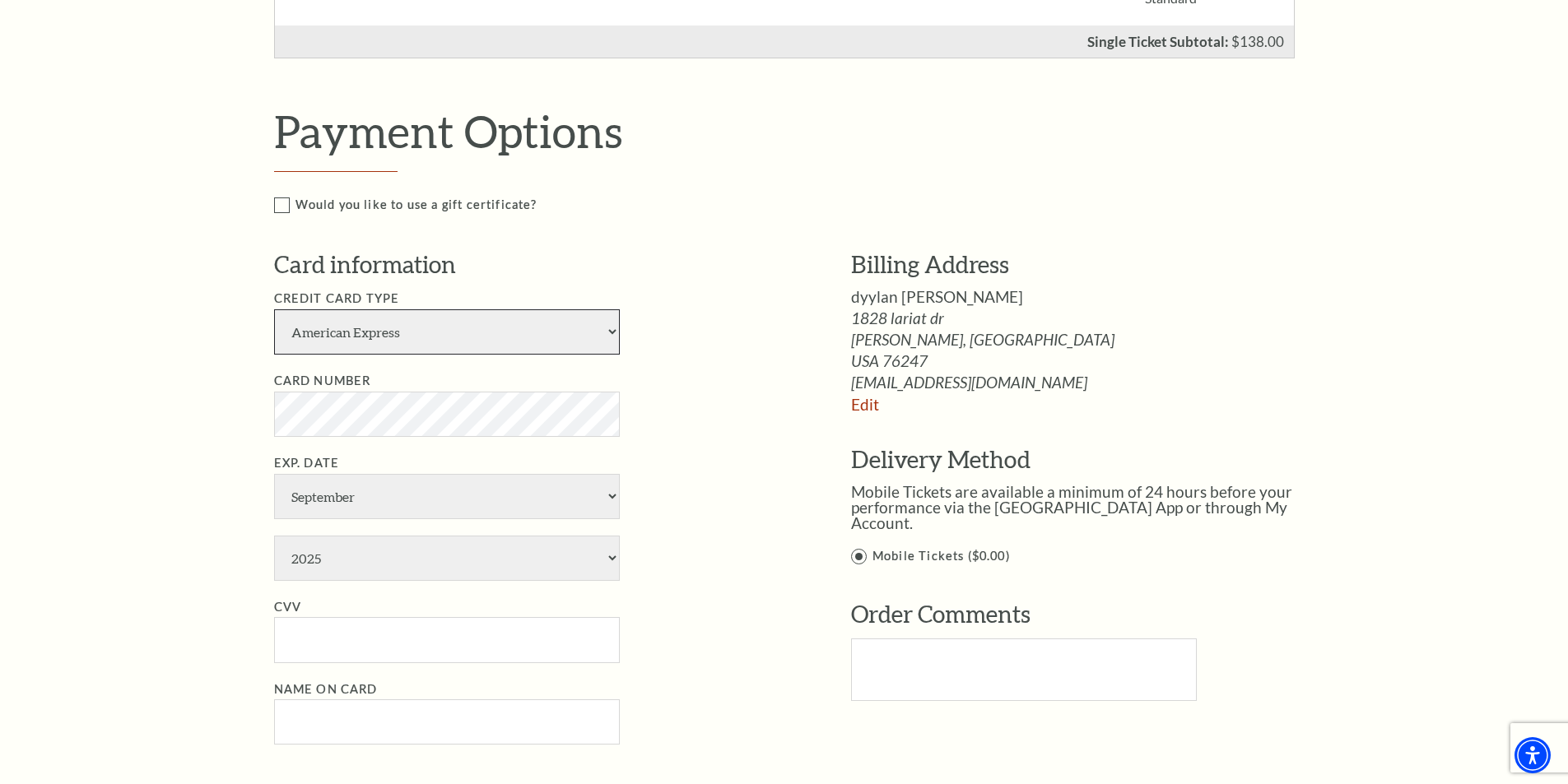
click at [515, 344] on select "American Express Visa Master Card Discover" at bounding box center [446, 332] width 345 height 46
select select "24"
click at [274, 310] on select "American Express Visa Master Card Discover" at bounding box center [446, 332] width 345 height 46
click at [397, 496] on select "January February March April May June July August September October November De…" at bounding box center [446, 497] width 345 height 46
select select "8"
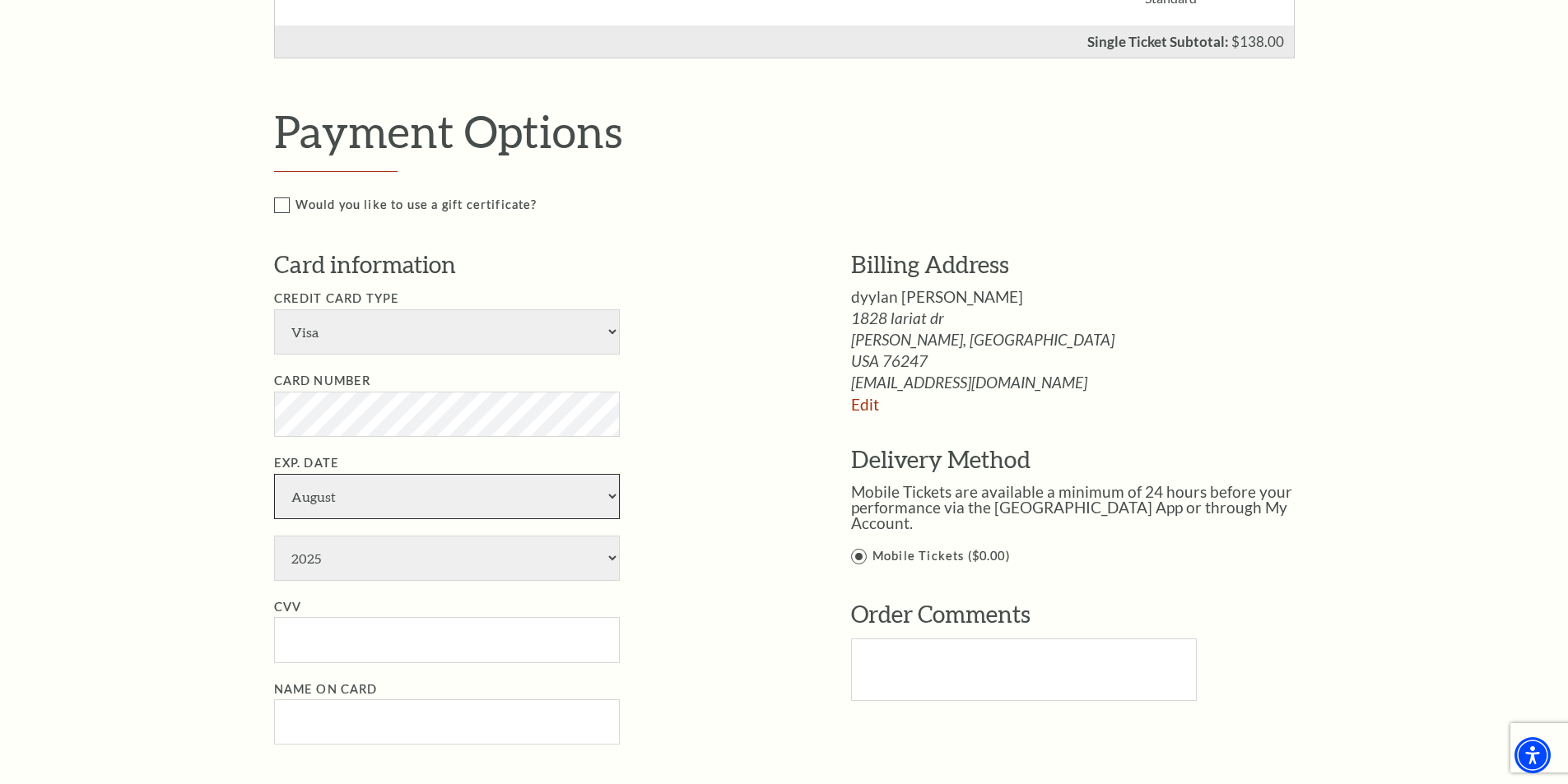
click at [274, 474] on select "January February March April May June July August September October November De…" at bounding box center [446, 497] width 345 height 46
click at [360, 555] on select "2025 2026 2027 2028 2029 2030 2031 2032 2033 2034" at bounding box center [446, 558] width 345 height 46
select select "2028"
click at [274, 536] on select "2025 2026 2027 2028 2029 2030 2031 2032 2033 2034" at bounding box center [446, 558] width 345 height 46
click at [328, 639] on input "CVV" at bounding box center [446, 639] width 345 height 46
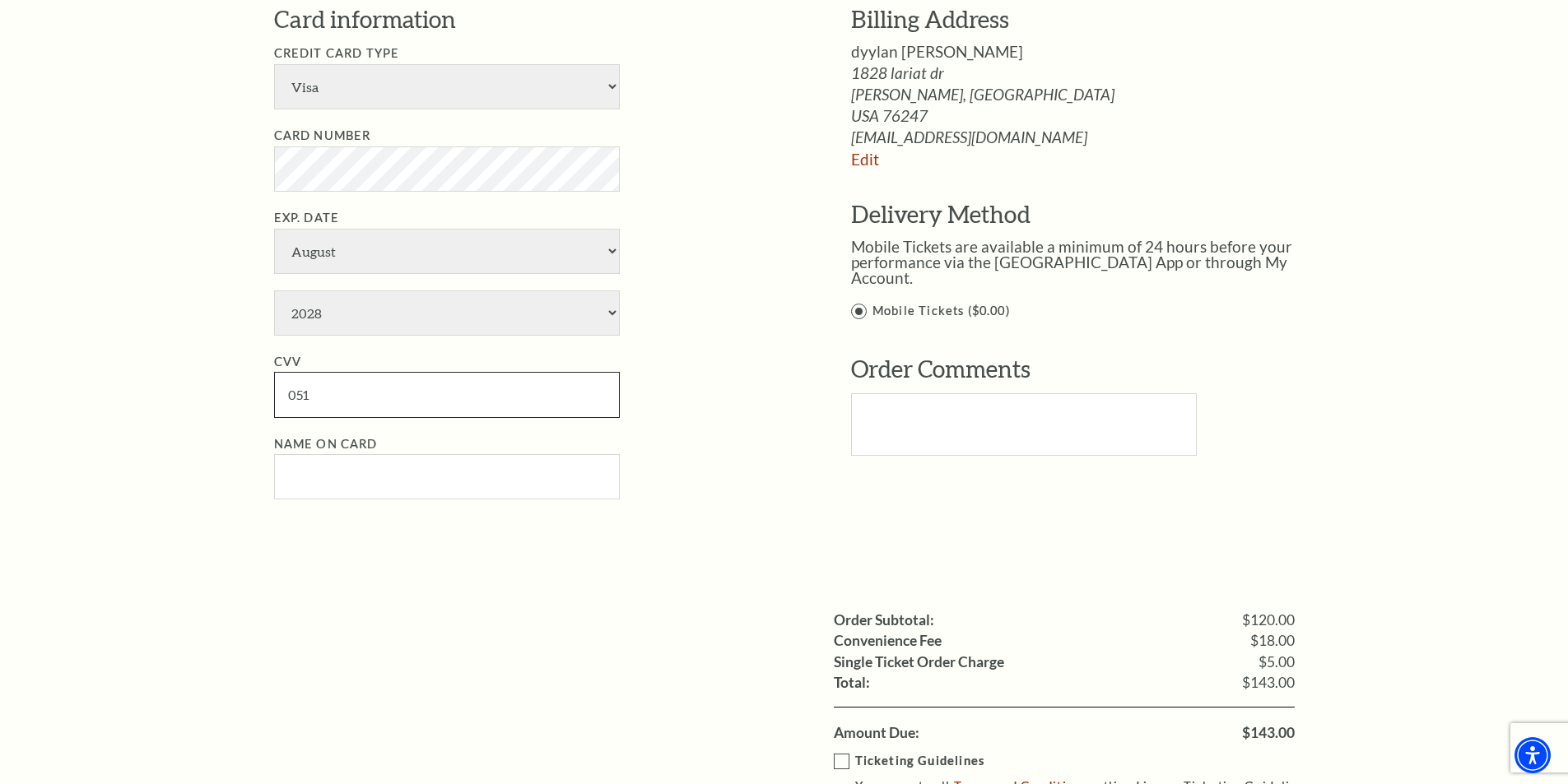
scroll to position [988, 0]
type input "051"
click at [434, 476] on input "Name on Card" at bounding box center [446, 474] width 345 height 46
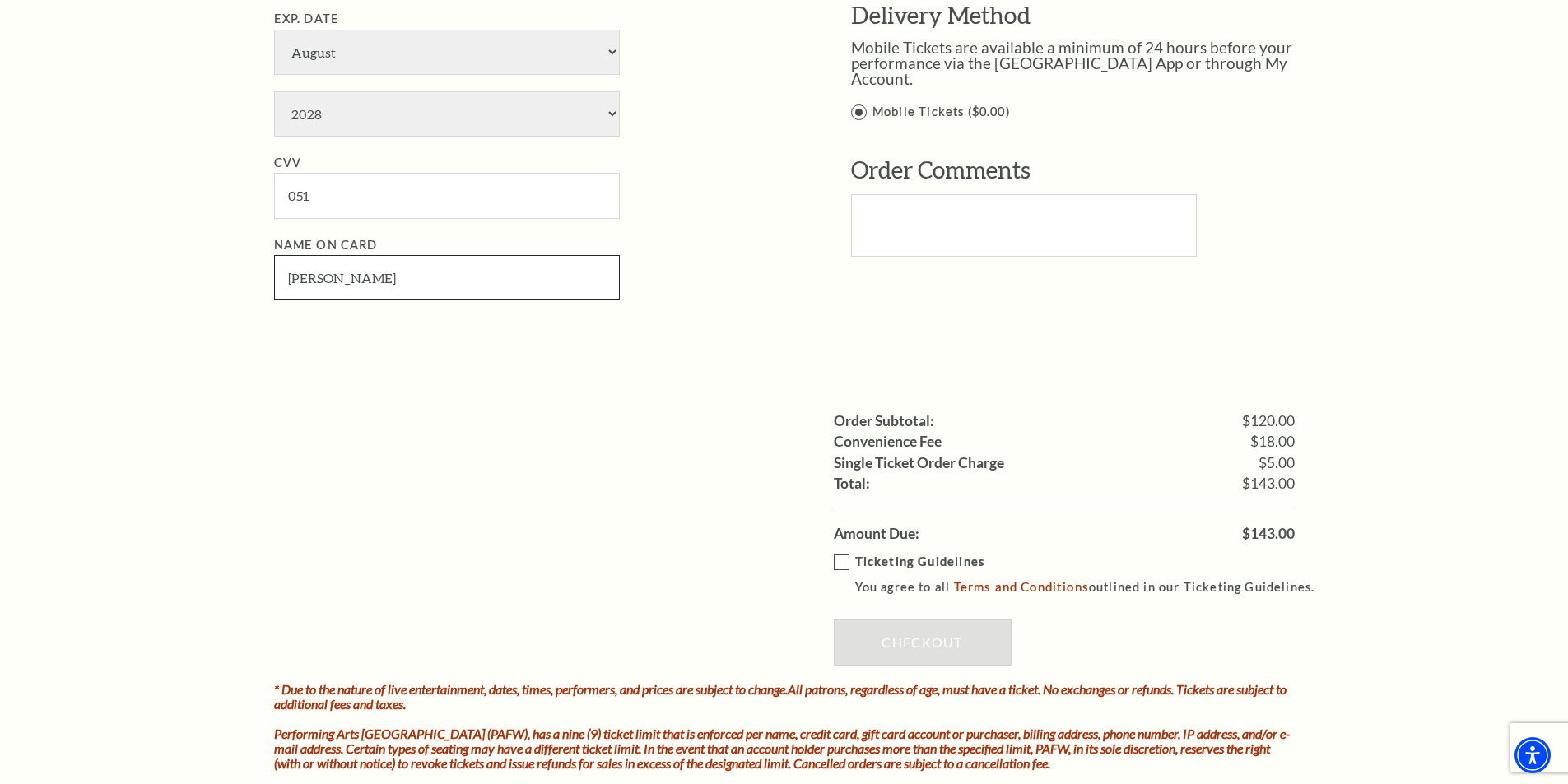
scroll to position [1234, 0]
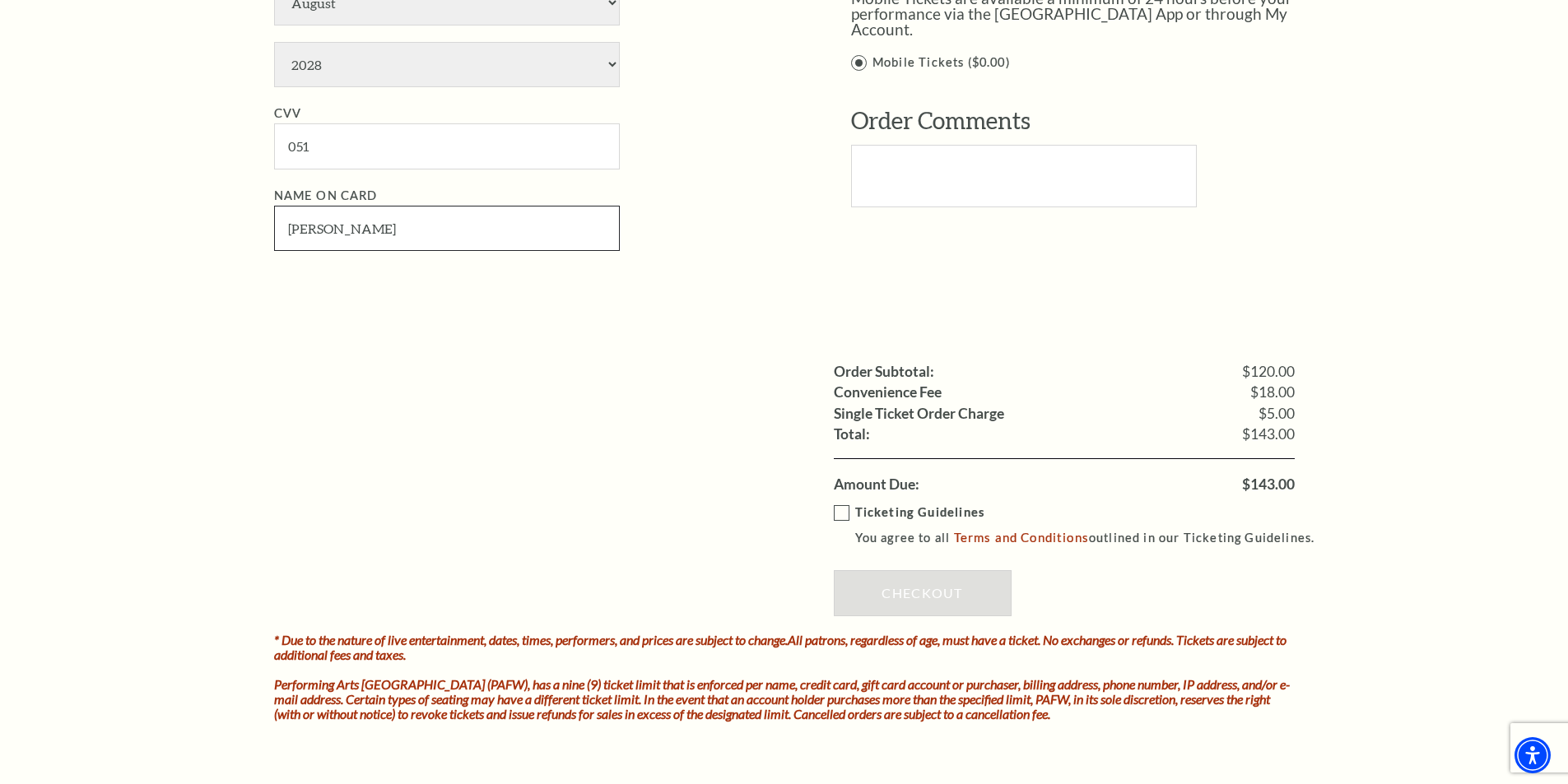
type input "dylan vasta"
click at [846, 512] on label "Ticketing Guidelines You agree to all Terms and Conditions outlined in our Tick…" at bounding box center [1081, 525] width 496 height 46
click at [0, 0] on input "Ticketing Guidelines You agree to all Terms and Conditions outlined in our Tick…" at bounding box center [0, 0] width 0 height 0
click at [938, 599] on link "Checkout" at bounding box center [922, 593] width 178 height 46
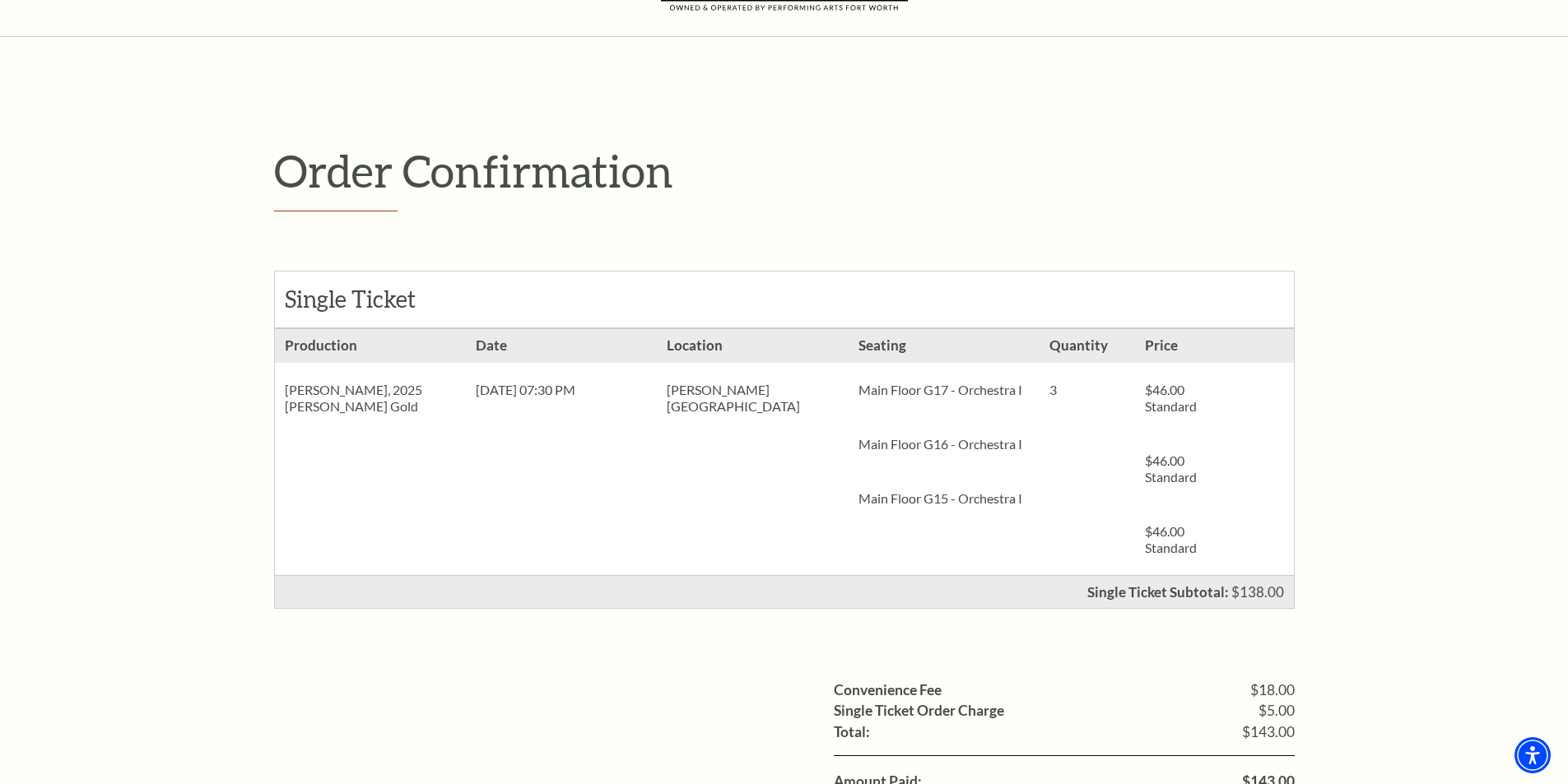
scroll to position [82, 0]
